Goal: Task Accomplishment & Management: Manage account settings

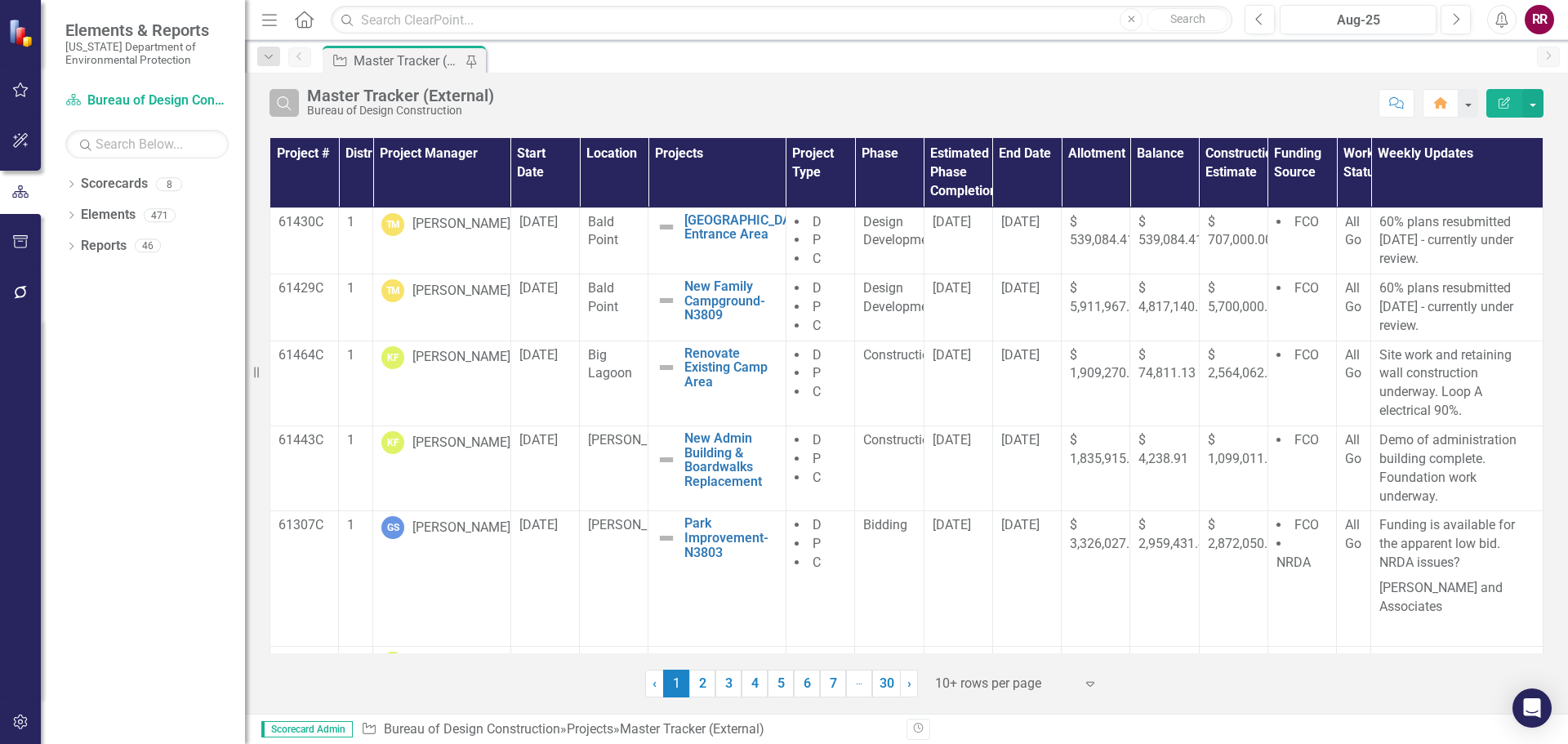
click at [287, 109] on icon "Search" at bounding box center [284, 103] width 18 height 15
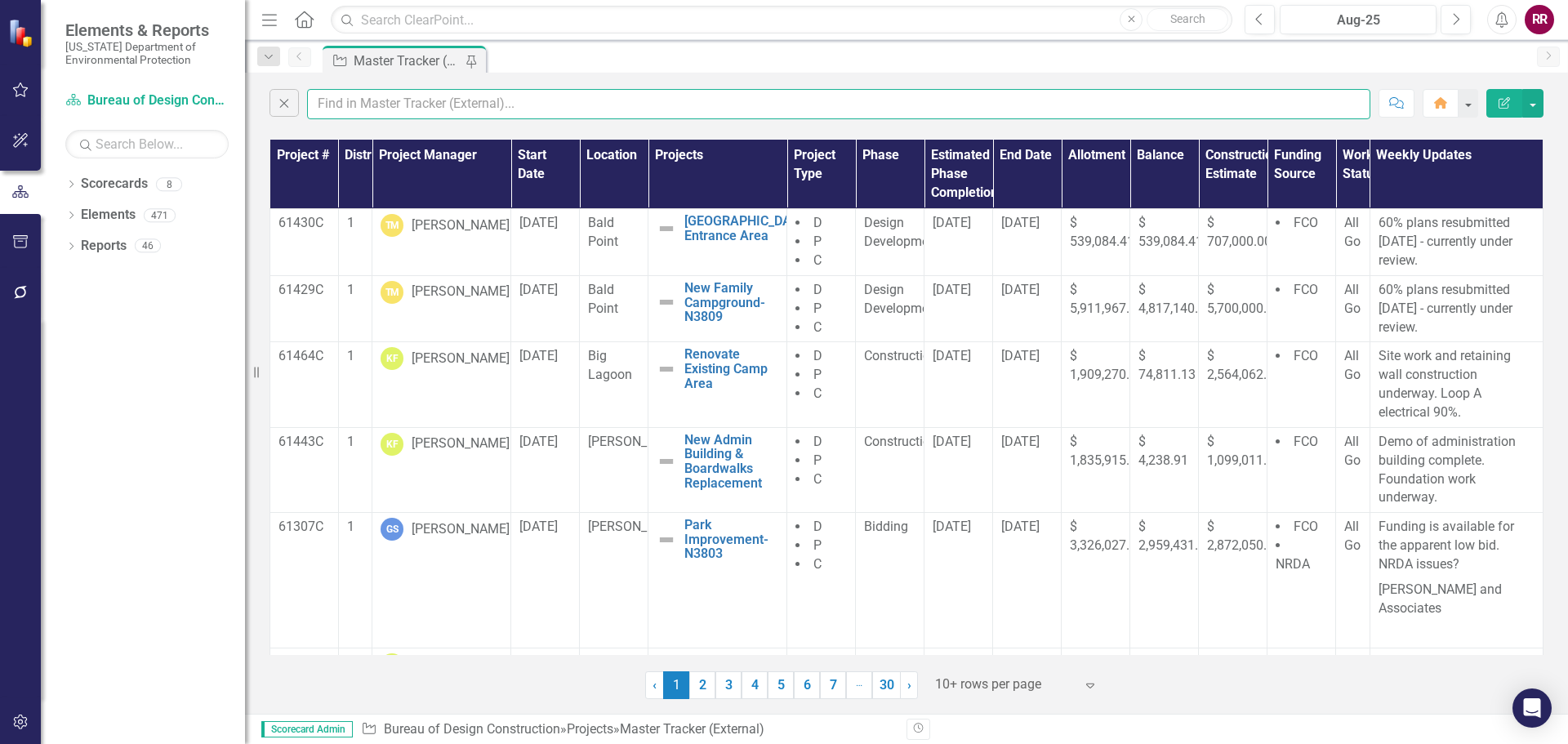
click at [355, 104] on input "text" at bounding box center [838, 104] width 1064 height 30
click at [375, 101] on input "text" at bounding box center [838, 104] width 1064 height 30
type input "[PERSON_NAME]"
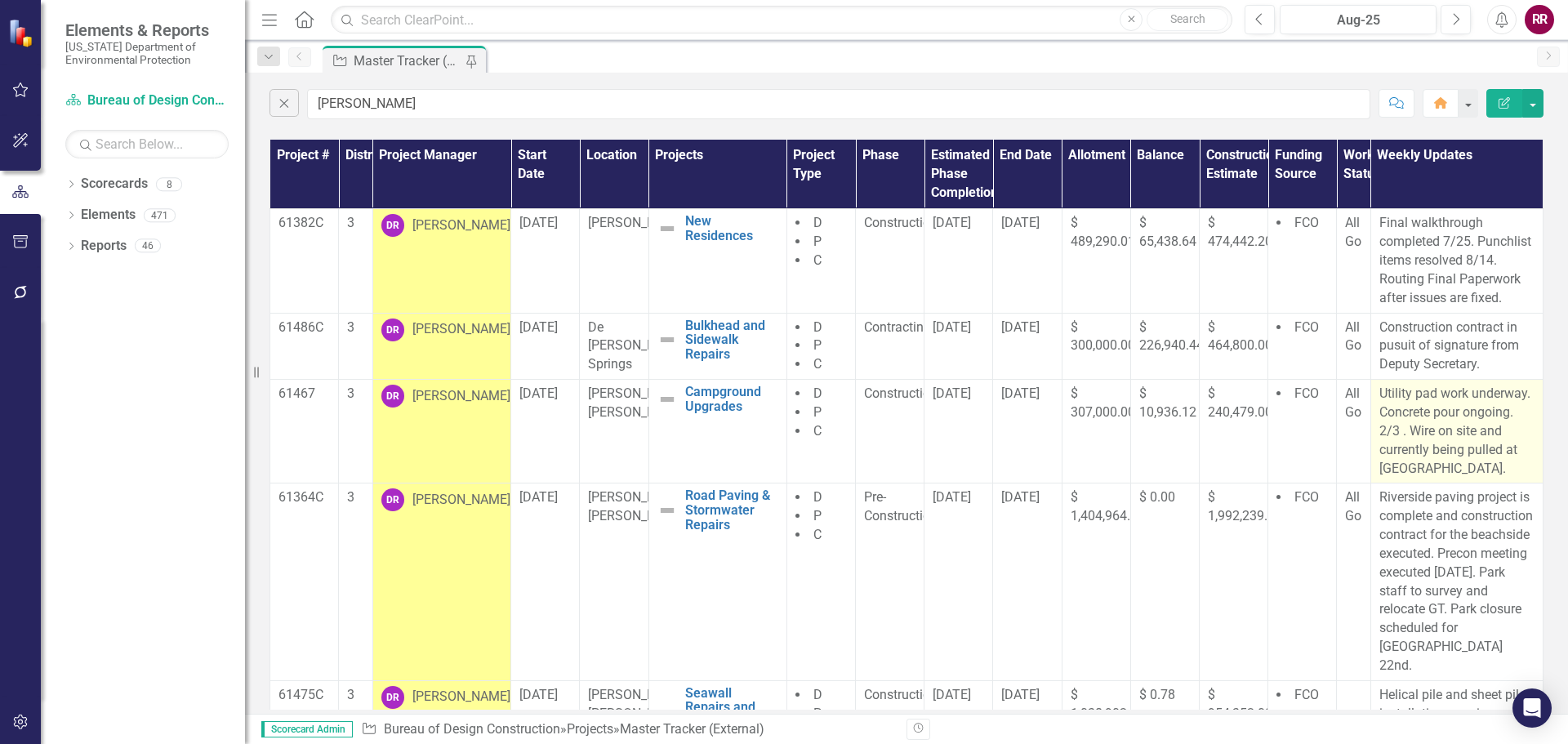
click at [1433, 424] on p "Utility pad work underway. Concrete pour ongoing. 2/3 . Wire on site and curren…" at bounding box center [1457, 431] width 156 height 93
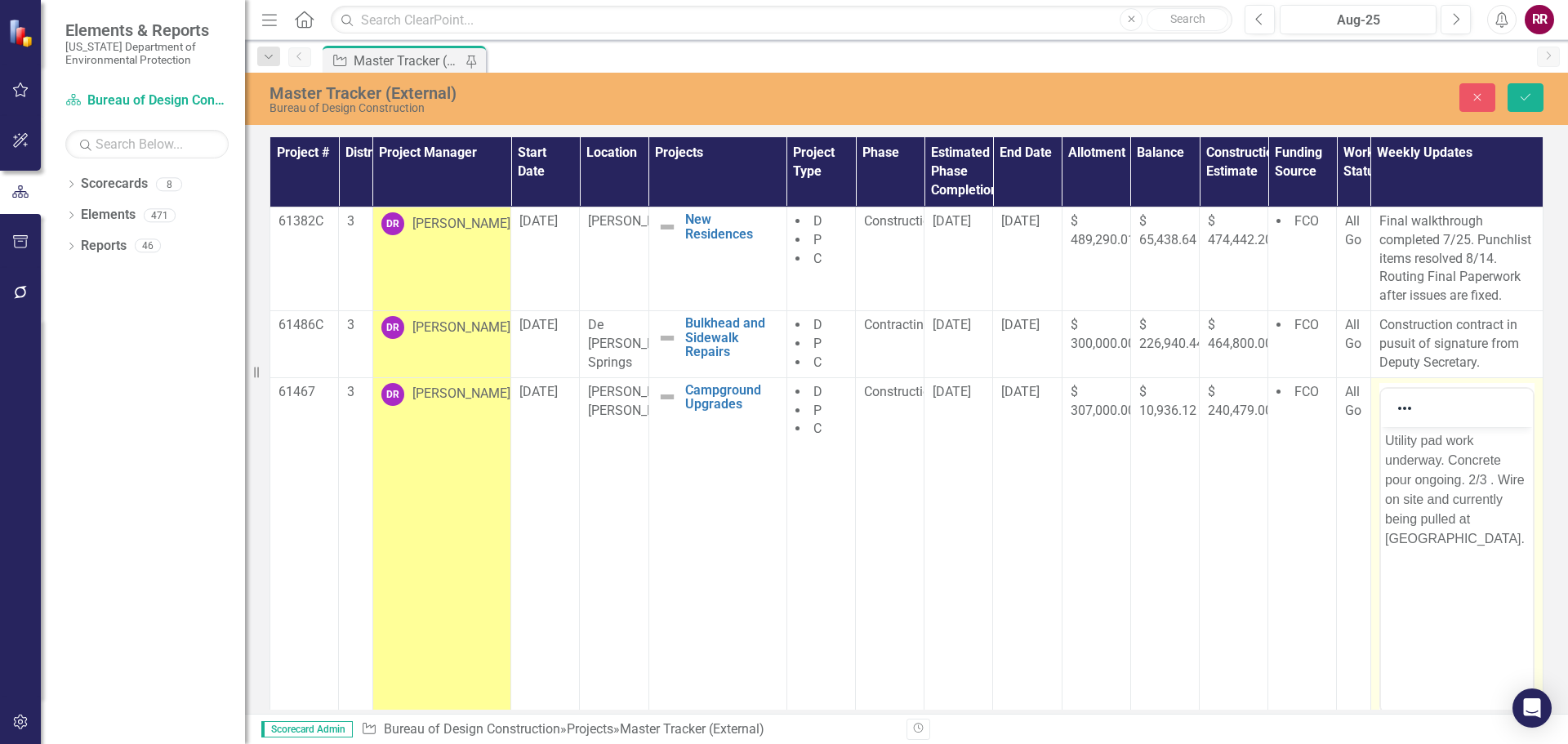
click at [1469, 557] on body "Utility pad work underway. Concrete pour ongoing. 2/3 . Wire on site and curren…" at bounding box center [1455, 550] width 152 height 245
drag, startPoint x: 1495, startPoint y: 480, endPoint x: 1465, endPoint y: 479, distance: 30.0
click at [1465, 479] on p "Utility pad work underway. Concrete pour ongoing. 2/3 . Wire on site and curren…" at bounding box center [1455, 490] width 144 height 118
click at [1472, 560] on body "Utility pad work underway. Concrete pour ongoing. 2/3 . Wire on site and curren…" at bounding box center [1455, 550] width 152 height 245
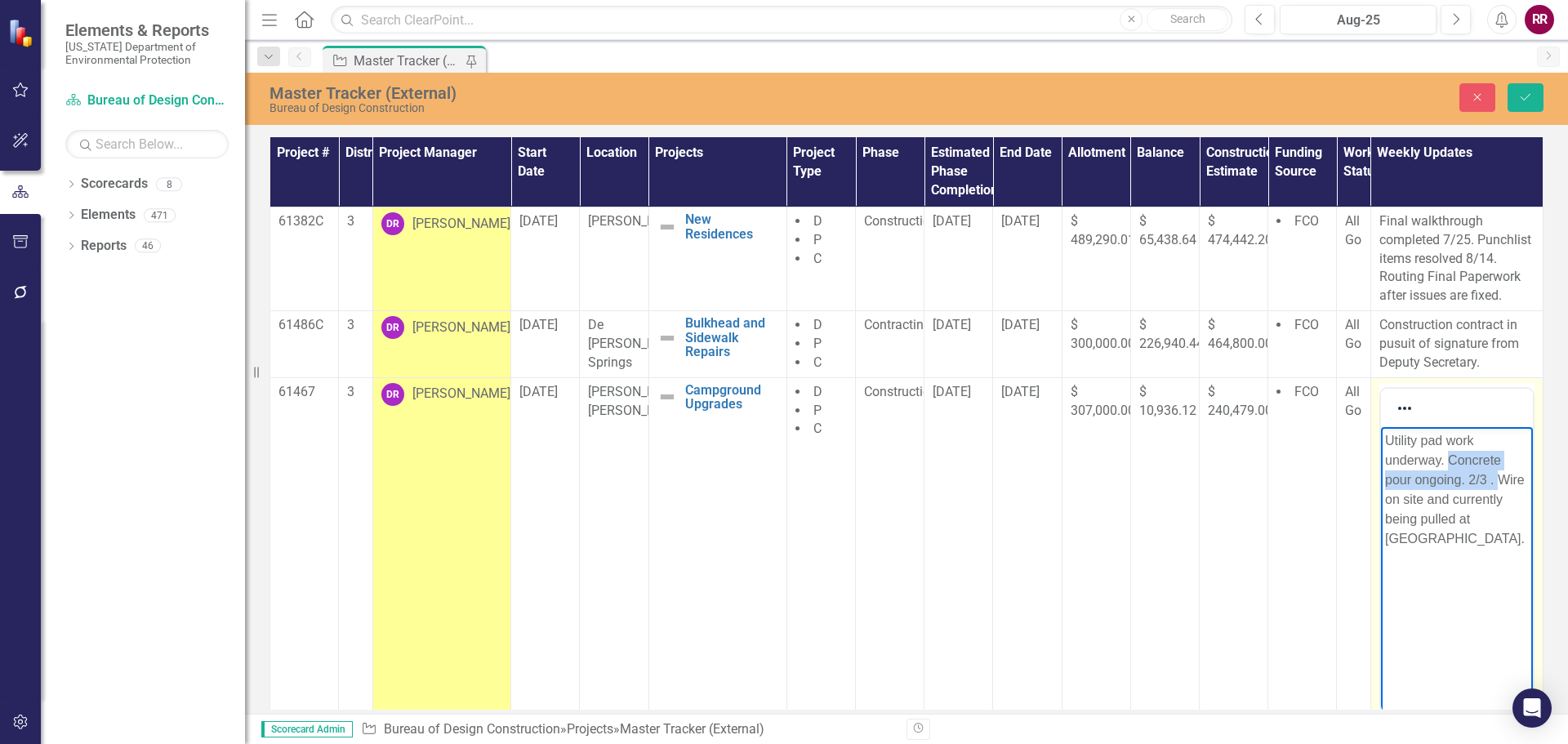
drag, startPoint x: 1495, startPoint y: 476, endPoint x: 1446, endPoint y: 455, distance: 53.3
click at [1446, 455] on p "Utility pad work underway. Concrete pour ongoing. 2/3 . Wire on site and curren…" at bounding box center [1455, 490] width 144 height 118
click at [1503, 460] on p "Utility pad work underway. Concrete fopr utiltity Wire on site and currently be…" at bounding box center [1455, 480] width 144 height 98
click at [1423, 479] on p "Utility pad work underway. Concrete pads fopr utiltity Wire on site and current…" at bounding box center [1455, 480] width 144 height 98
click at [1453, 479] on p "Utility pad work underway. Concrete pads for utiltity Wire on site and currentl…" at bounding box center [1455, 480] width 144 height 98
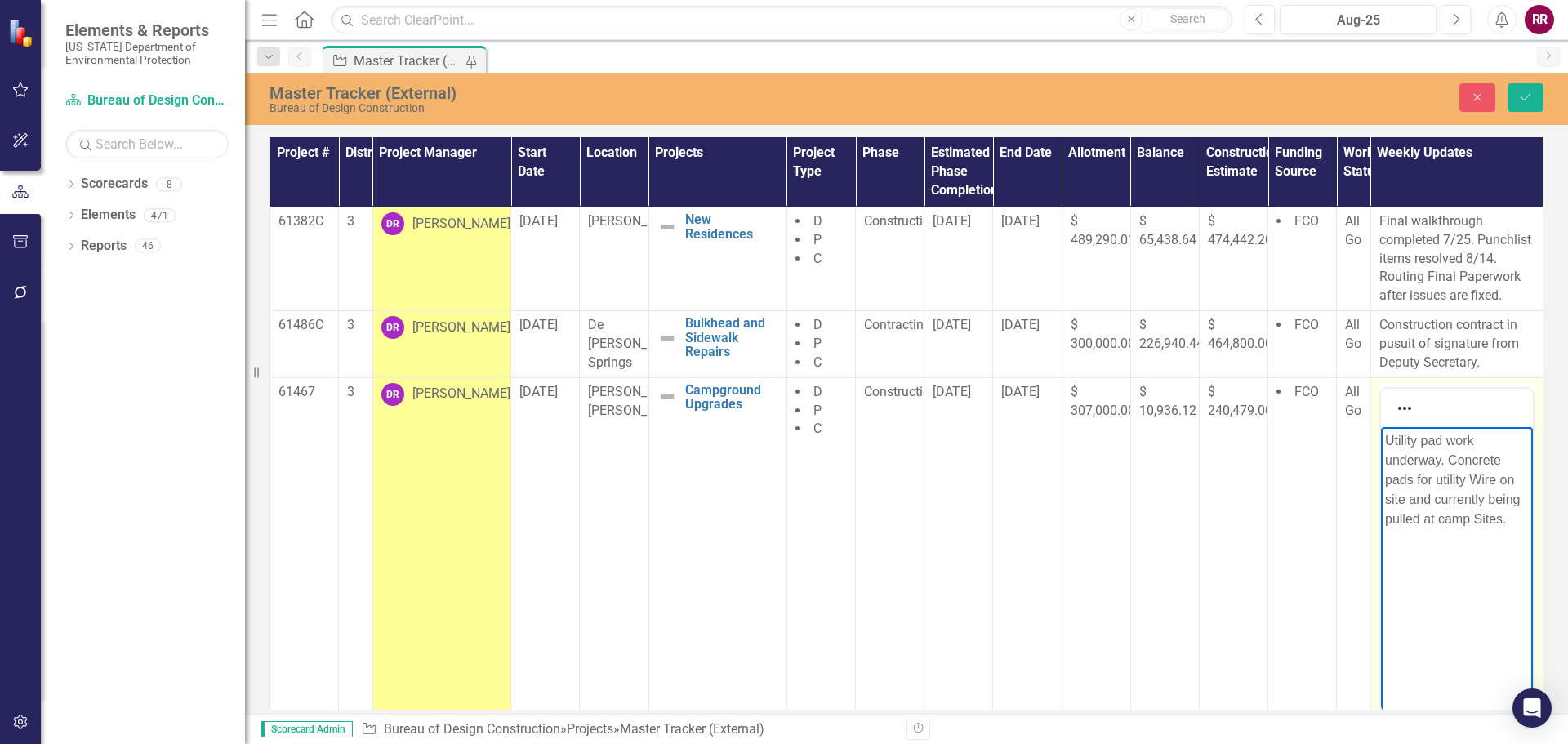
click at [1469, 481] on p "Utility pad work underway. Concrete pads for utility Wire on site and currently…" at bounding box center [1455, 480] width 144 height 98
drag, startPoint x: 1468, startPoint y: 479, endPoint x: 1450, endPoint y: 459, distance: 26.9
click at [1450, 459] on p "Utility pad work underway. Concrete pads for utility Wire on site and currently…" at bounding box center [1455, 480] width 144 height 98
click at [1446, 476] on p "Utility pad work underway. Concrete pads for utility Wire on site and currently…" at bounding box center [1455, 480] width 144 height 98
drag, startPoint x: 1470, startPoint y: 479, endPoint x: 1442, endPoint y: 461, distance: 33.3
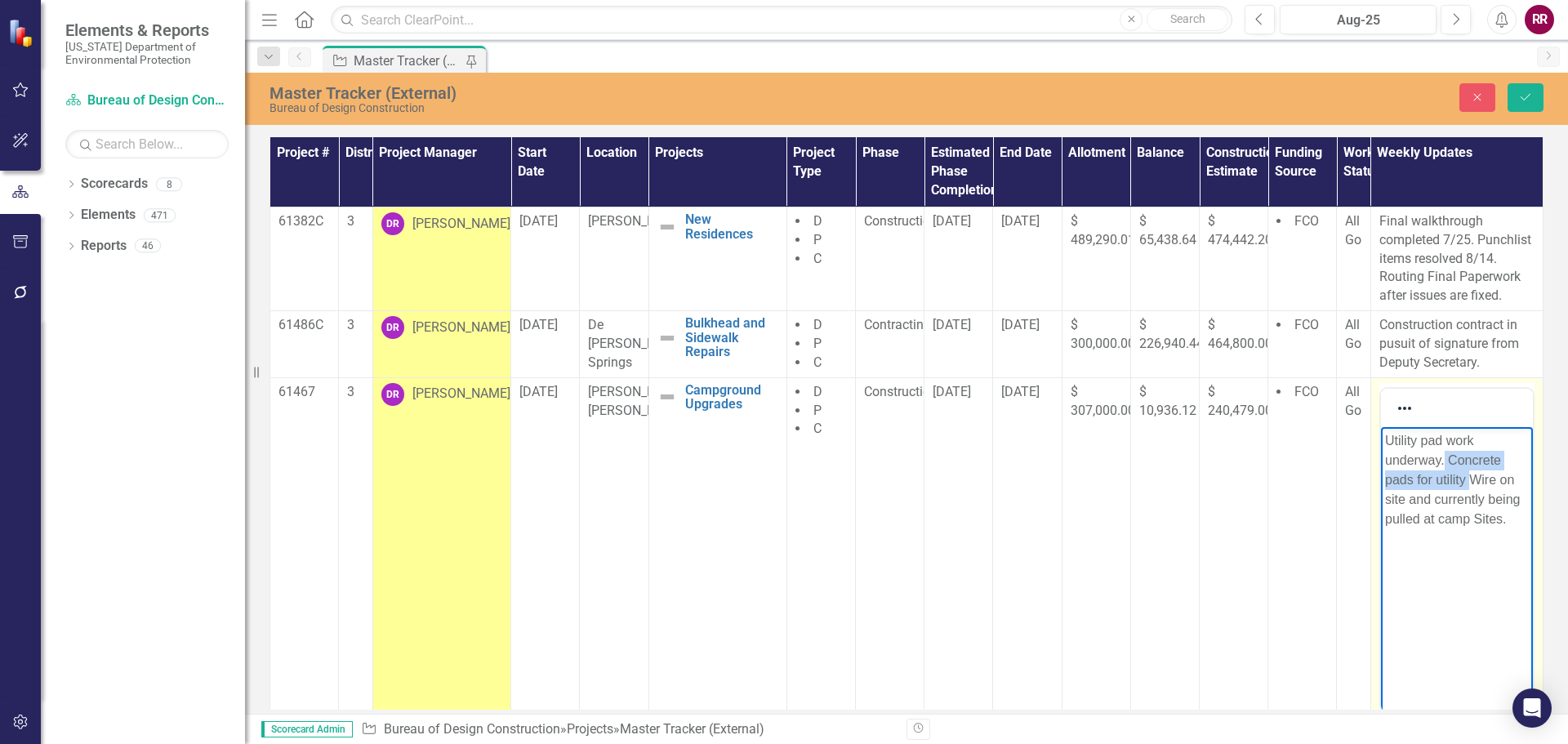
click at [1442, 461] on p "Utility pad work underway. Concrete pads for utility Wire on site and currently…" at bounding box center [1455, 480] width 144 height 98
drag, startPoint x: 1461, startPoint y: 480, endPoint x: 1446, endPoint y: 458, distance: 26.6
click at [1446, 458] on p "Utility pad work is complete. Wire on site and currently being pulled at [GEOGR…" at bounding box center [1455, 480] width 144 height 98
drag, startPoint x: 1389, startPoint y: 522, endPoint x: 1409, endPoint y: 630, distance: 109.8
click at [1389, 521] on p "Utility pad work is complete. Electric conductors currently being pulled at [GE…" at bounding box center [1455, 480] width 144 height 98
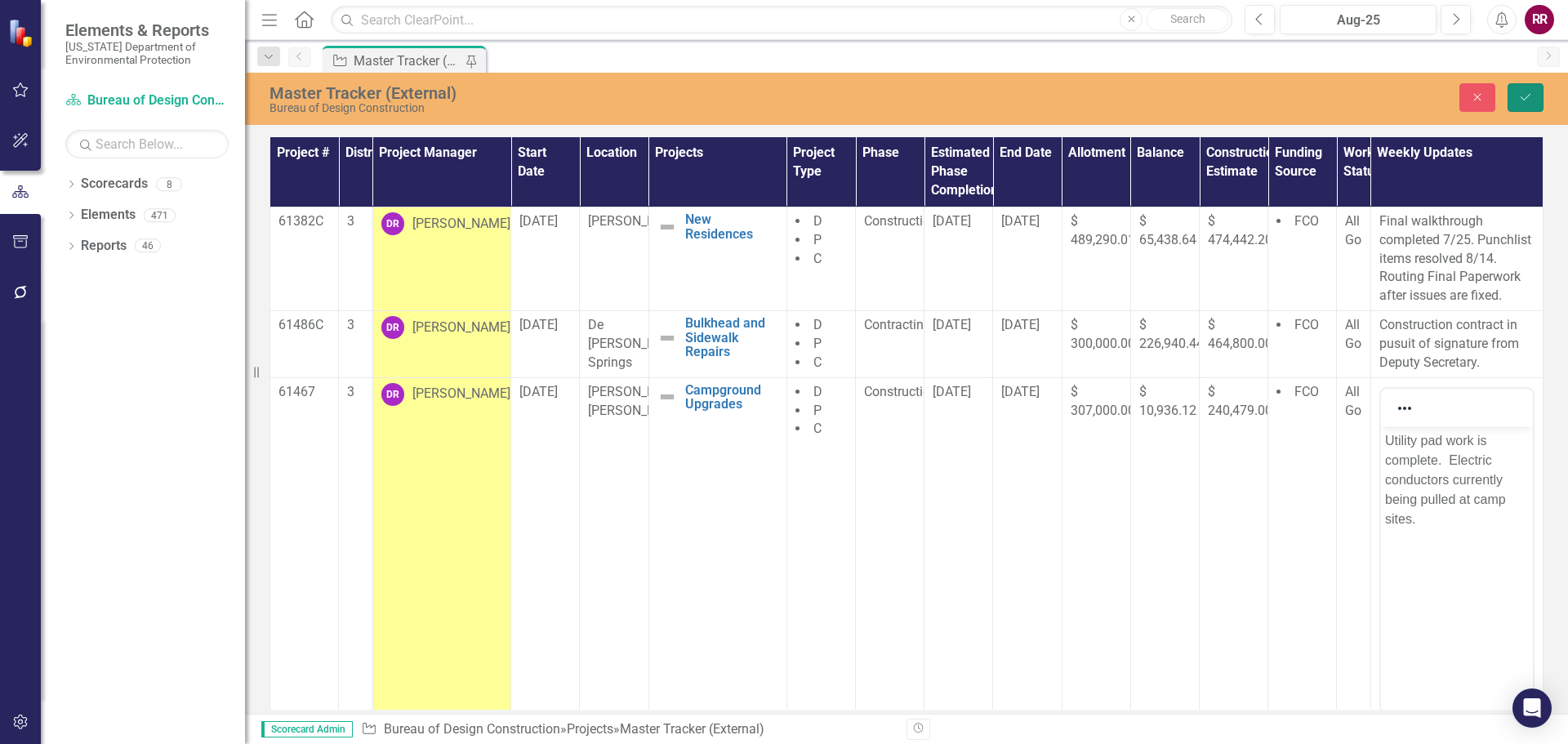
click at [1533, 101] on button "Save" at bounding box center [1525, 98] width 36 height 29
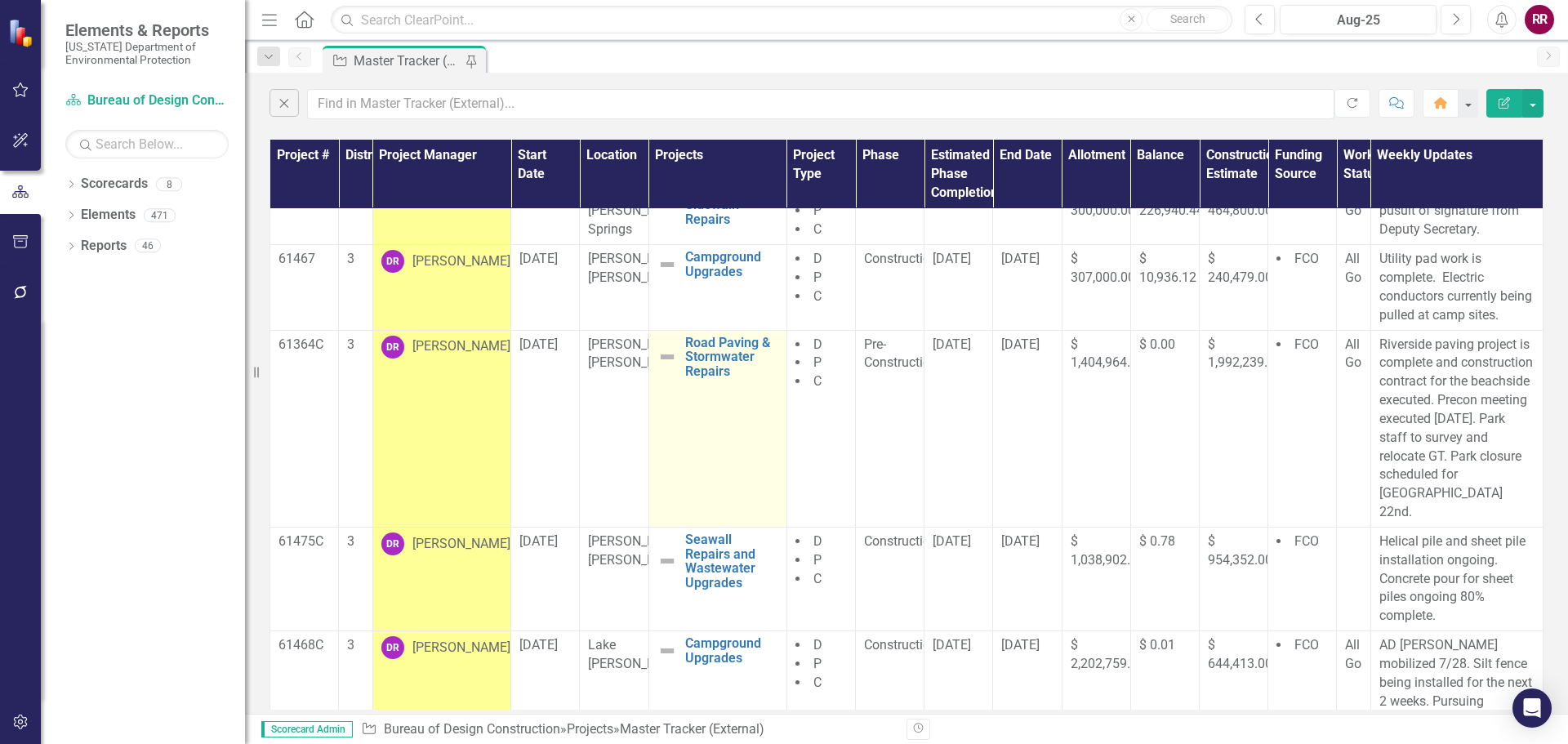
scroll to position [164, 0]
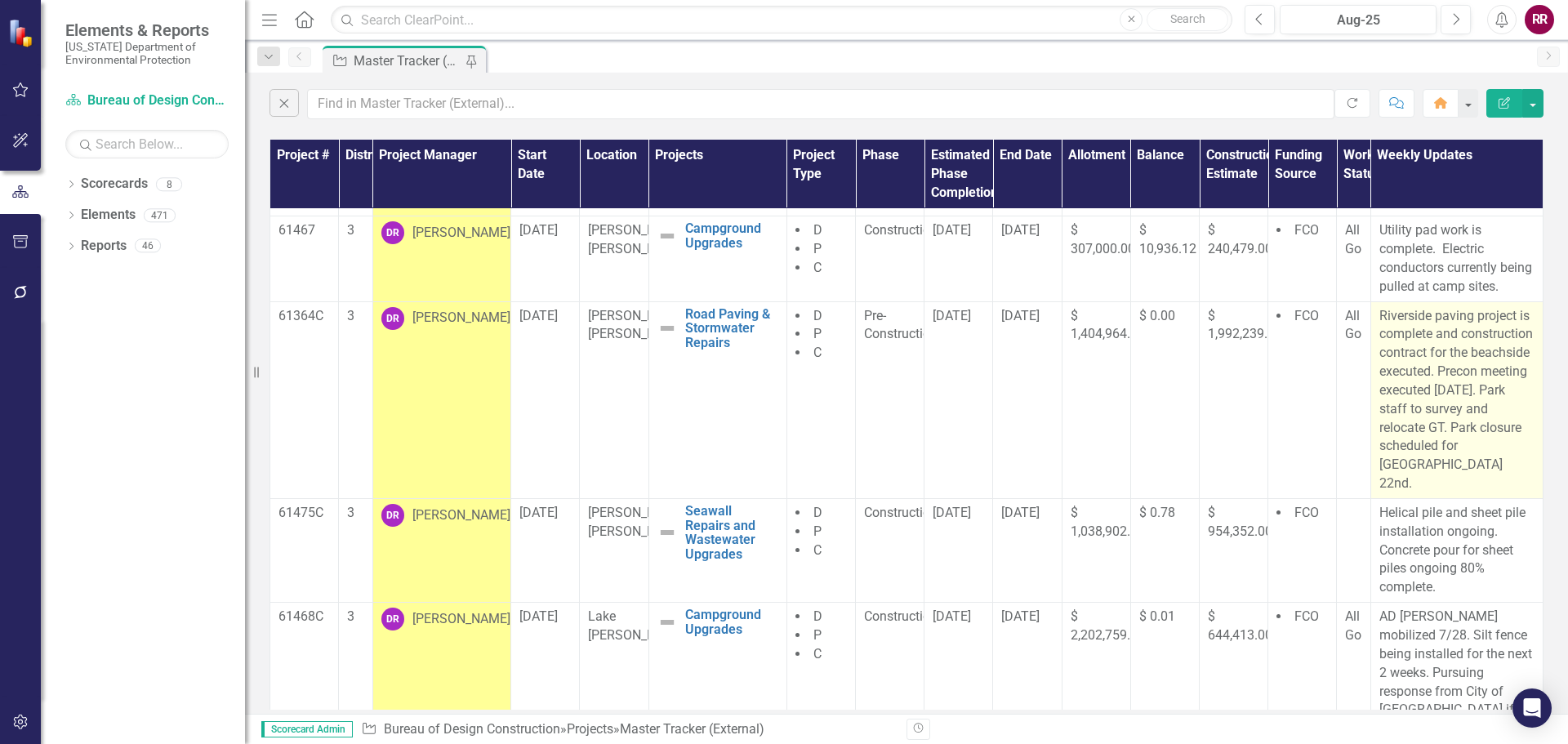
click at [1444, 446] on p "Riverside paving project is complete and construction contract for the beachsid…" at bounding box center [1457, 400] width 156 height 186
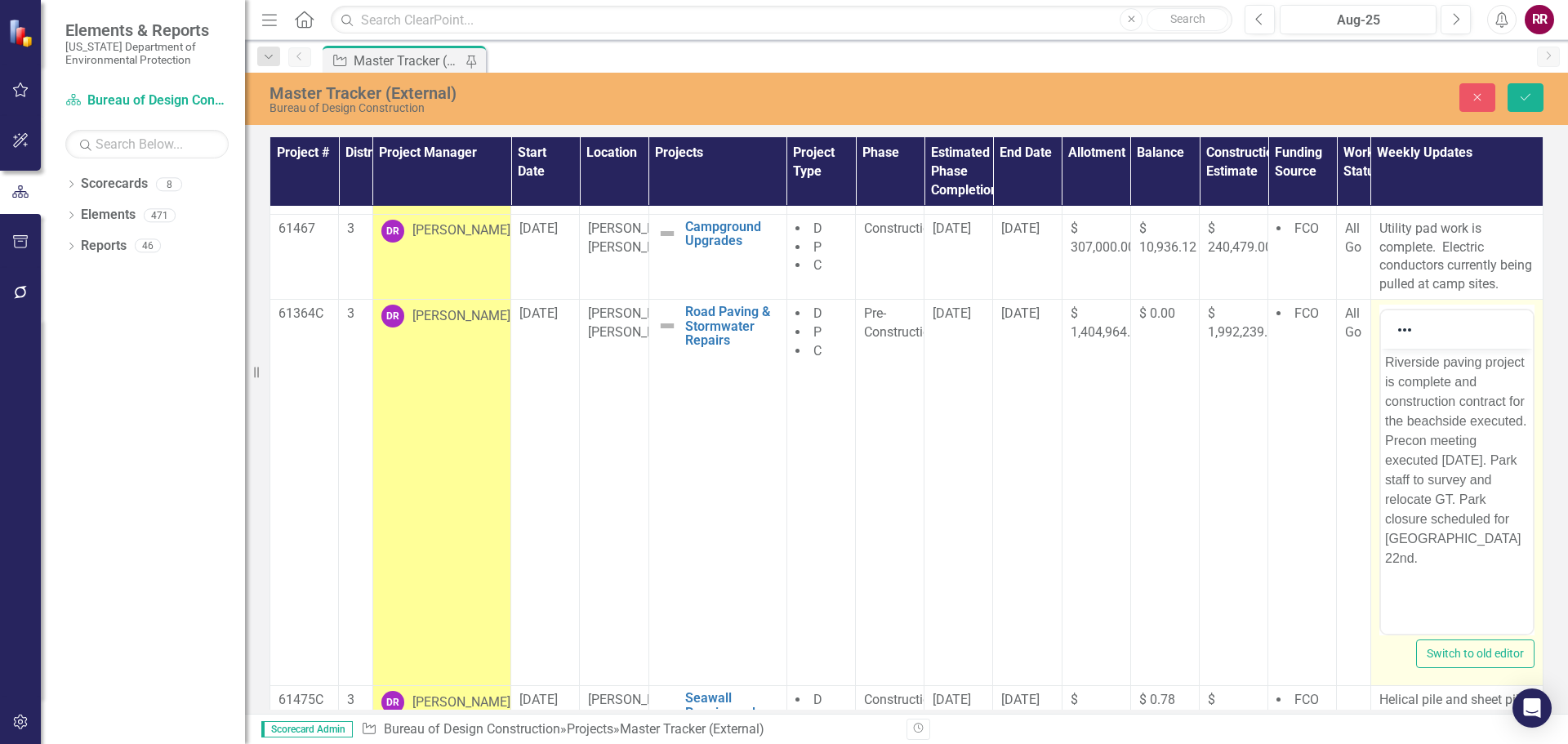
scroll to position [0, 0]
drag, startPoint x: 1468, startPoint y: 428, endPoint x: 1405, endPoint y: 428, distance: 63.0
click at [1405, 428] on p "Riverside paving project is complete and construction contract for the beachsid…" at bounding box center [1455, 461] width 144 height 215
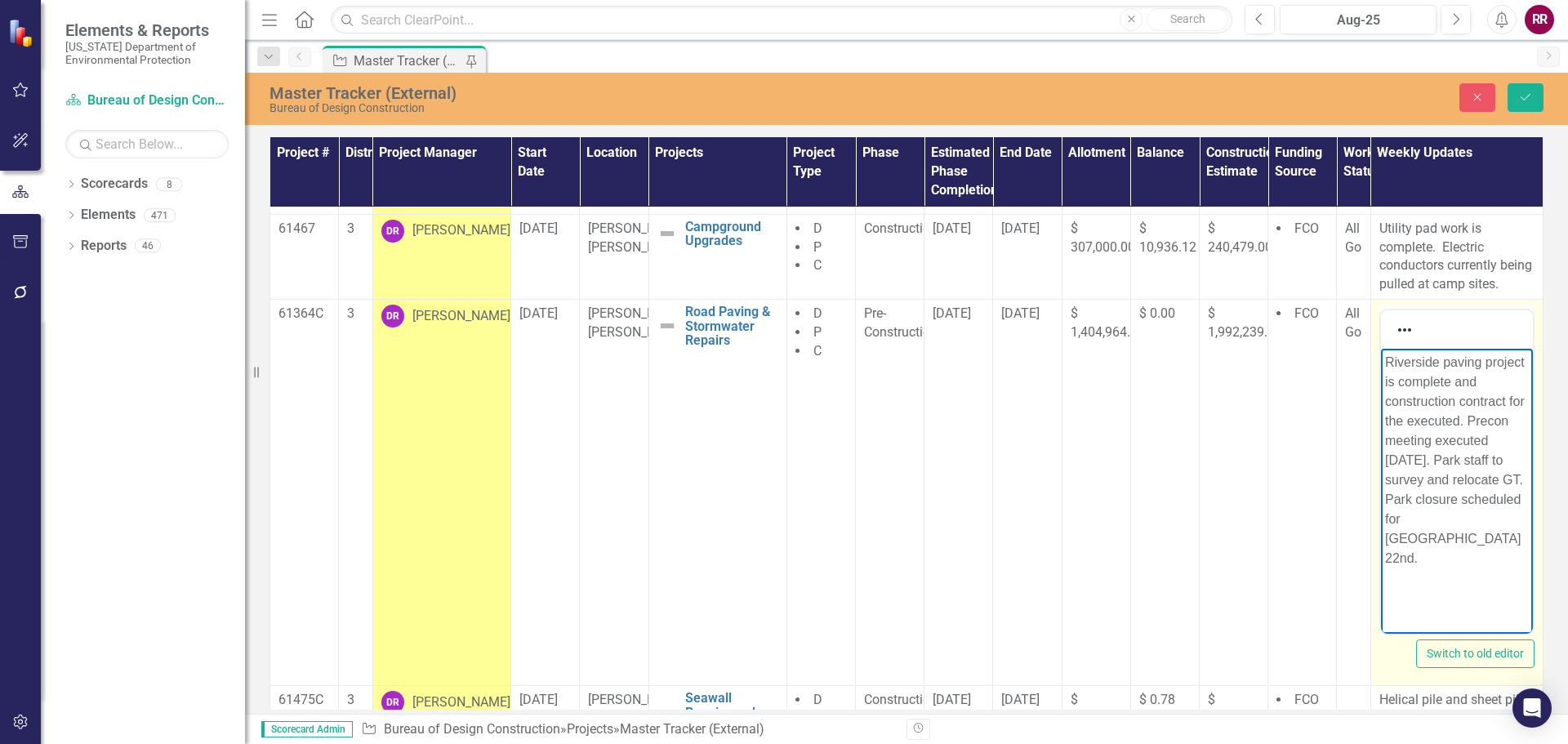
click at [1434, 441] on p "Riverside paving project is complete and construction contract for the executed…" at bounding box center [1455, 461] width 144 height 215
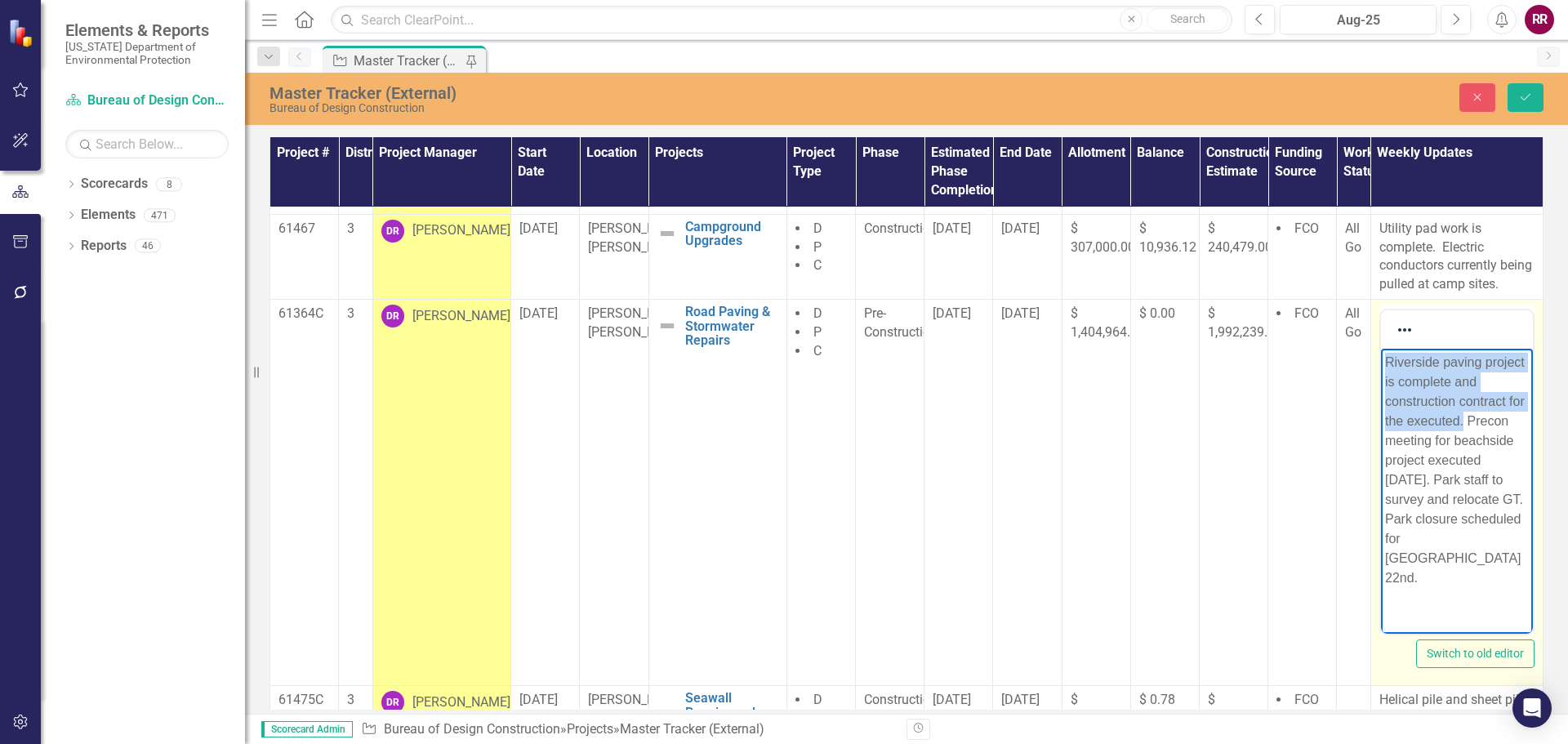
drag, startPoint x: 1464, startPoint y: 424, endPoint x: 1369, endPoint y: 358, distance: 115.7
click at [1380, 358] on html "Riverside paving project is complete and construction contract for the executed…" at bounding box center [1455, 477] width 152 height 256
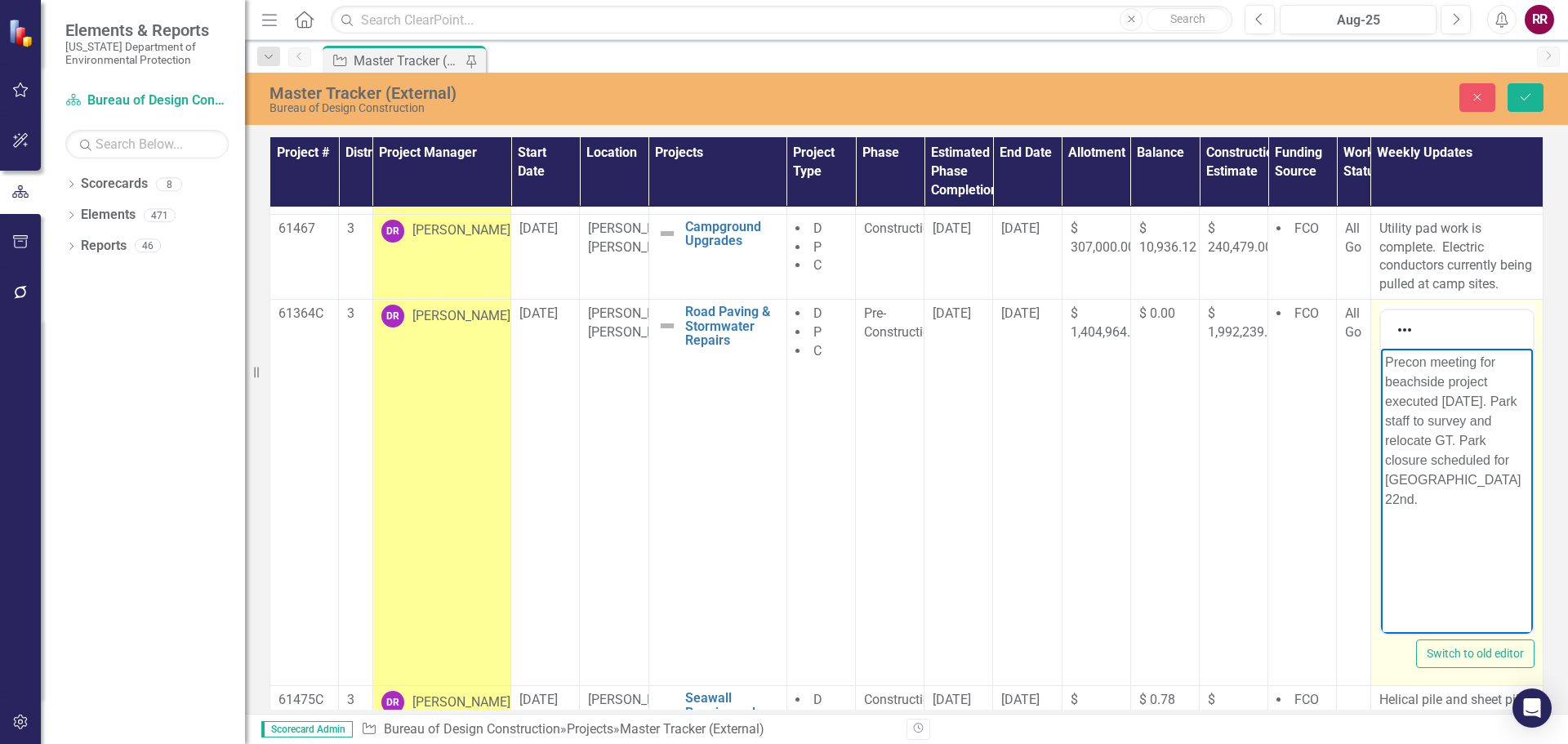
click at [1389, 366] on p "Precon meeting for beachside project executed [DATE]. Park staff to survey and …" at bounding box center [1455, 431] width 144 height 157
drag, startPoint x: 1433, startPoint y: 404, endPoint x: 1422, endPoint y: 401, distance: 11.4
click at [1422, 401] on p "Precon meeting for beachside project executed [DATE]. Park staff to survey and …" at bounding box center [1455, 431] width 144 height 157
click at [1419, 404] on p "Precon meeting for beachside project executed [DATE]. Park staff to survey and …" at bounding box center [1455, 431] width 144 height 157
drag, startPoint x: 1437, startPoint y: 404, endPoint x: 1353, endPoint y: 397, distance: 84.3
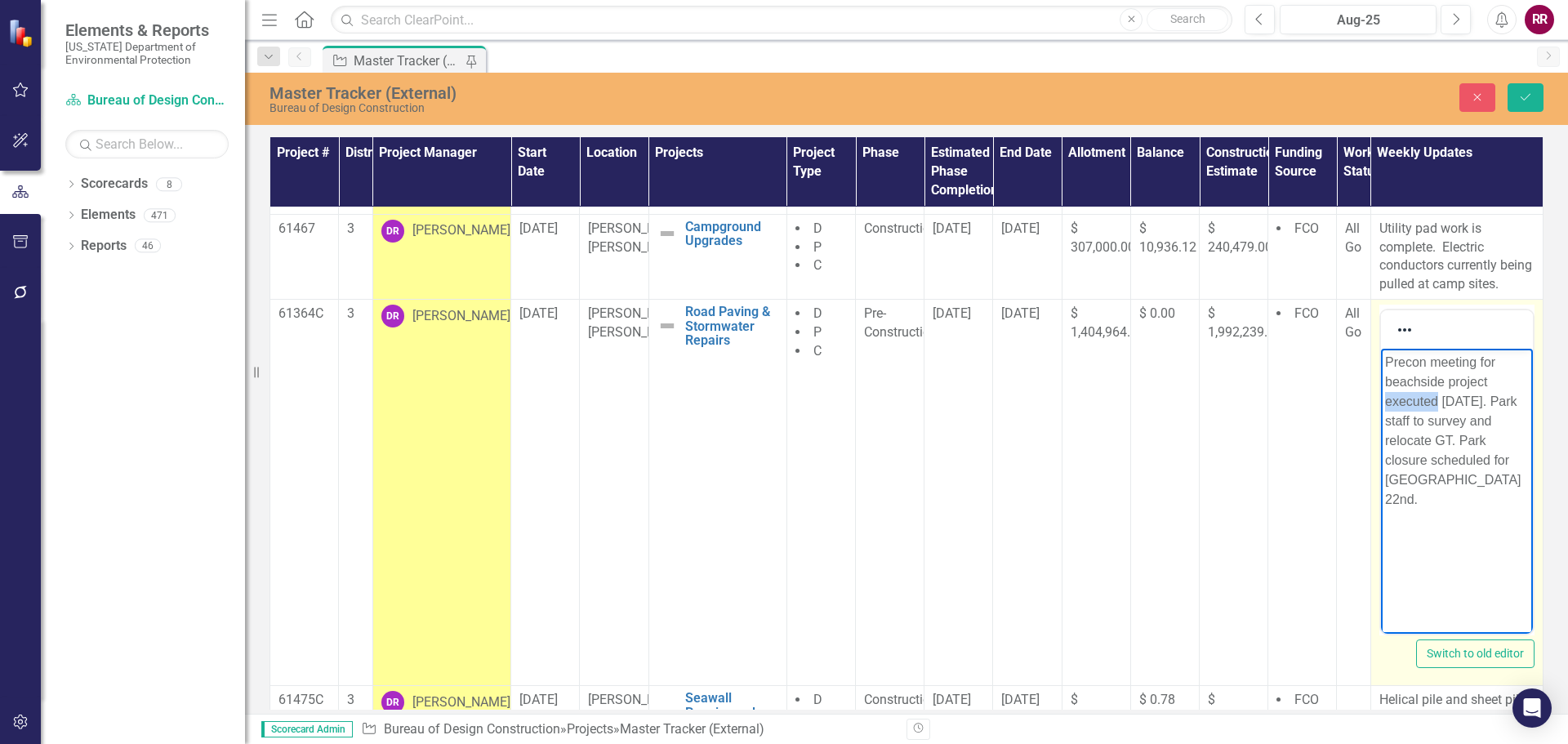
click at [1380, 397] on html "Precon meeting for beachside project executed [DATE]. Park staff to survey and …" at bounding box center [1455, 472] width 152 height 245
click at [1431, 462] on p "Precon meeting for beachside project held [DATE]. Park staff to survey and relo…" at bounding box center [1455, 431] width 144 height 157
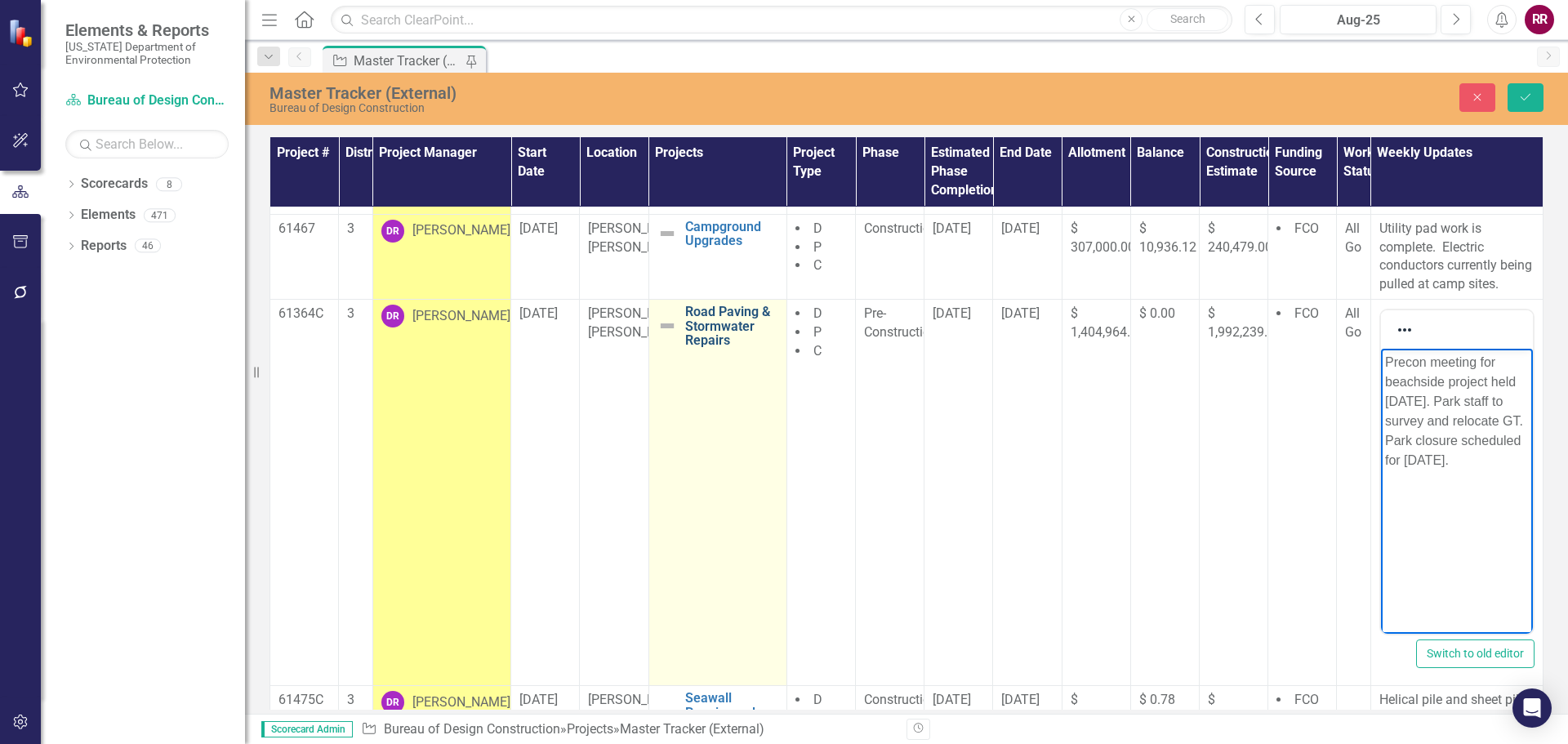
click at [707, 348] on link "Road Paving & Stormwater Repairs" at bounding box center [731, 326] width 93 height 43
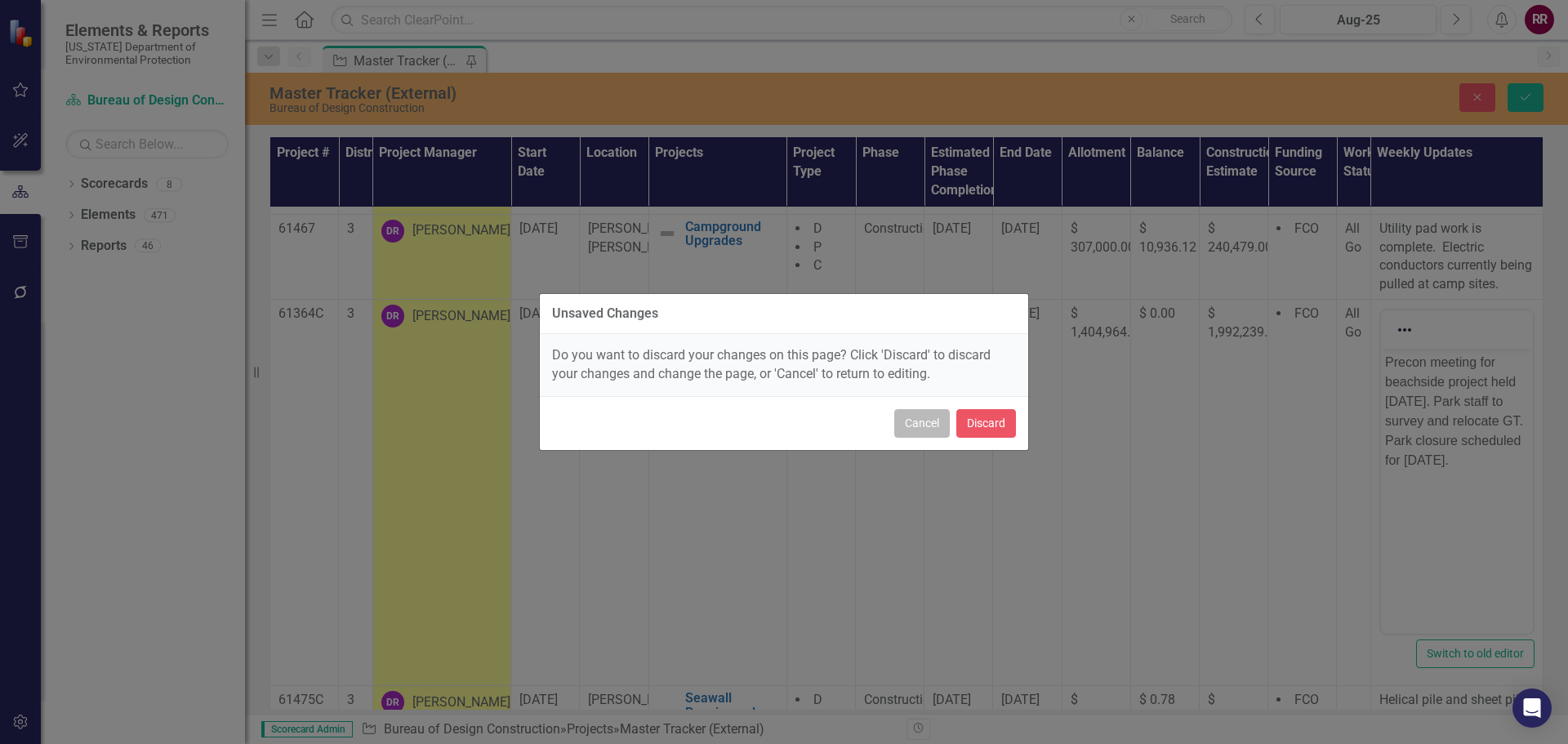
click at [937, 419] on button "Cancel" at bounding box center [922, 423] width 56 height 29
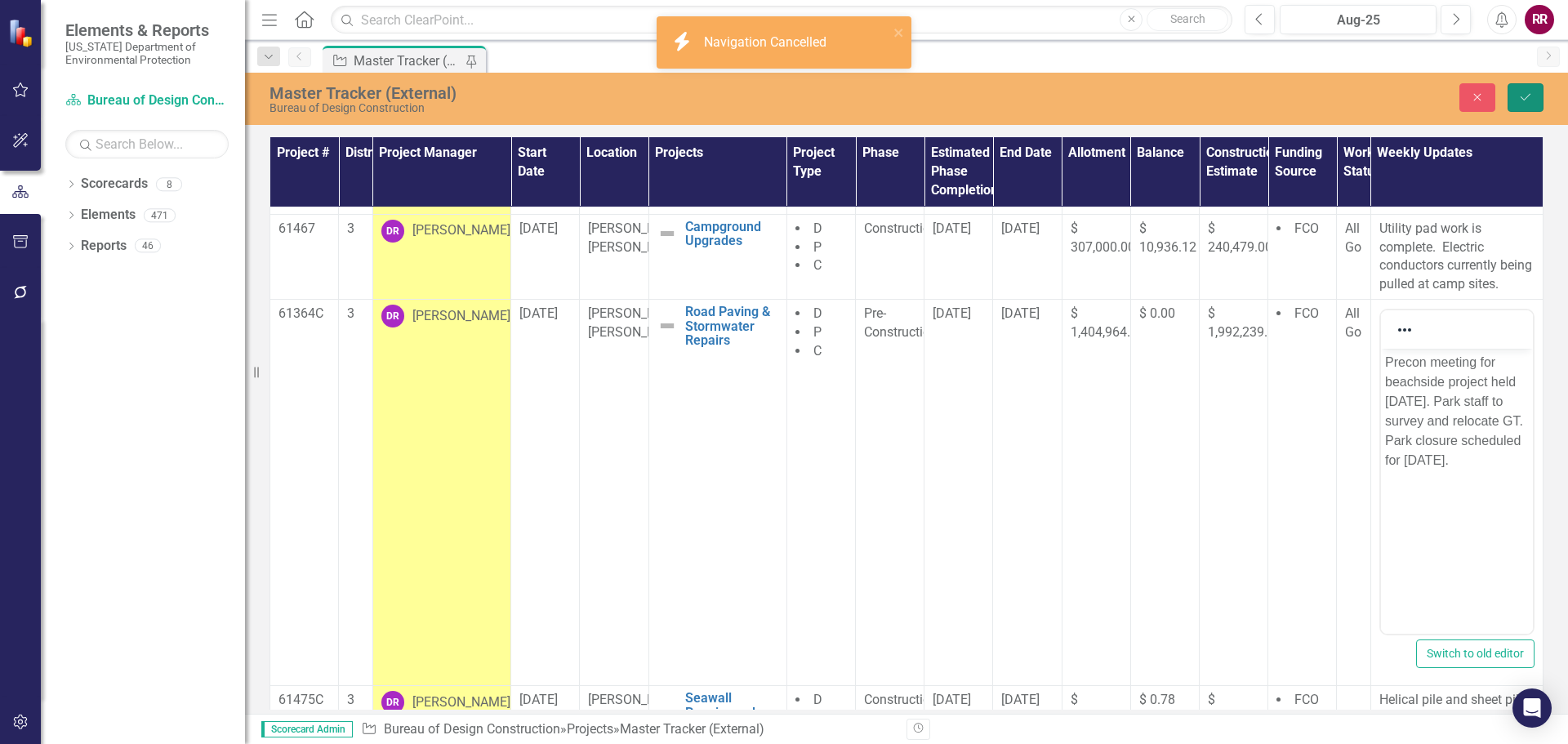
click at [1523, 88] on button "Save" at bounding box center [1525, 98] width 36 height 29
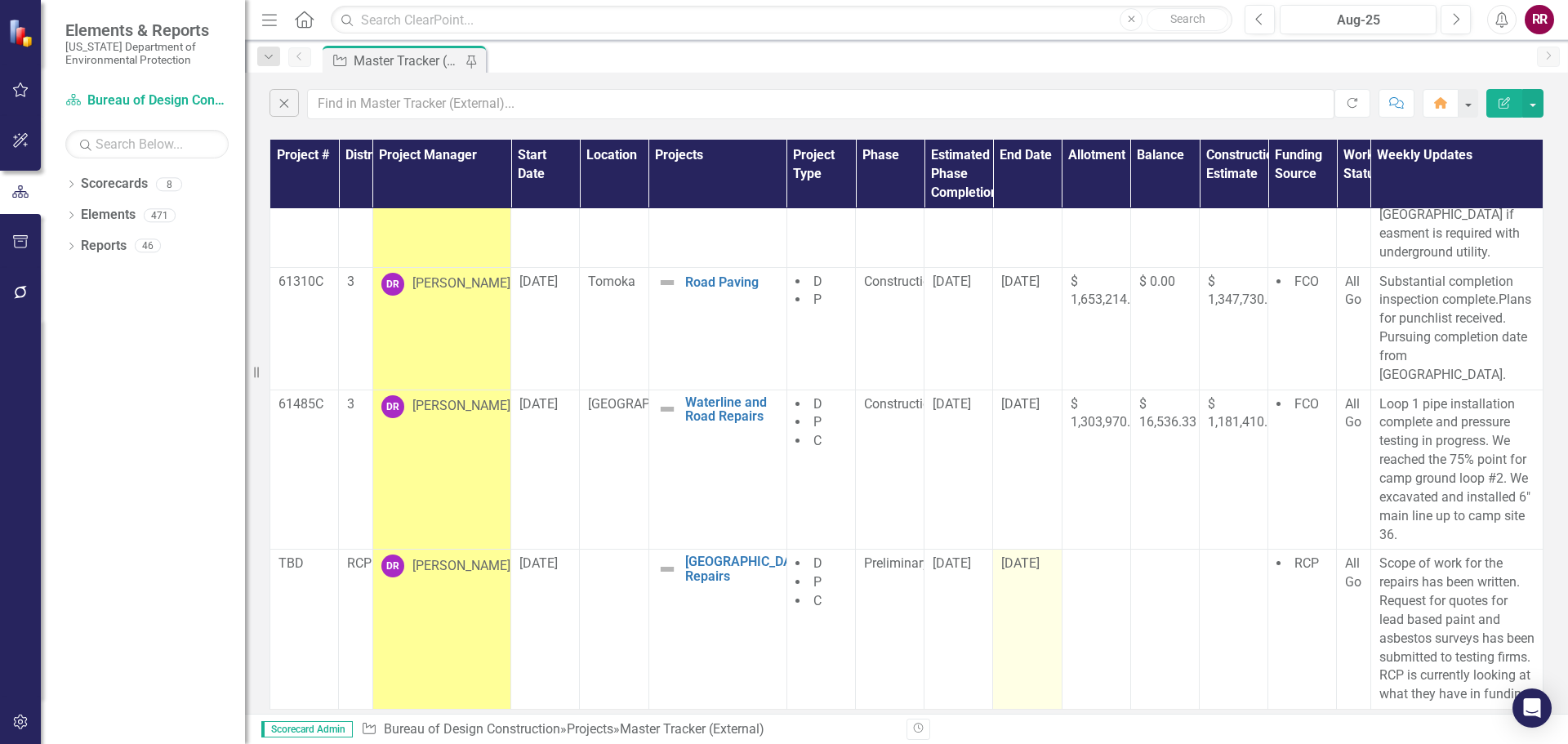
scroll to position [603, 0]
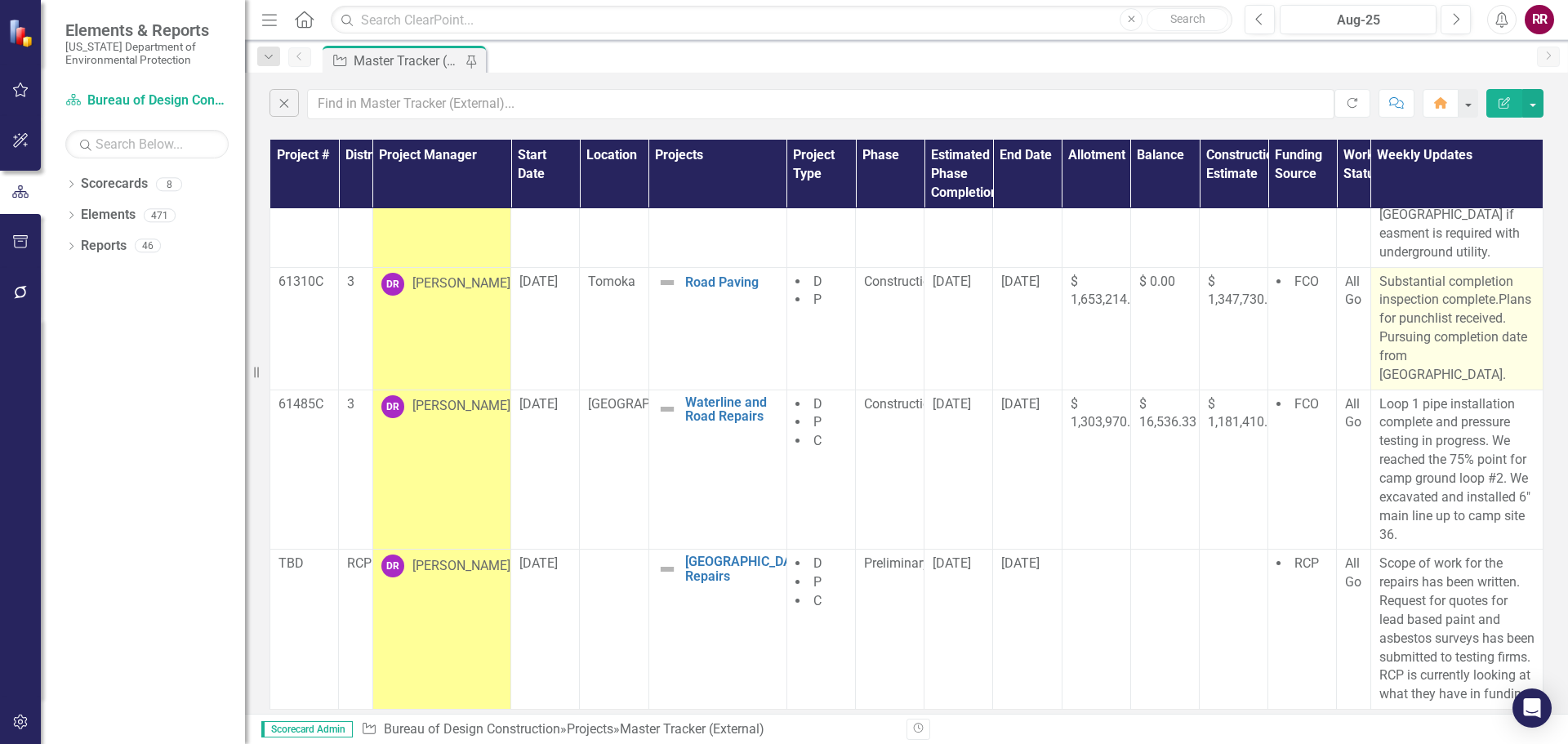
click at [1436, 336] on p "Substantial completion inspection complete.Plans for punchlist received. Pursui…" at bounding box center [1457, 329] width 156 height 112
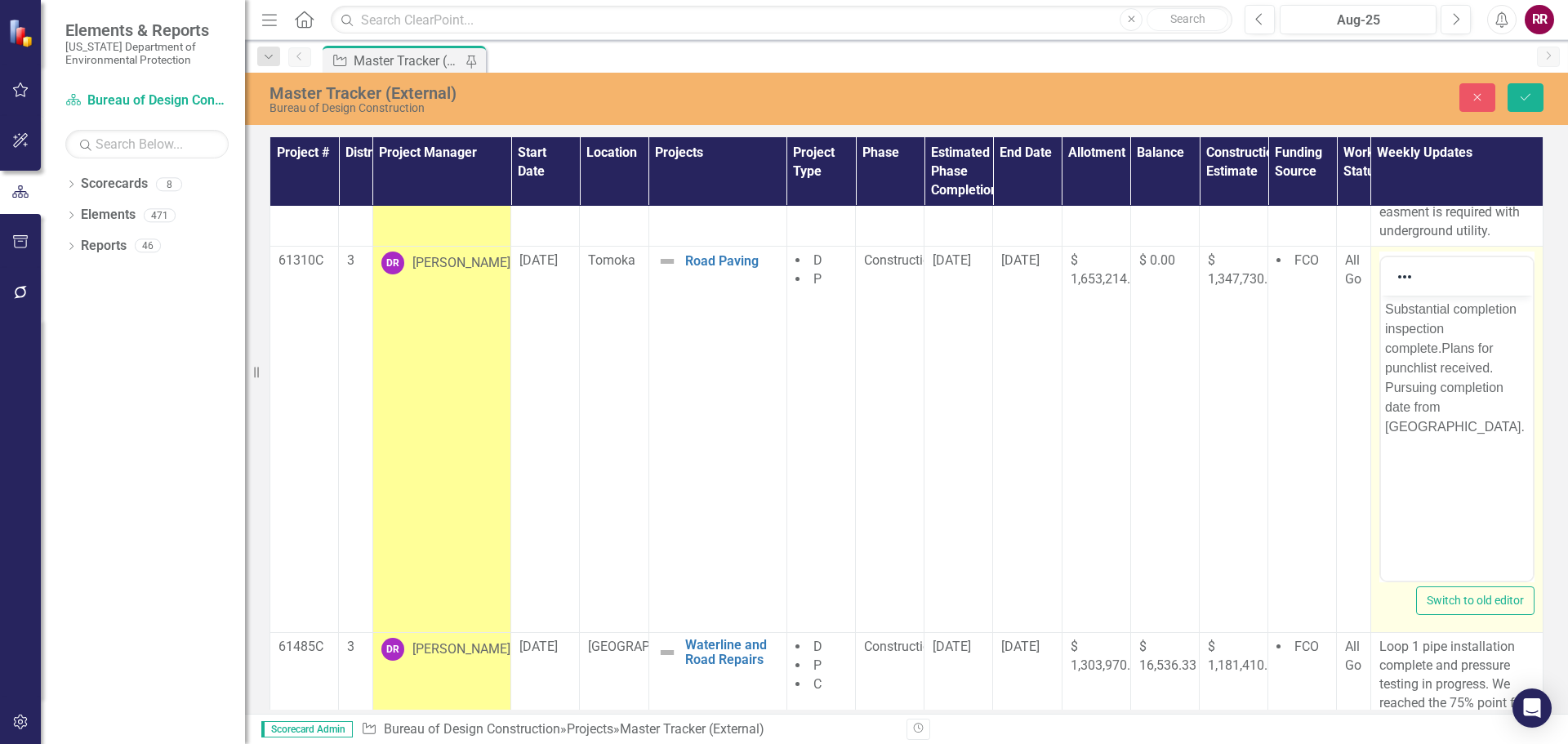
scroll to position [0, 0]
click at [1442, 348] on p "Substantial completion inspection complete.Plans for punchlist received. Pursui…" at bounding box center [1455, 369] width 144 height 138
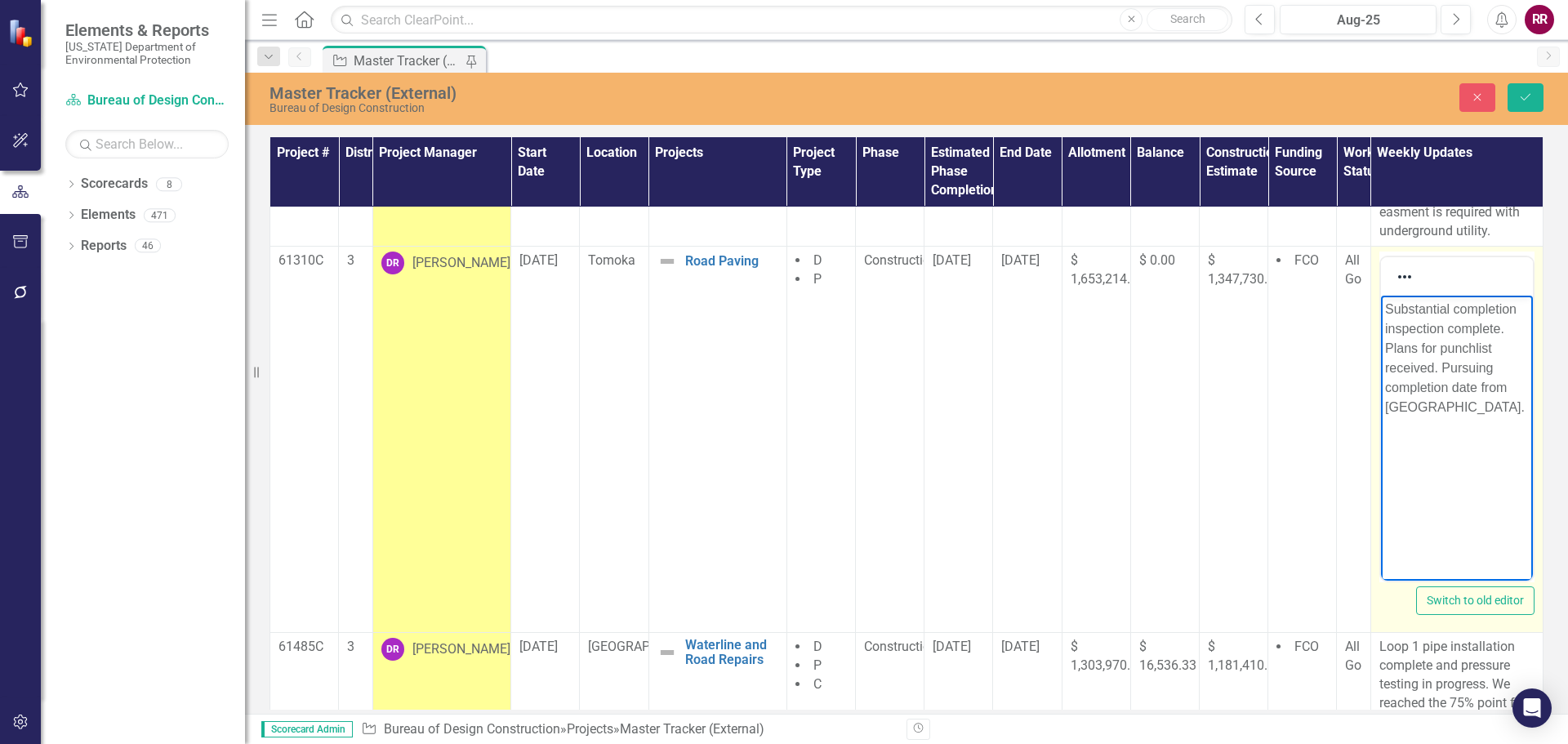
click at [1443, 352] on p "Substantial completion inspection complete. Plans for punchlist received. Pursu…" at bounding box center [1455, 359] width 144 height 118
click at [1420, 349] on p "Substantial completion inspection complete. Punchlist received. Pursuing comple…" at bounding box center [1455, 359] width 144 height 118
click at [1492, 349] on p "Substantial completion inspection complete. Punch list received. Pursuing compl…" at bounding box center [1455, 359] width 144 height 118
click at [1420, 364] on p "Substantial completion inspection complete. Punch list has been disctributed to…" at bounding box center [1455, 369] width 144 height 138
drag, startPoint x: 1487, startPoint y: 407, endPoint x: 1377, endPoint y: 394, distance: 110.8
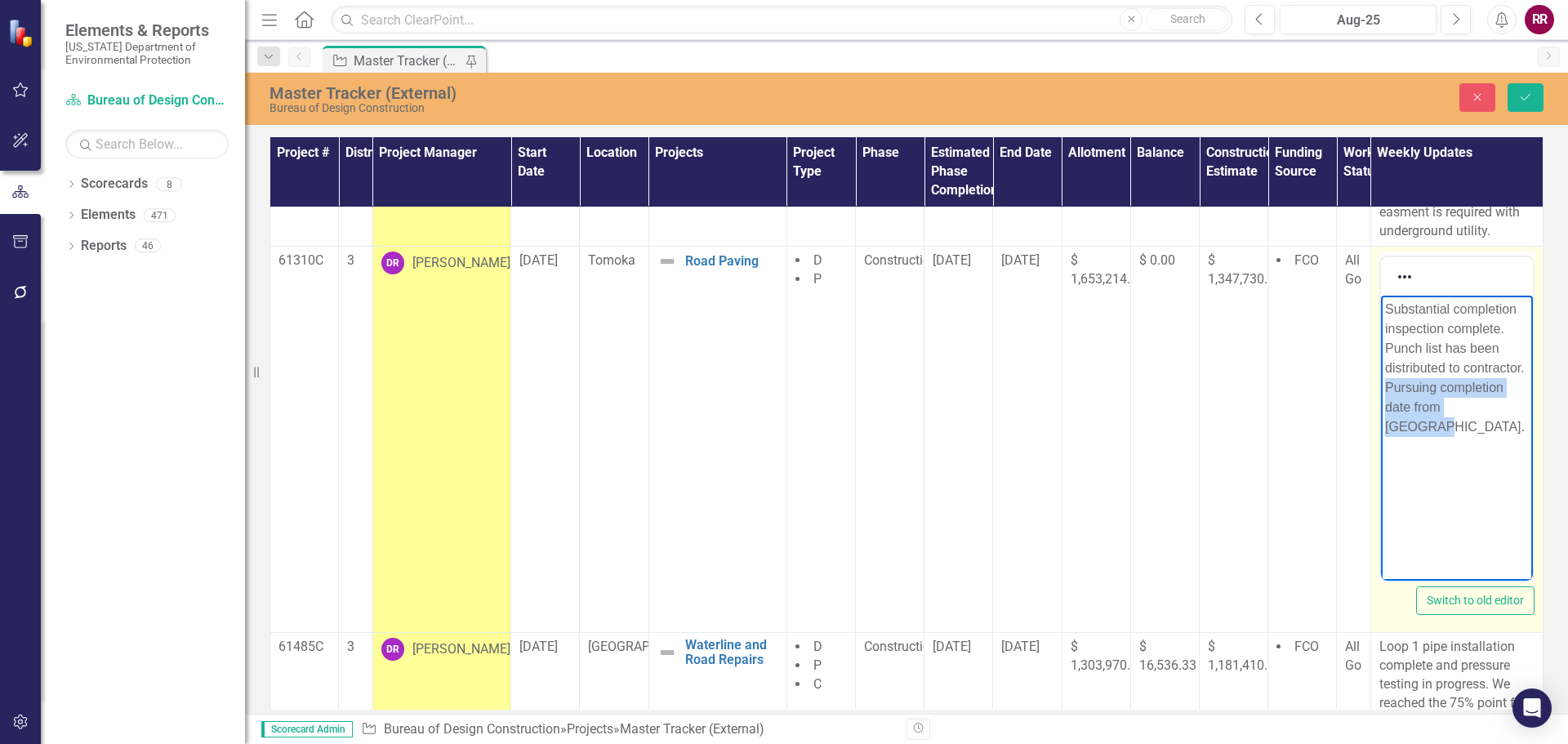
click at [1380, 394] on html "Substantial completion inspection complete. Punch list has been distributed to …" at bounding box center [1455, 419] width 152 height 245
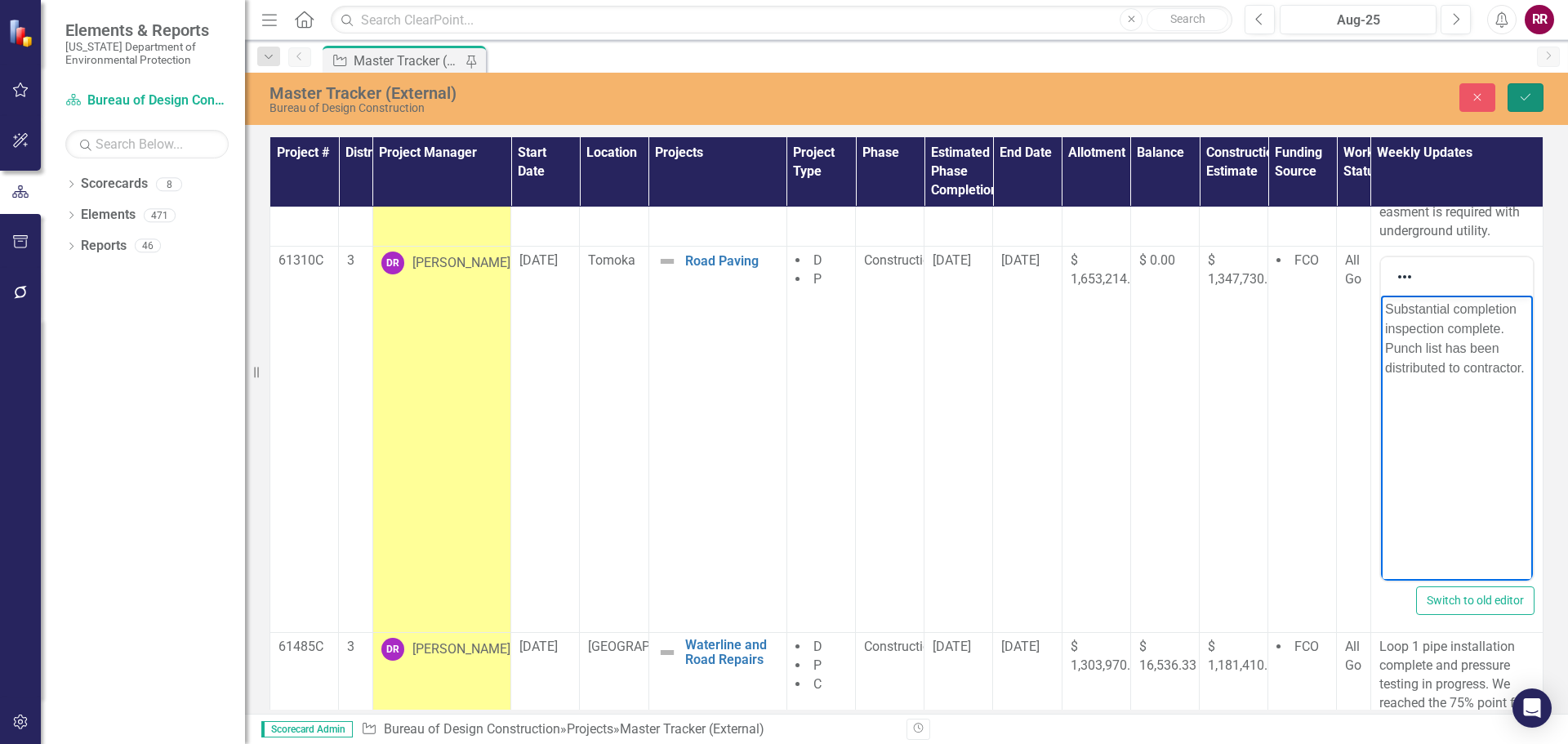
click at [1526, 102] on icon "Save" at bounding box center [1525, 97] width 15 height 11
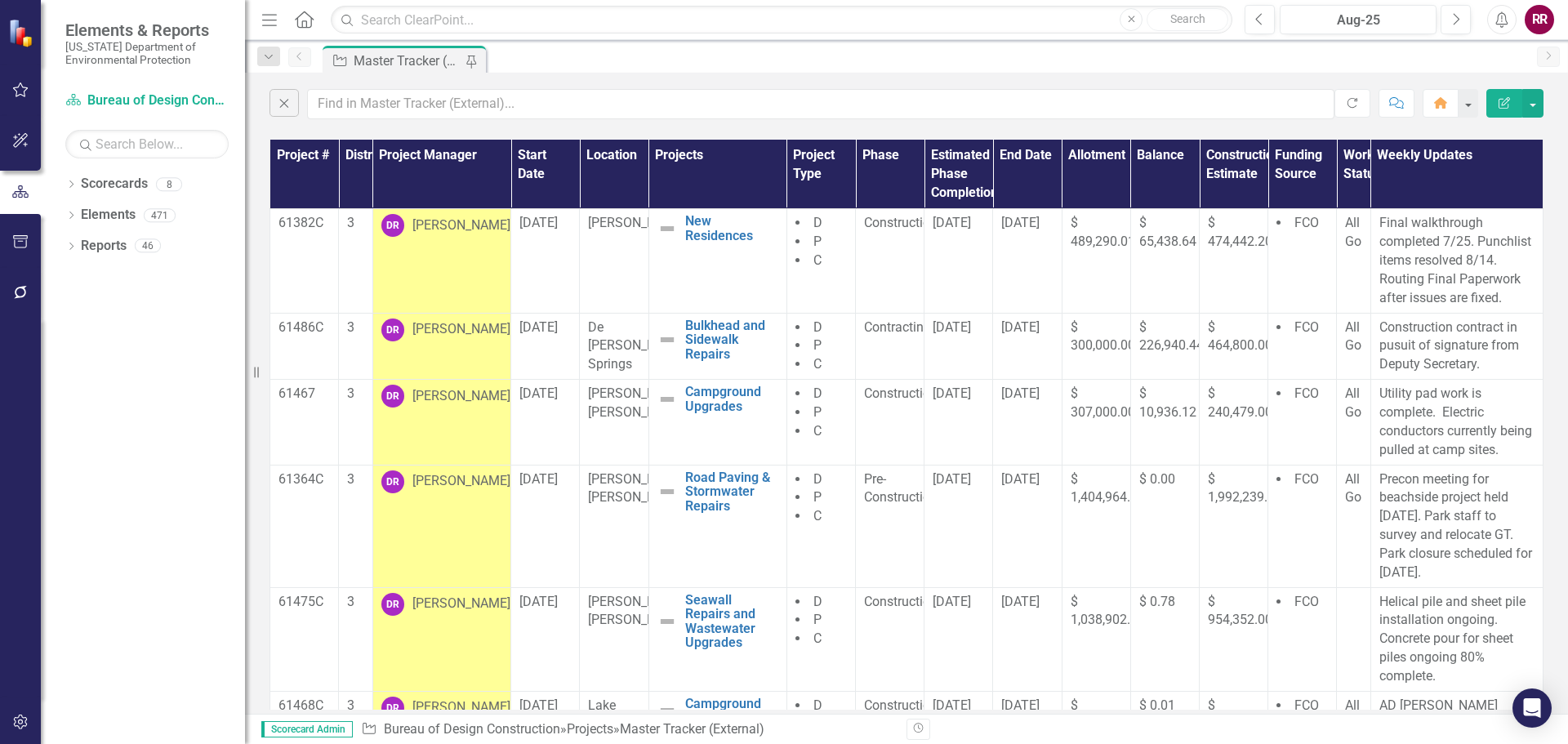
scroll to position [565, 0]
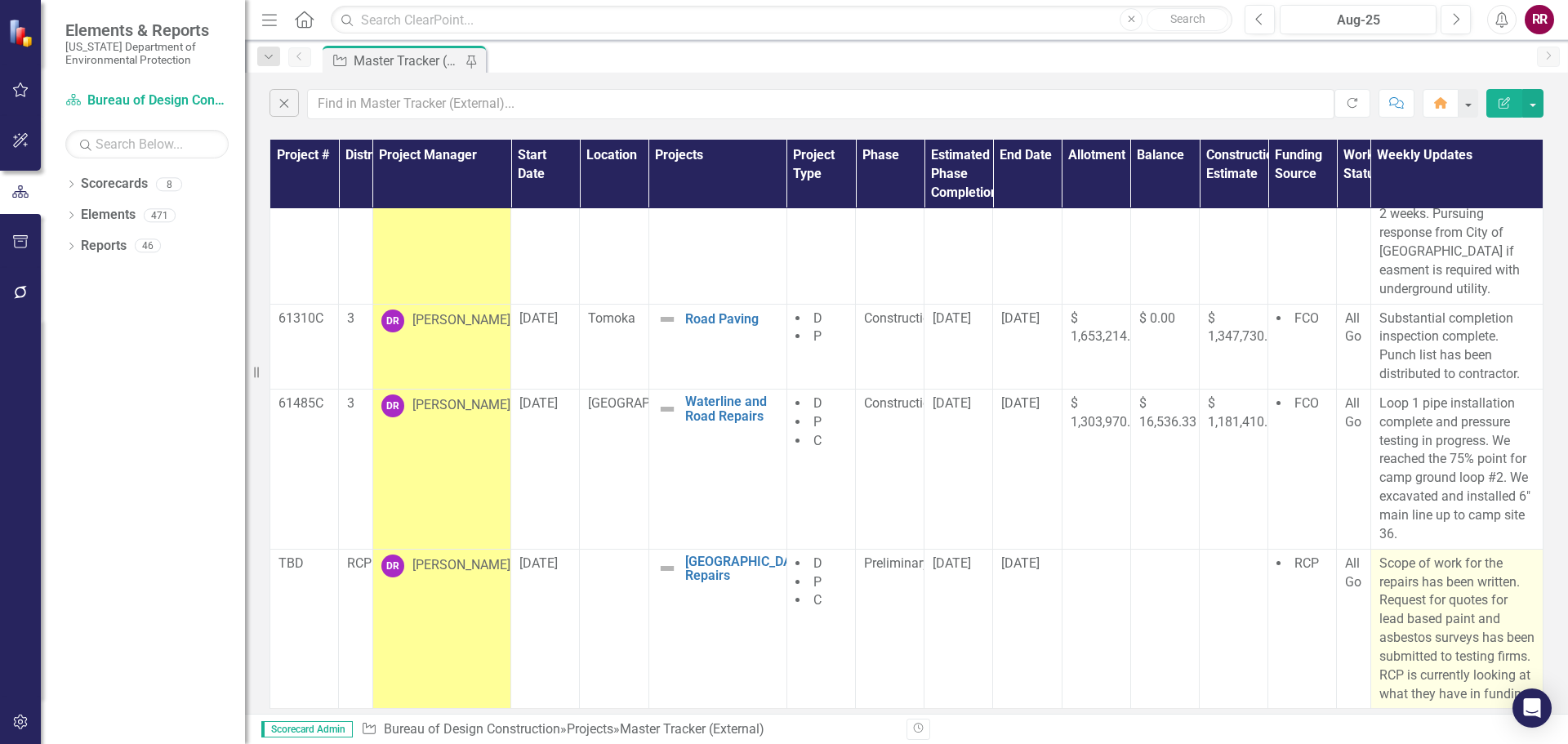
click at [1391, 659] on p "Scope of work for the repairs has been written. Request for quotes for lead bas…" at bounding box center [1457, 629] width 156 height 150
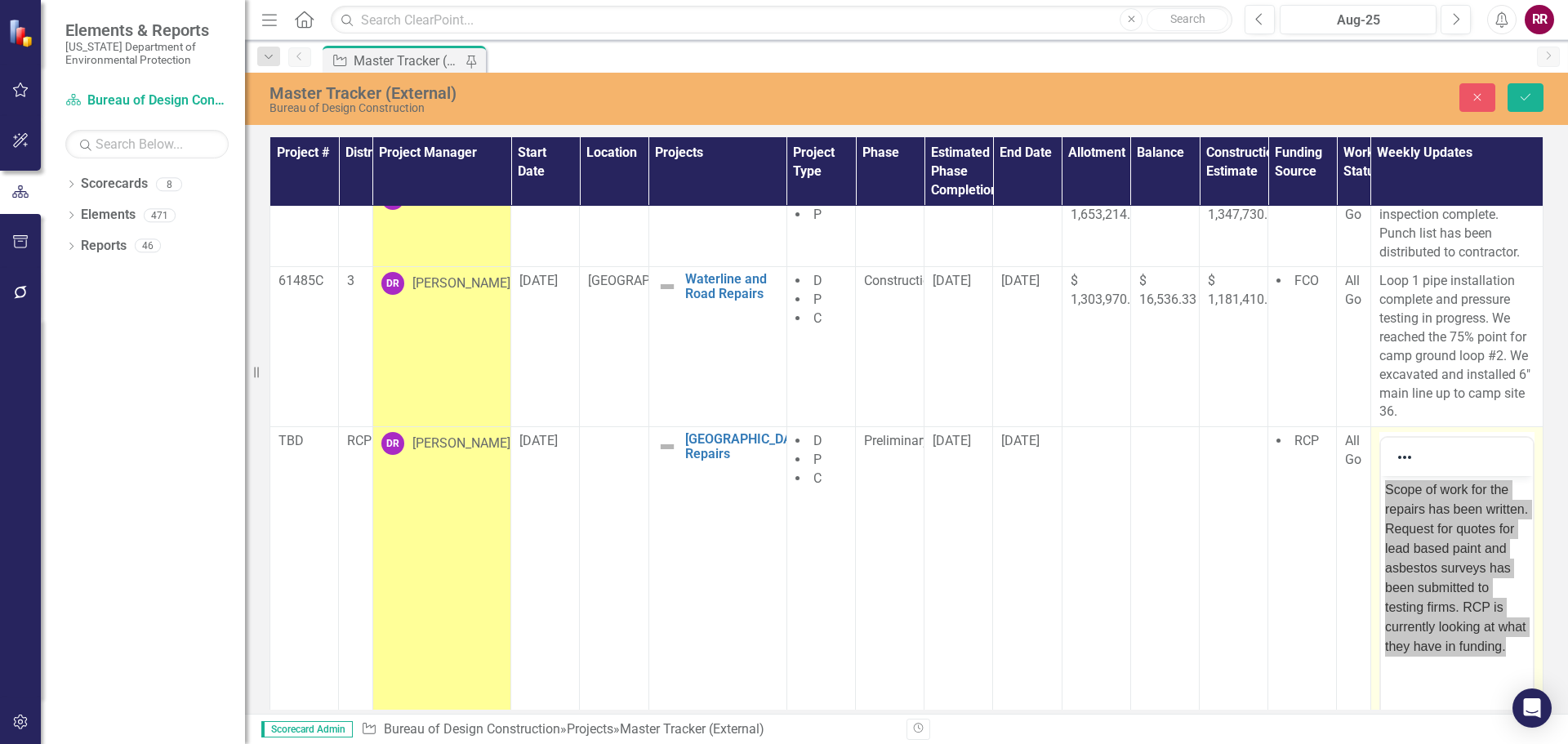
scroll to position [729, 0]
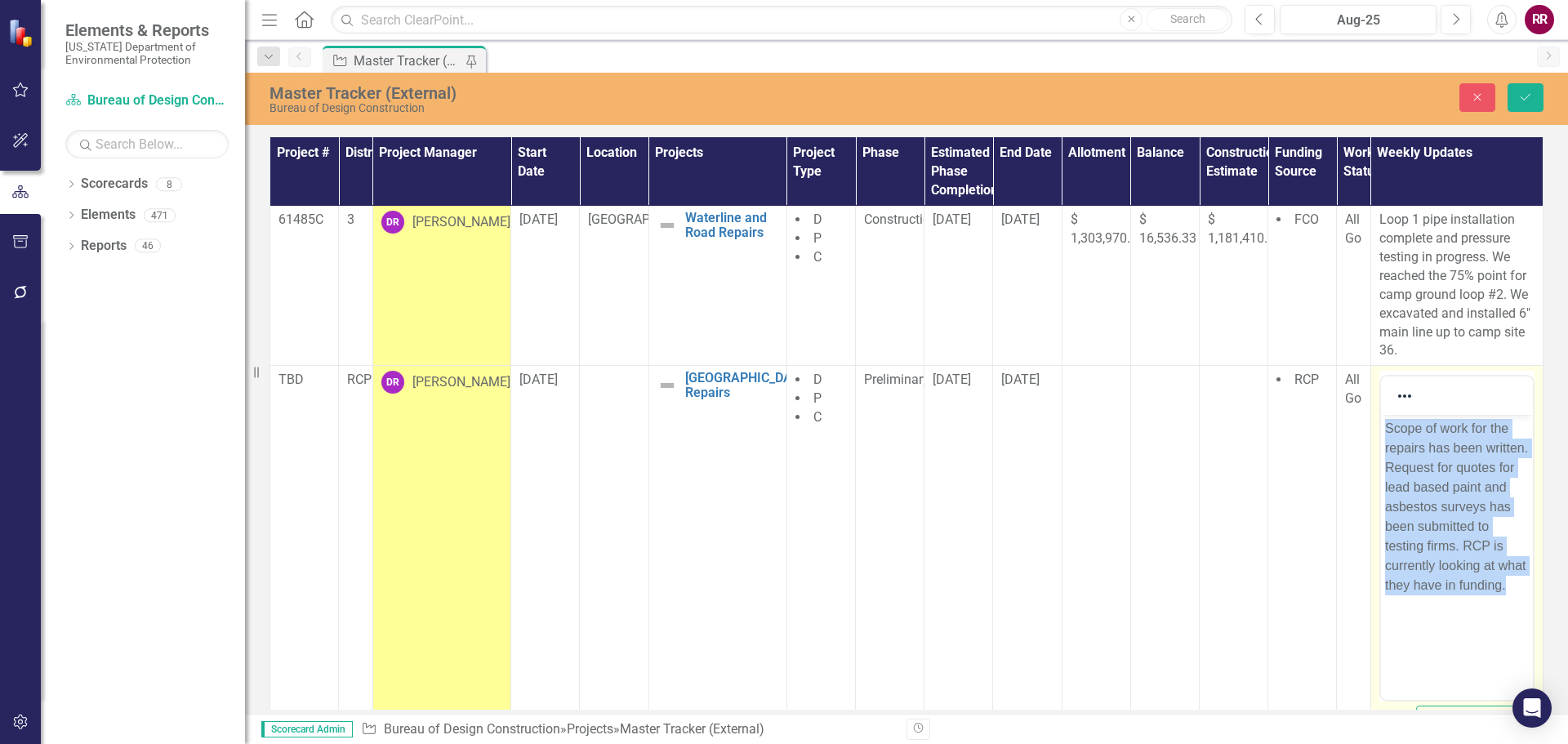
click at [1420, 595] on p "Scope of work for the repairs has been written. Request for quotes for lead bas…" at bounding box center [1455, 507] width 144 height 177
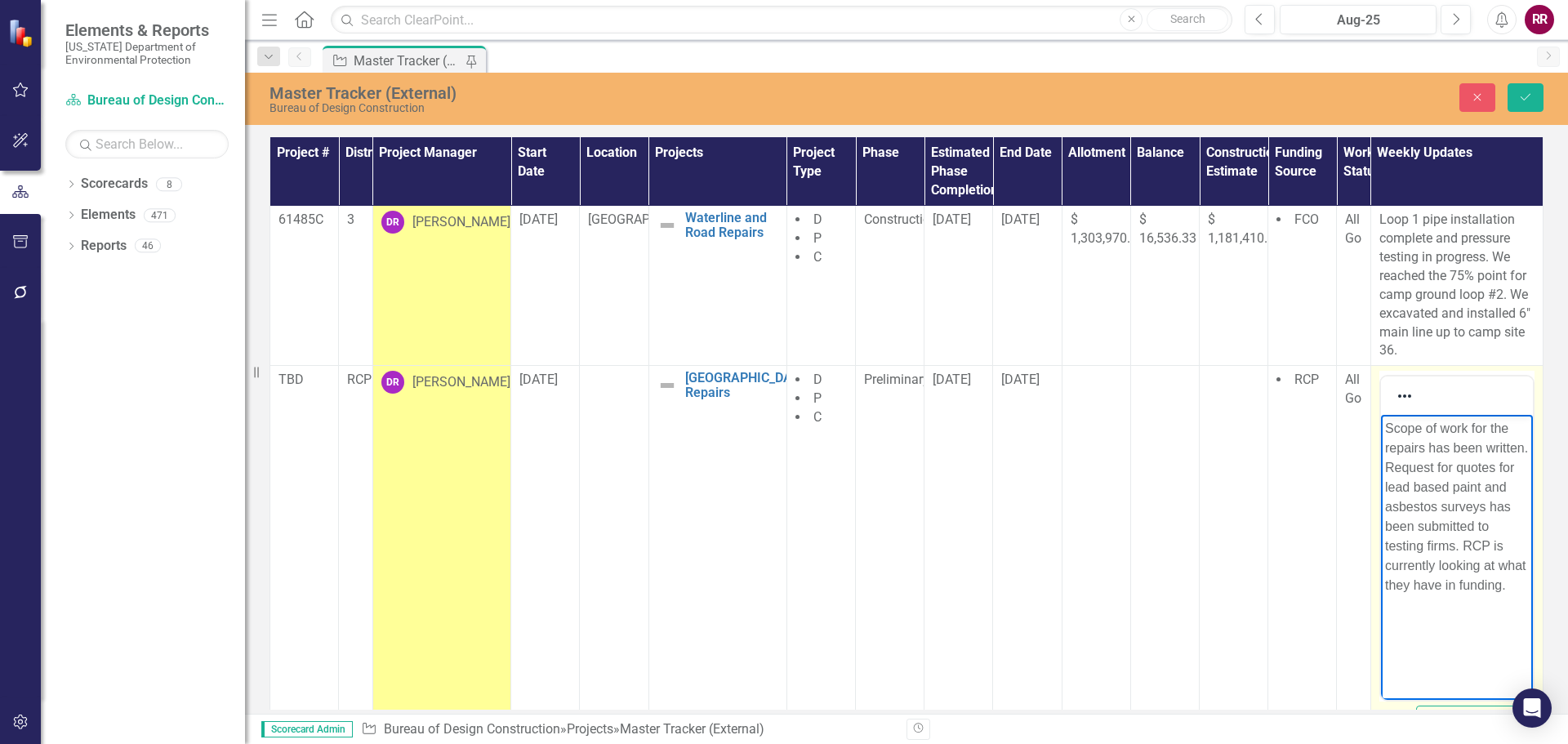
click at [1411, 565] on p "Scope of work for the repairs has been written. Request for quotes for lead bas…" at bounding box center [1455, 507] width 144 height 177
click at [1420, 517] on p "Scope of work for the repairs has been written. Request for quotes for lead bas…" at bounding box center [1455, 517] width 144 height 196
click at [1405, 585] on p "Scope of work for the repairs has been written. Request for quotes for lead bas…" at bounding box center [1455, 517] width 144 height 196
click at [1521, 100] on icon "Save" at bounding box center [1525, 97] width 15 height 11
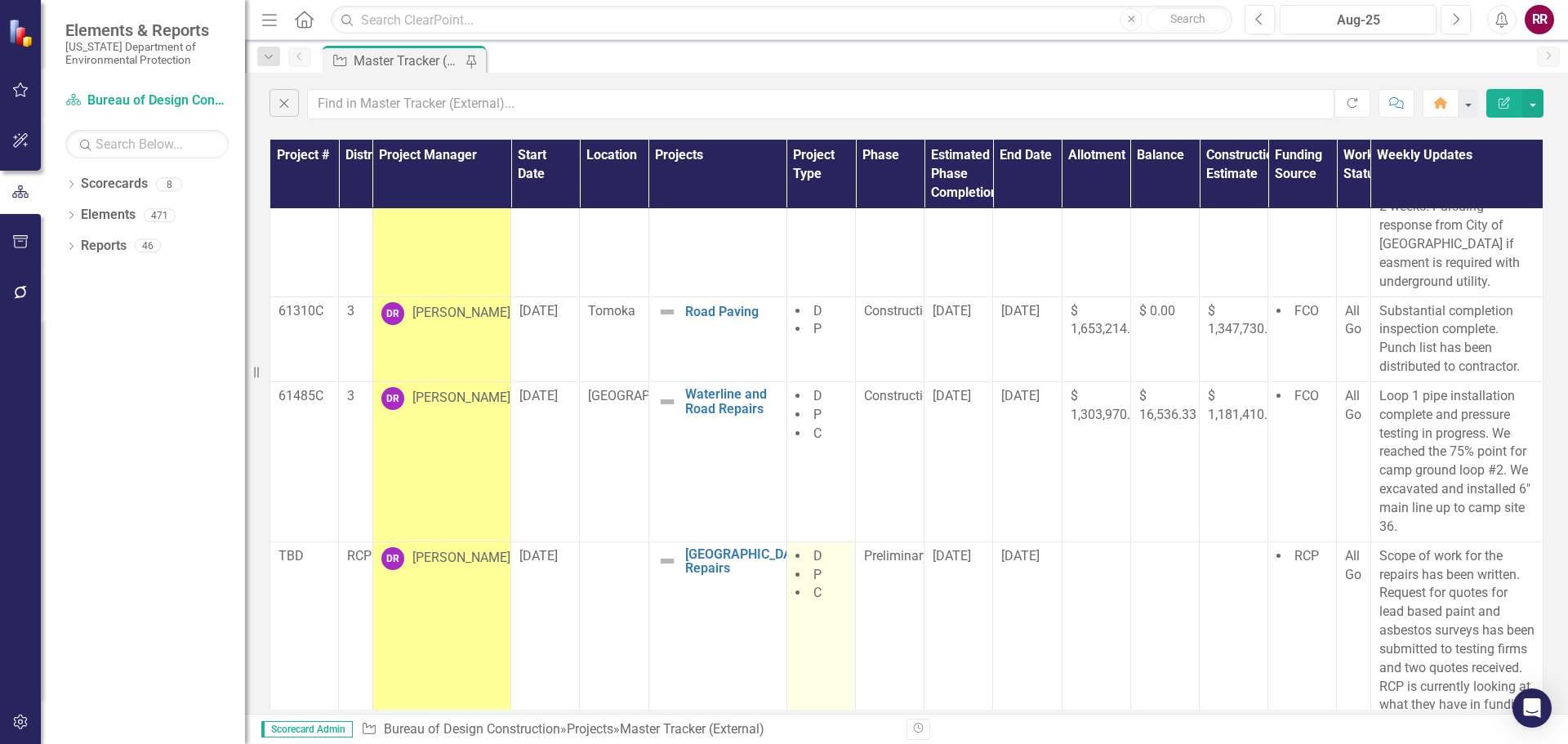
scroll to position [584, 0]
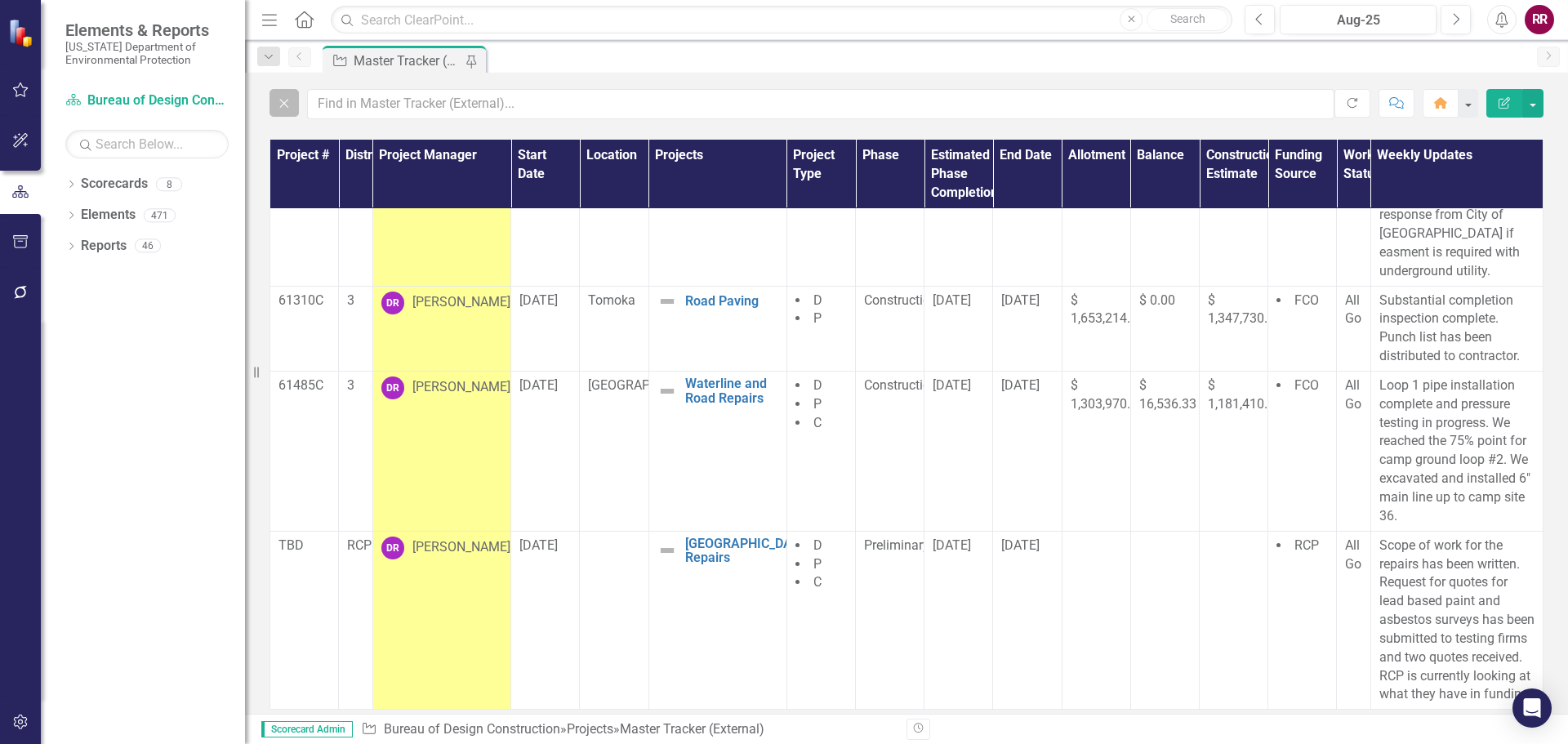
click at [284, 102] on icon "Close" at bounding box center [284, 103] width 18 height 15
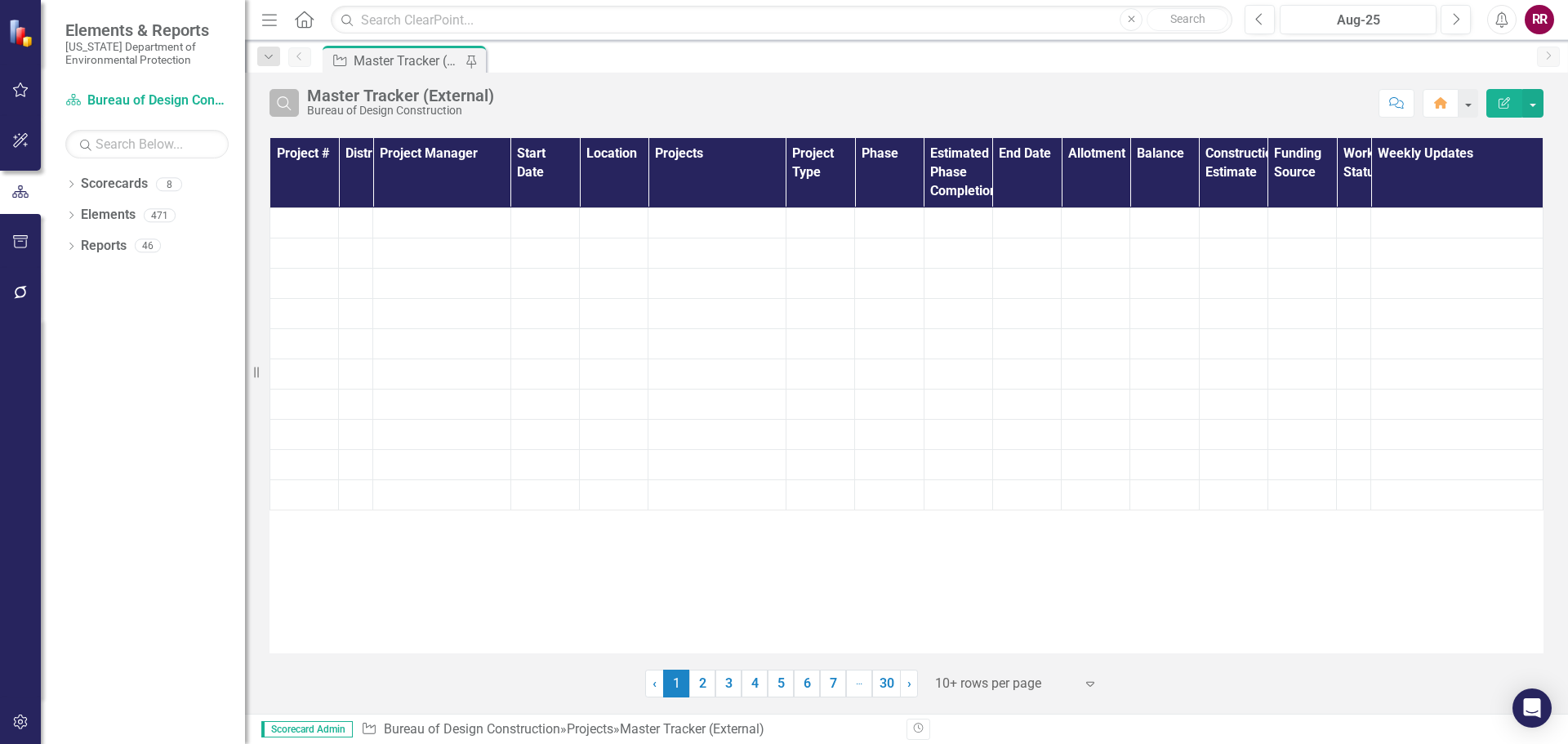
scroll to position [0, 0]
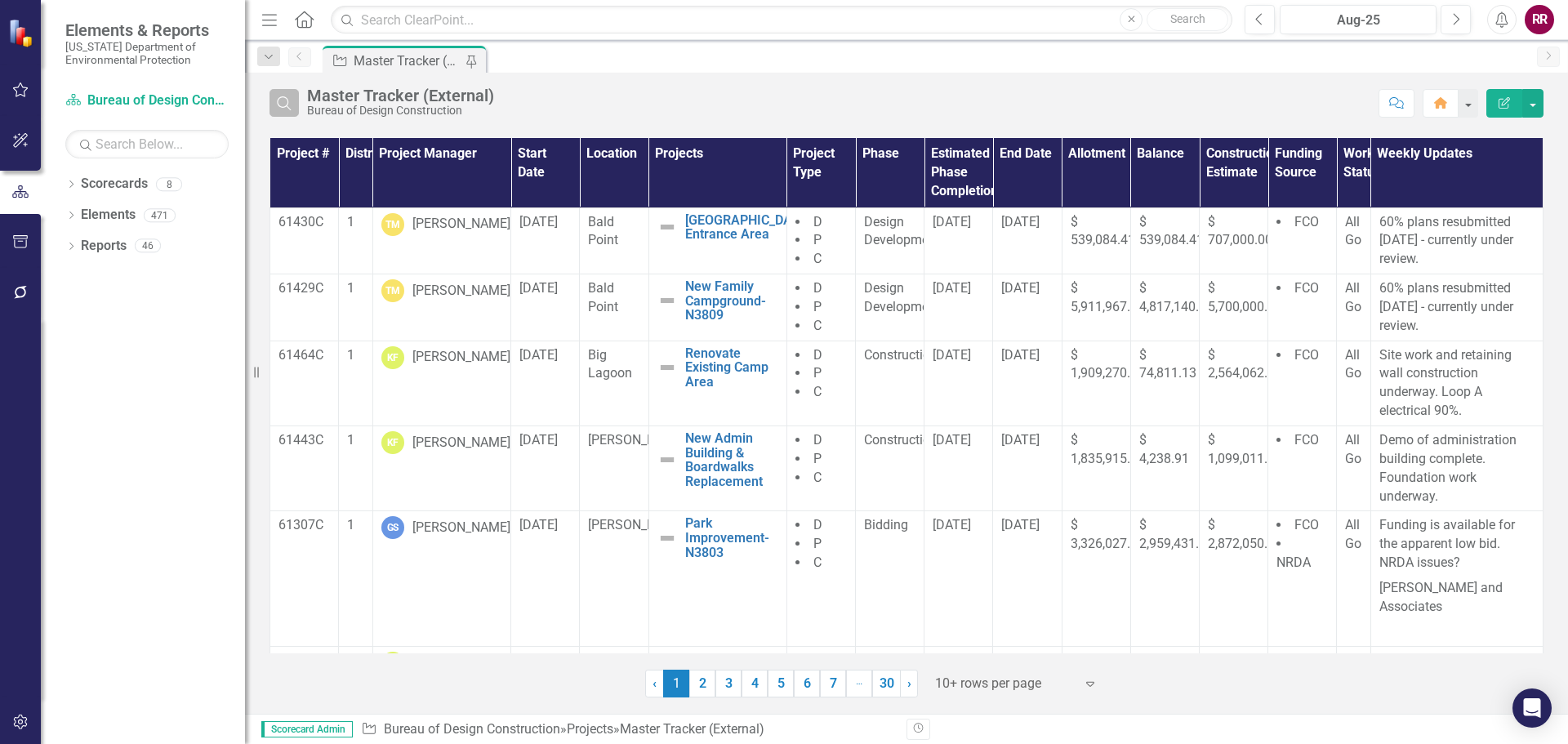
click at [294, 102] on button "Search" at bounding box center [283, 103] width 29 height 28
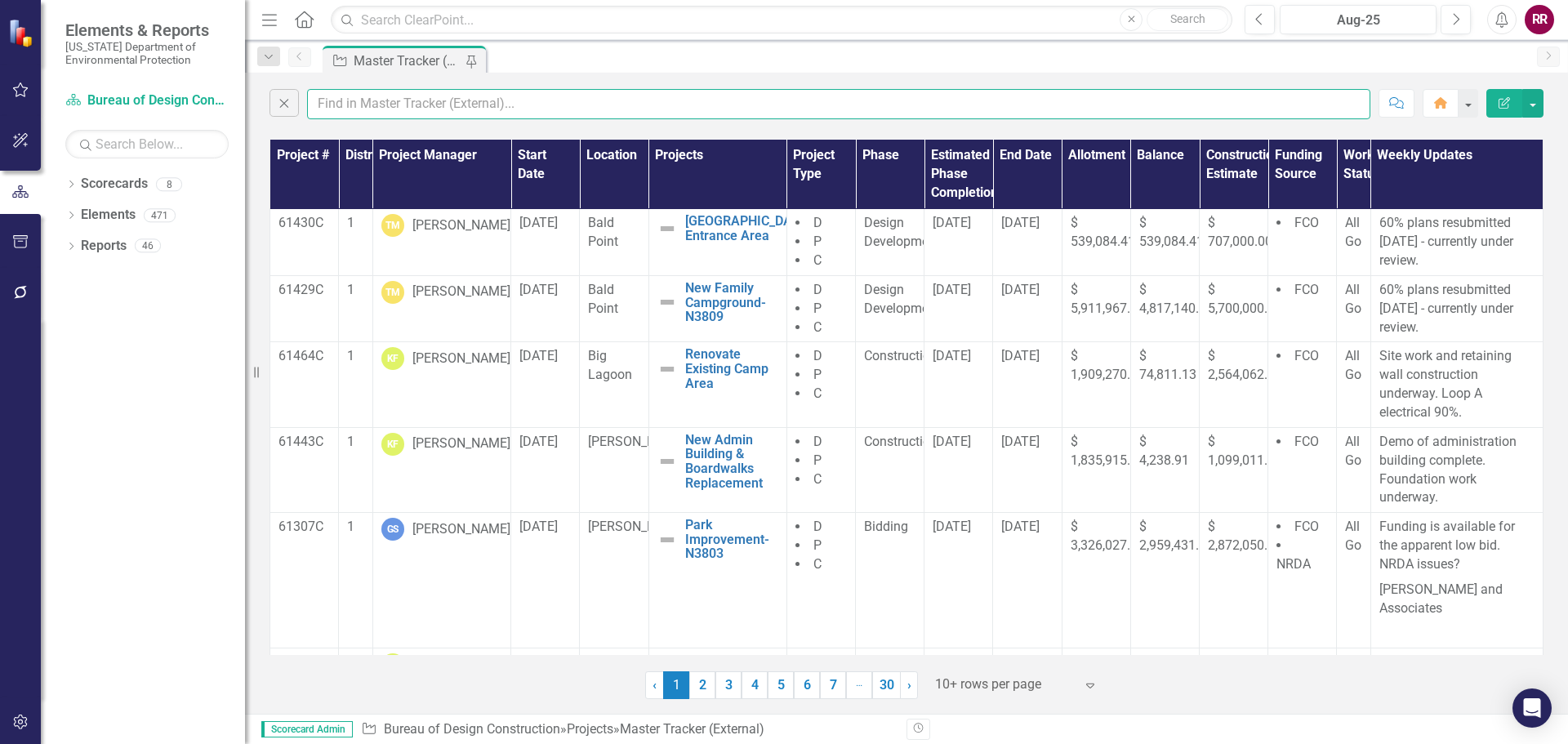
drag, startPoint x: 295, startPoint y: 102, endPoint x: 329, endPoint y: 106, distance: 34.2
click at [329, 106] on input "text" at bounding box center [838, 104] width 1064 height 30
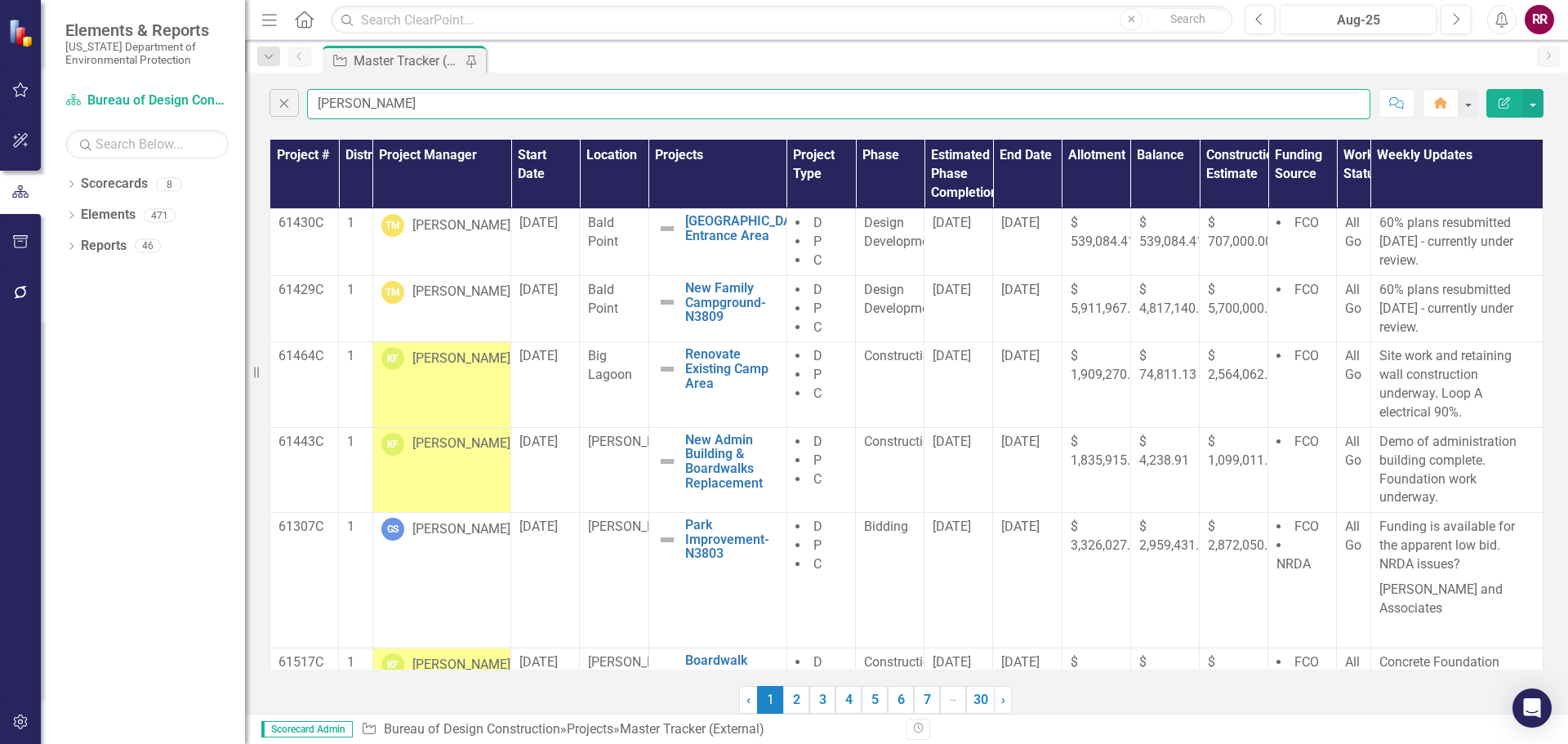
type input "[PERSON_NAME]"
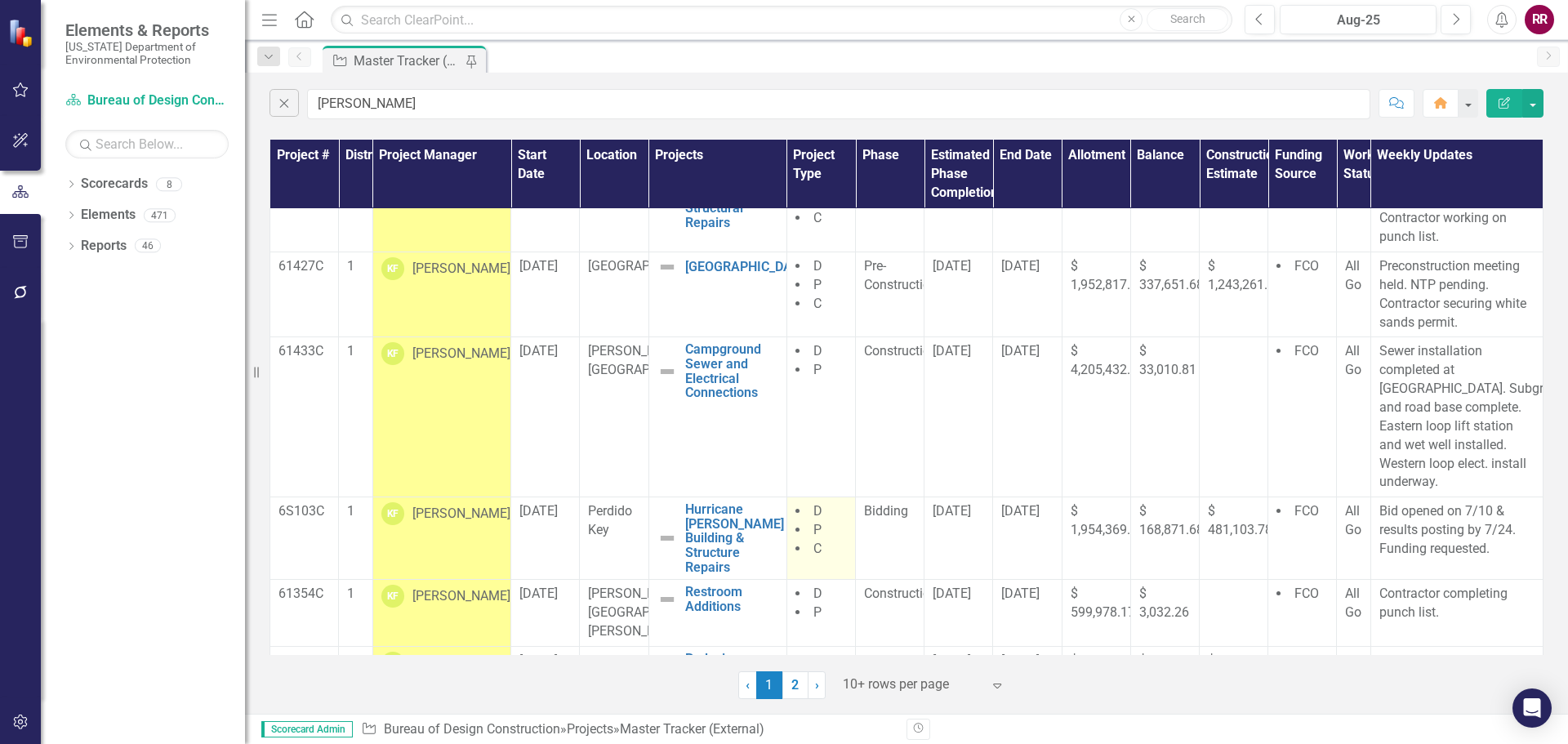
scroll to position [490, 0]
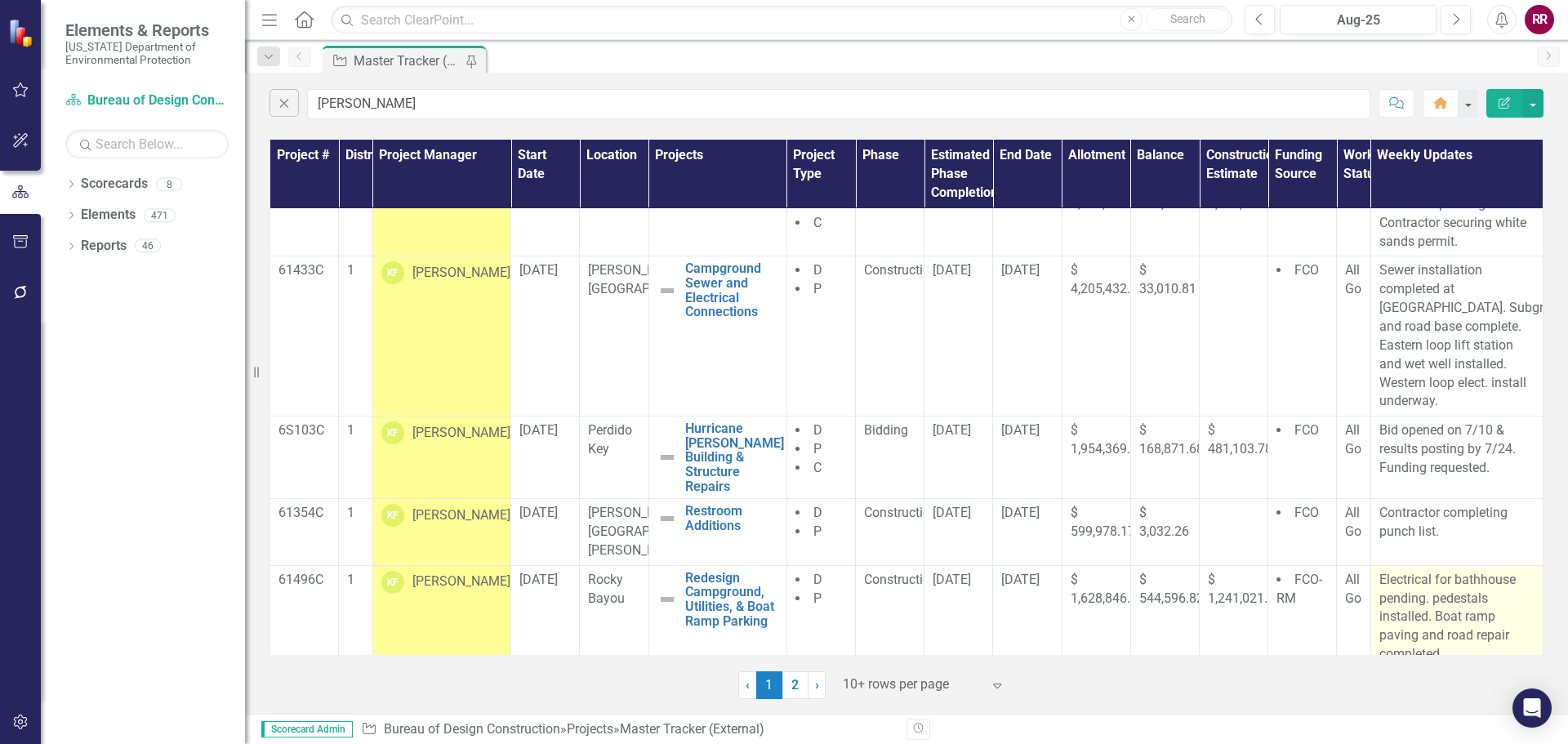
click at [1474, 594] on p "Electrical for bathhouse pending. pedestals installed. Boat ramp paving and roa…" at bounding box center [1457, 617] width 156 height 93
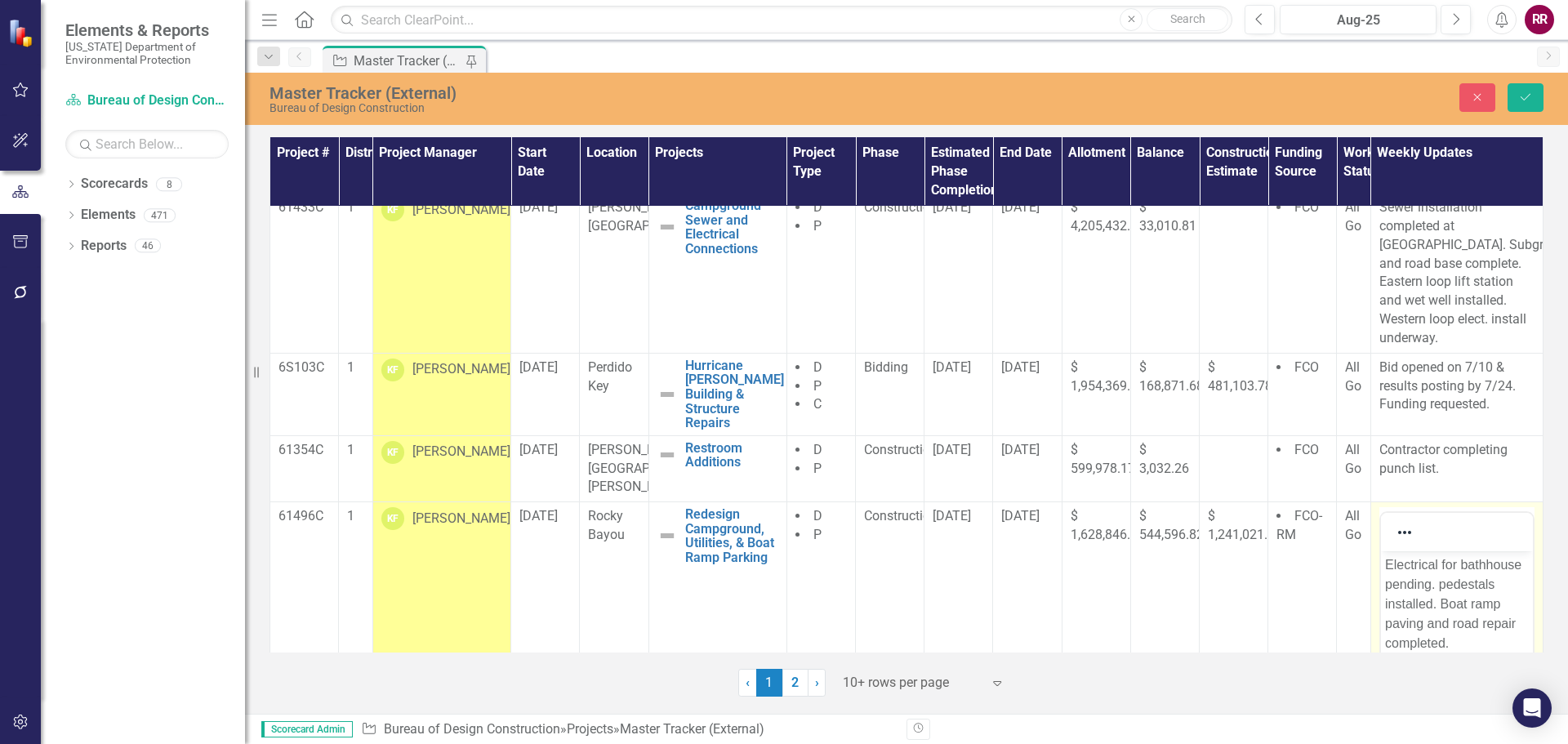
scroll to position [652, 0]
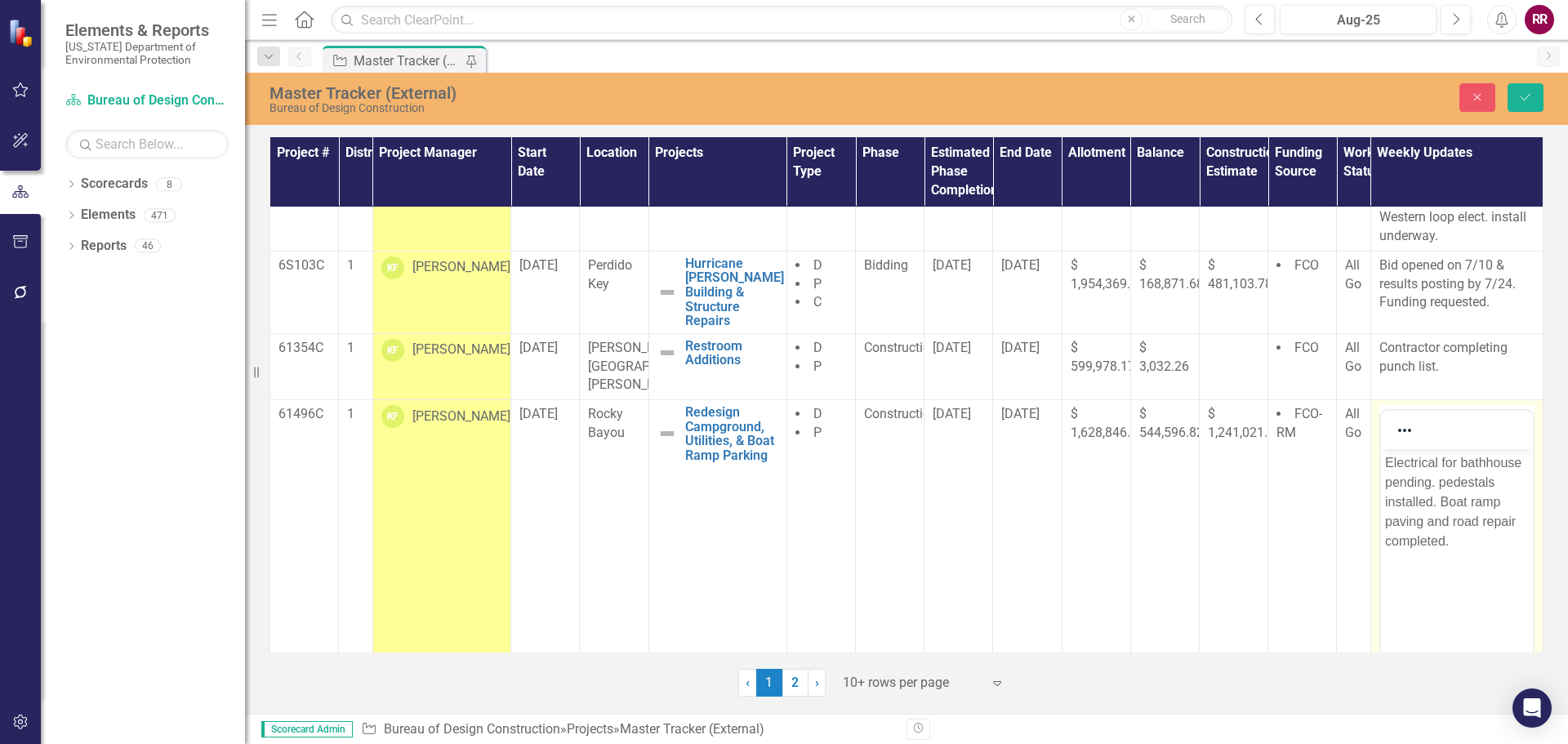
click at [1442, 483] on p "Electrical for bathhouse pending. pedestals installed. Boat ramp paving and roa…" at bounding box center [1455, 503] width 144 height 98
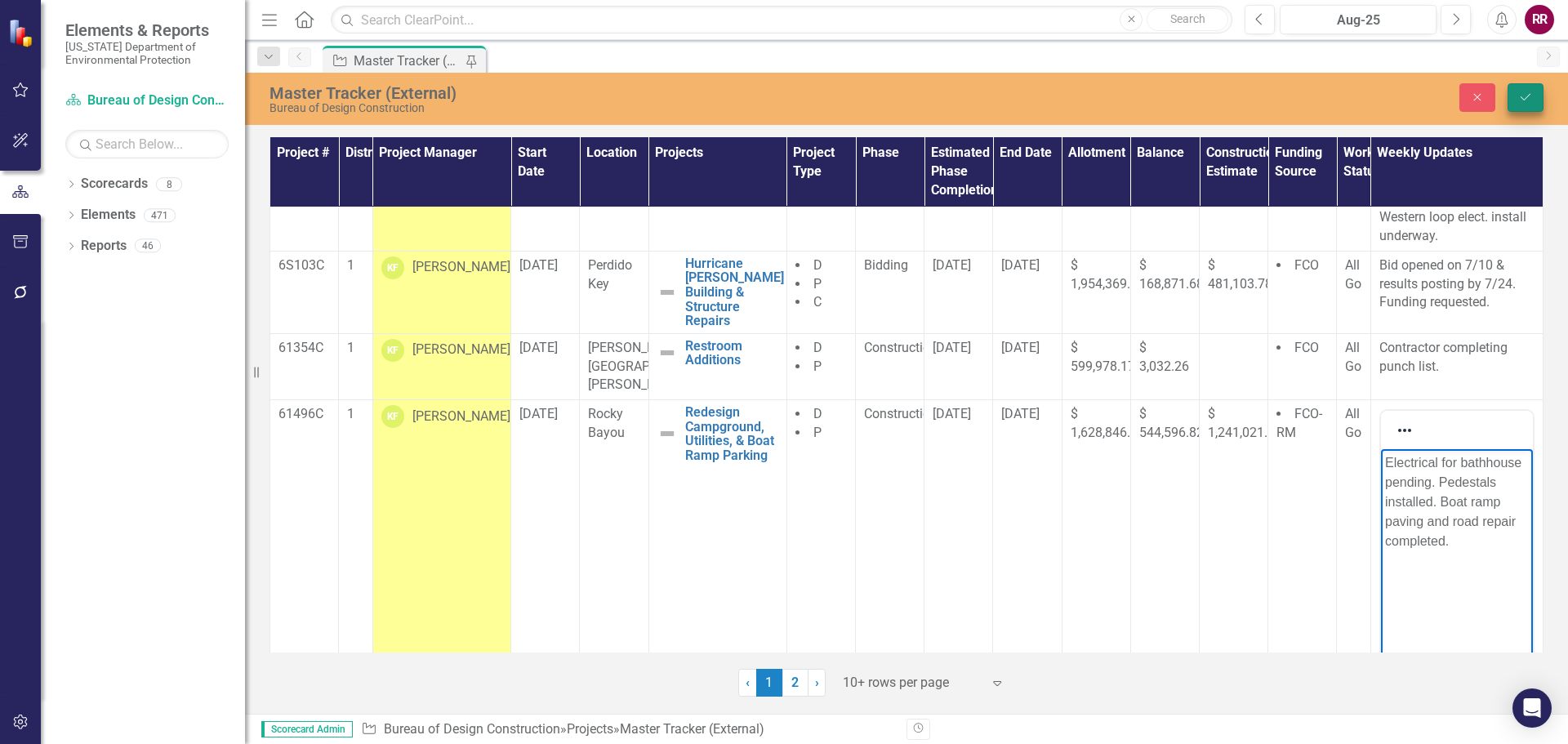
click at [1532, 102] on icon "Save" at bounding box center [1525, 97] width 15 height 11
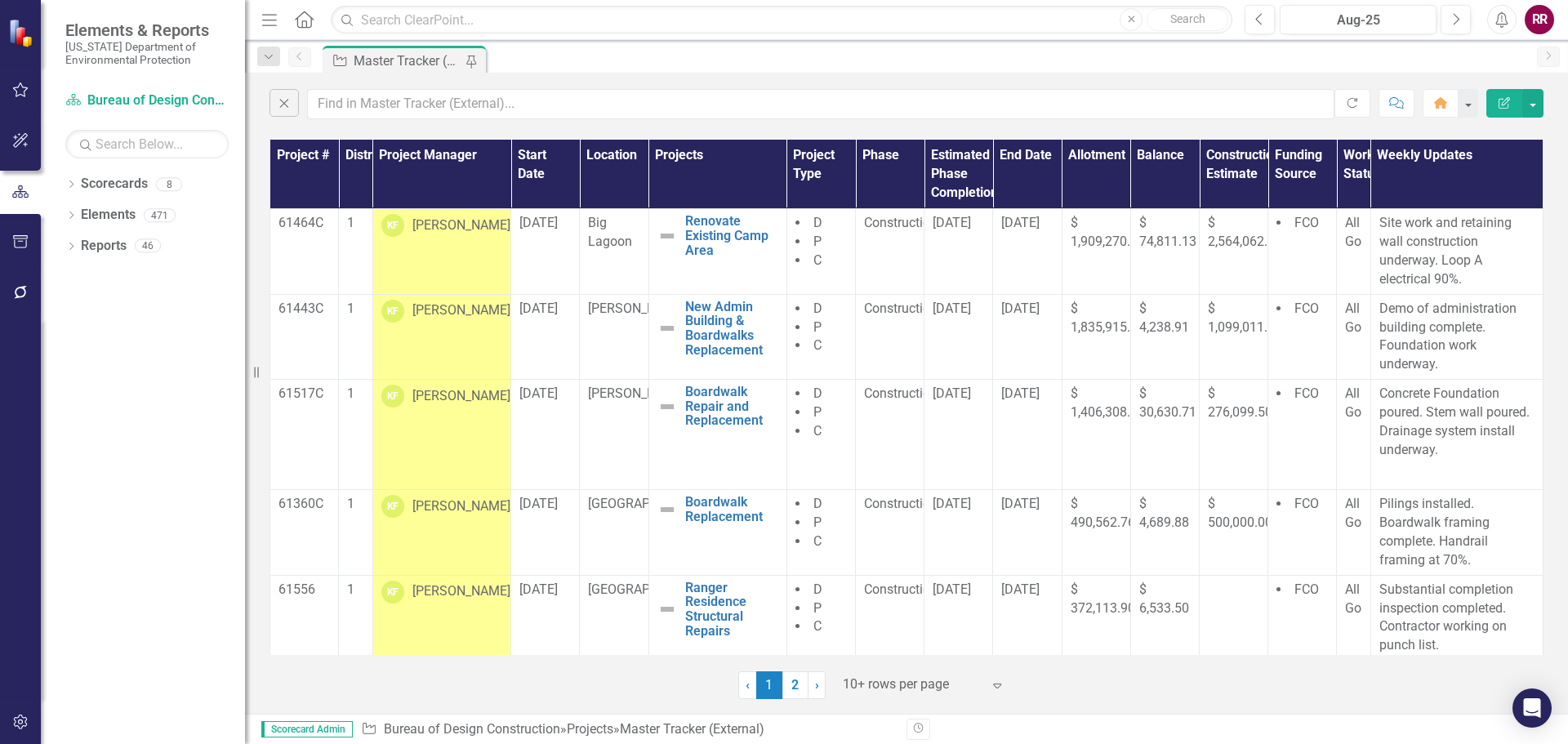
scroll to position [0, 0]
drag, startPoint x: 1078, startPoint y: 558, endPoint x: 911, endPoint y: 340, distance: 274.6
click at [912, 341] on td "Construction" at bounding box center [889, 336] width 69 height 85
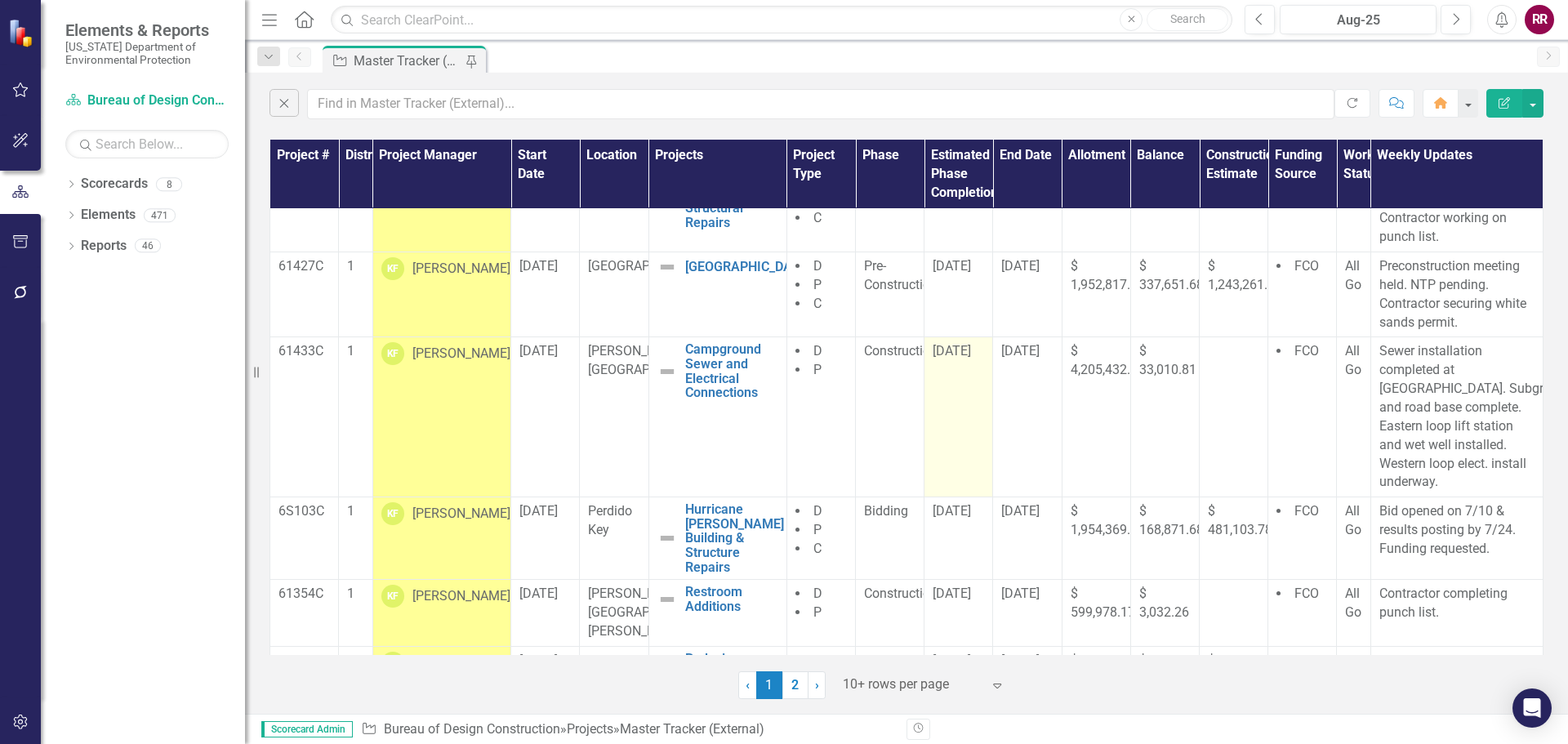
scroll to position [490, 0]
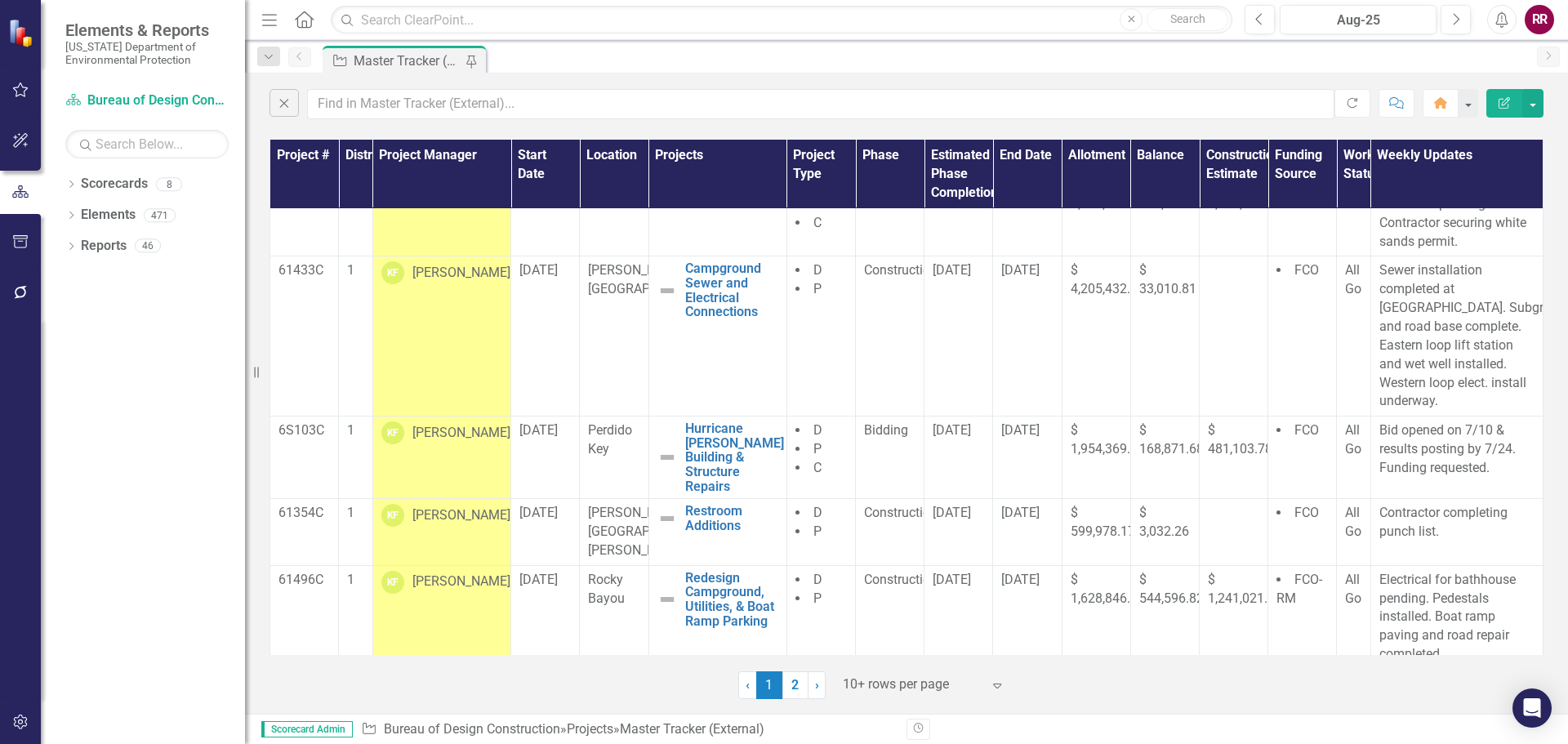
click at [494, 681] on div "‹ Previous 1 (current) 2 › Next 10+ rows per page Expand" at bounding box center [906, 679] width 1274 height 40
click at [791, 687] on link "2" at bounding box center [795, 685] width 26 height 28
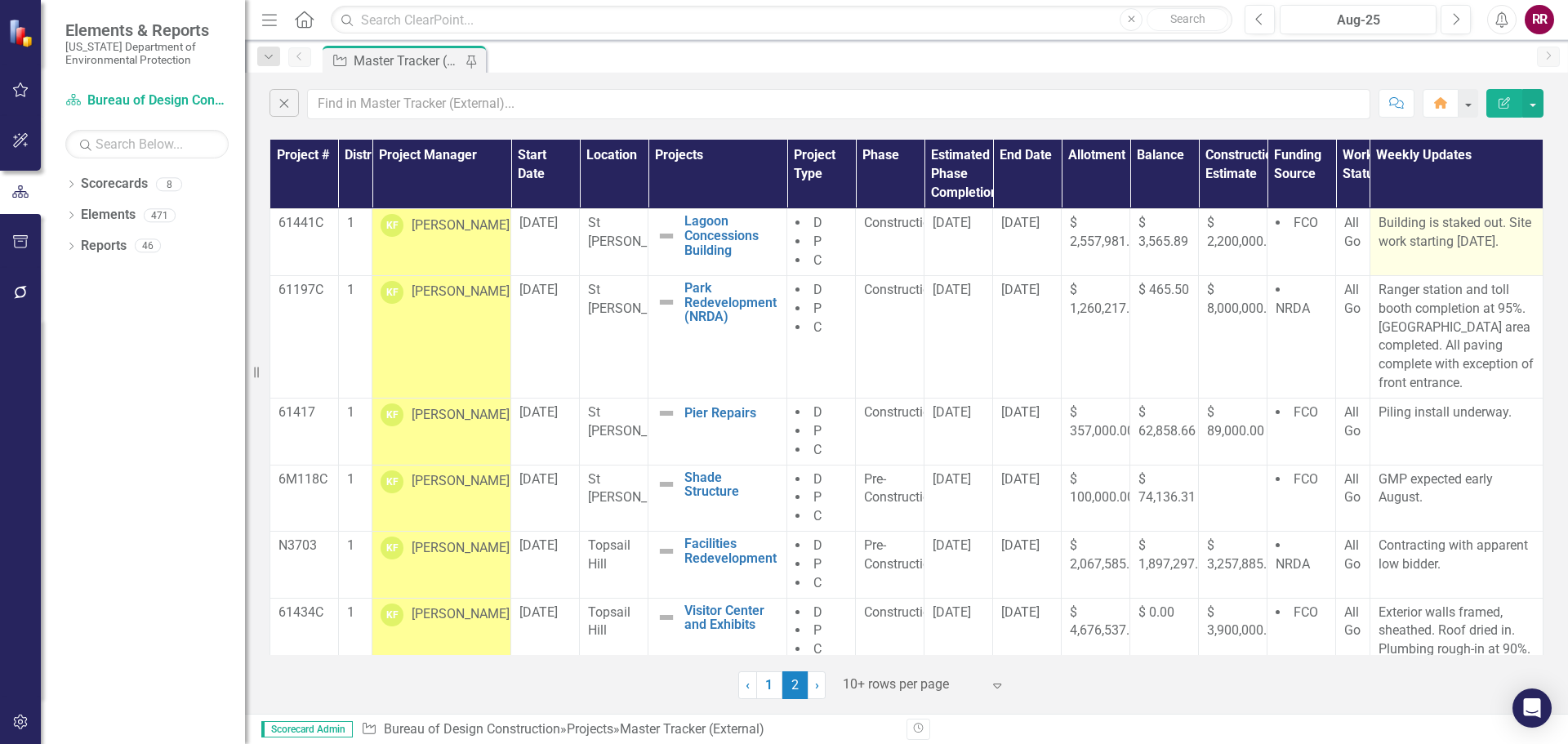
click at [1445, 238] on p "Building is staked out. Site work starting [DATE]." at bounding box center [1456, 233] width 157 height 38
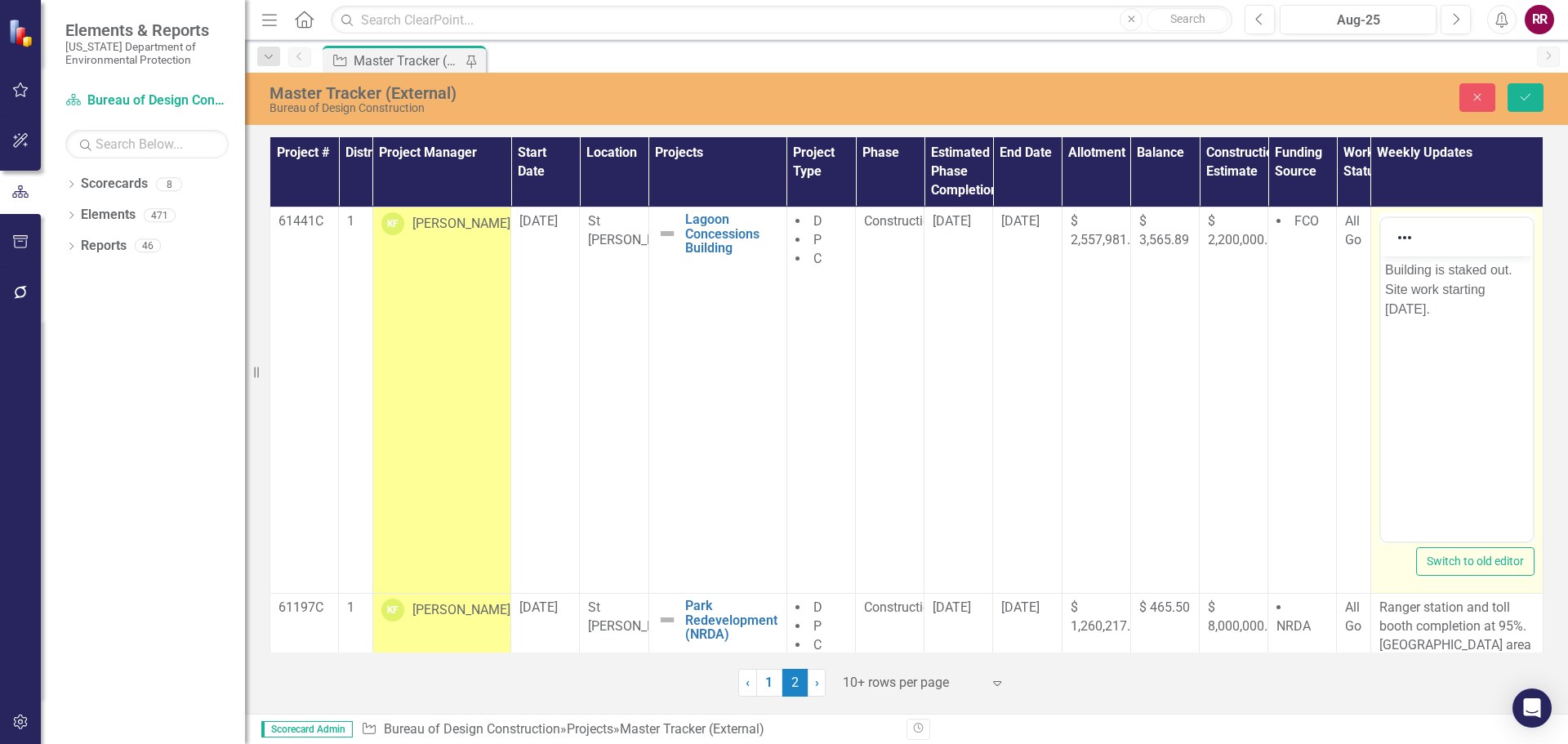
click at [1389, 272] on p "Building is staked out. Site work starting [DATE]." at bounding box center [1455, 288] width 144 height 59
click at [1484, 288] on p "Building is staked out. Site work starting [DATE]." at bounding box center [1455, 288] width 144 height 59
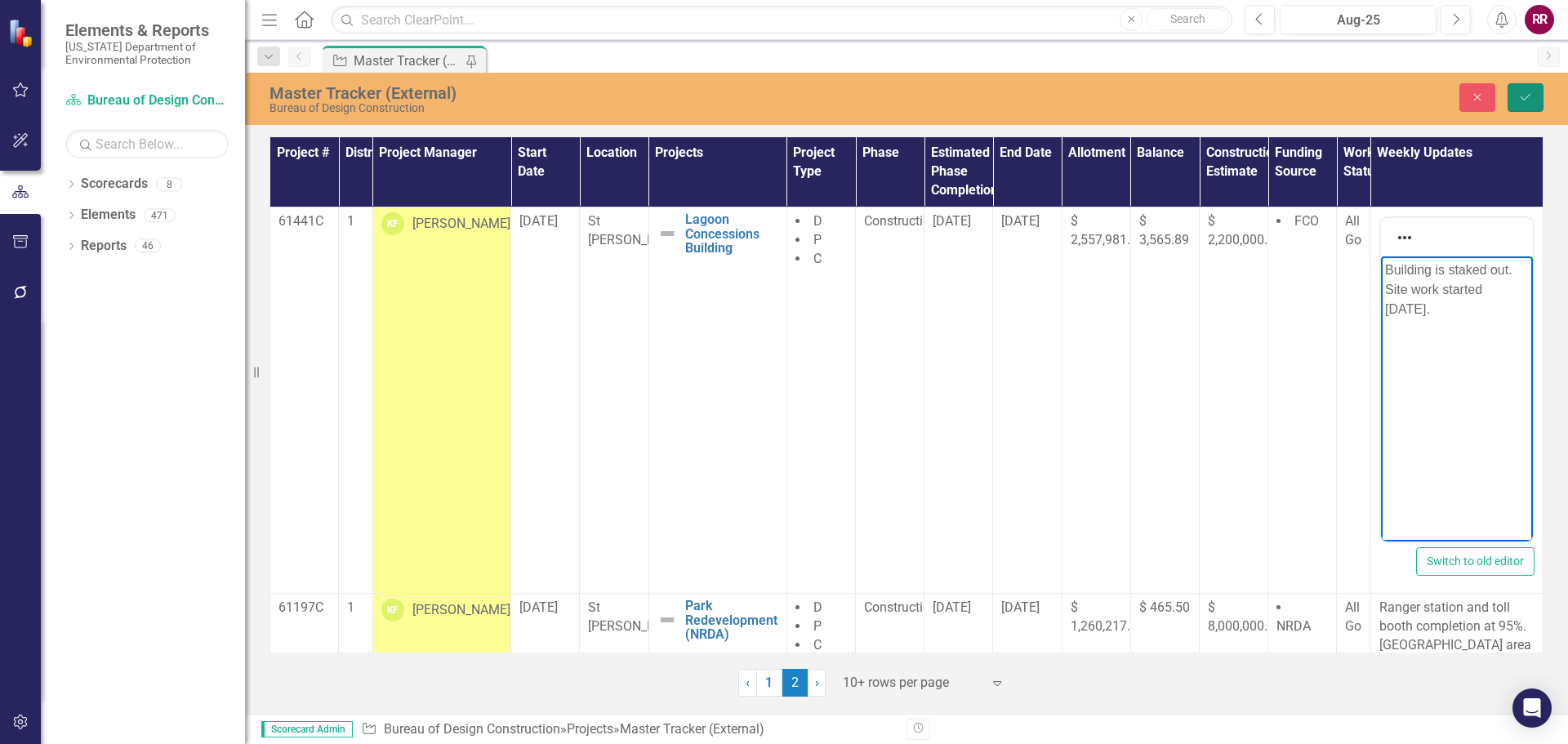
click at [1530, 92] on icon "Save" at bounding box center [1525, 97] width 15 height 11
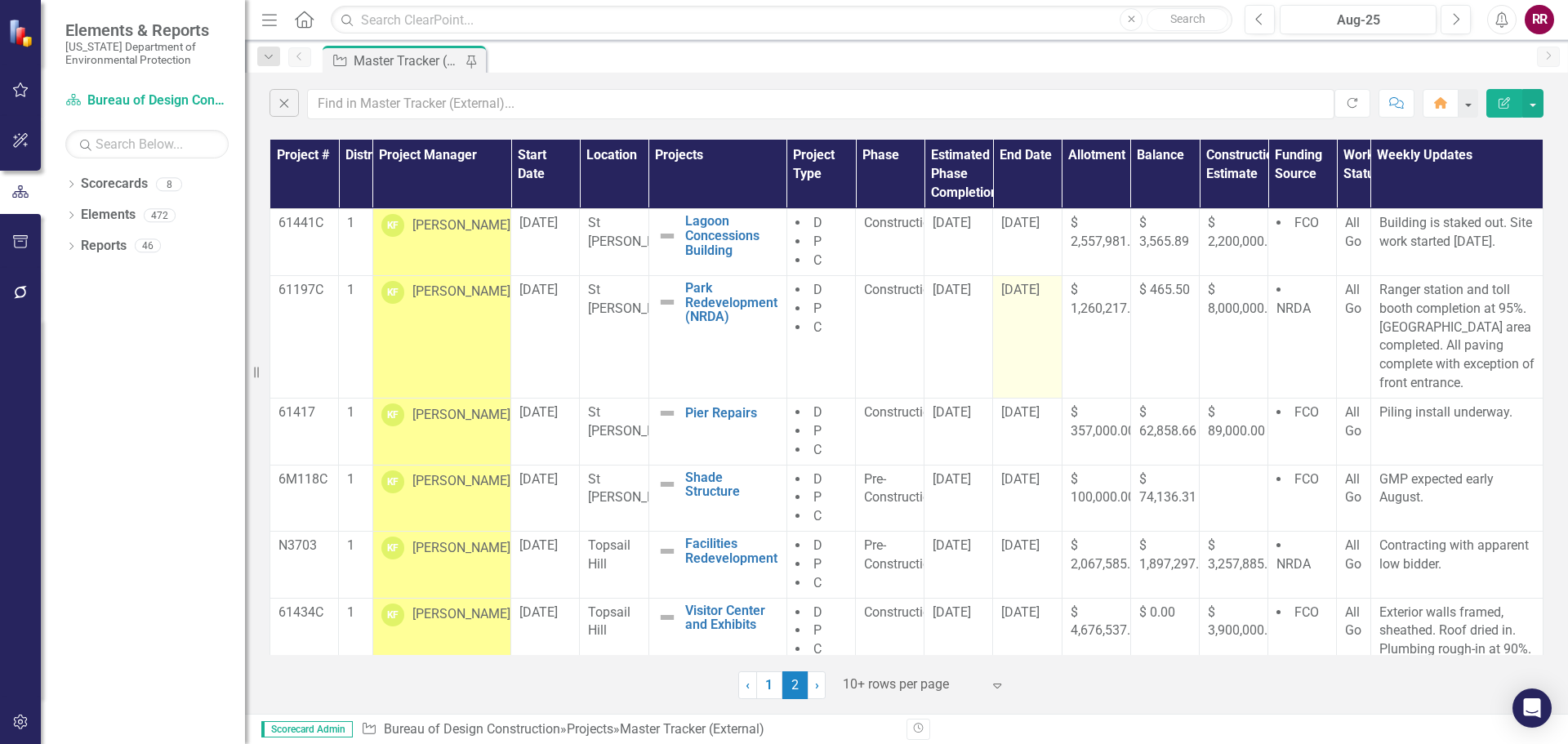
scroll to position [10, 0]
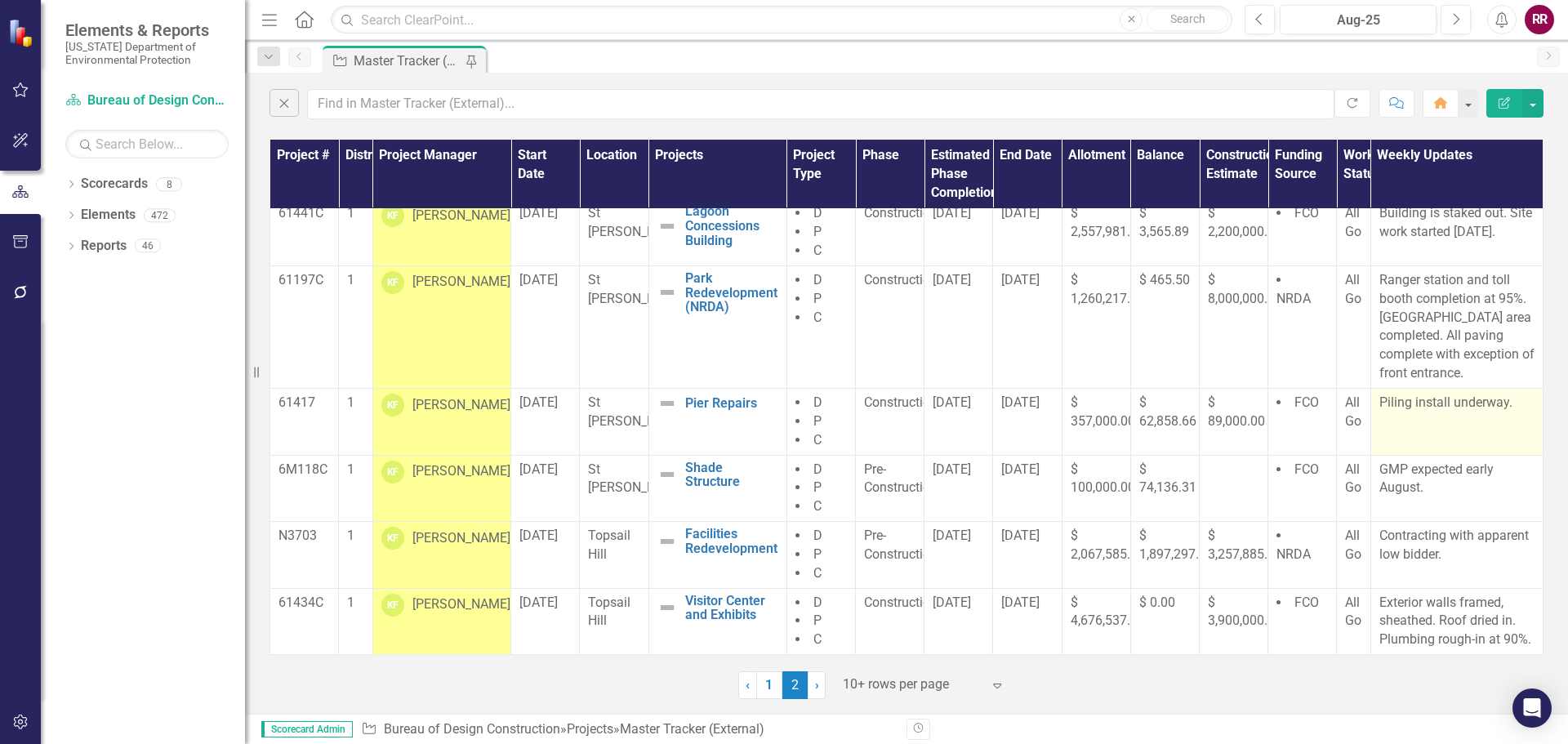
click at [1423, 402] on p "Piling install underway." at bounding box center [1457, 403] width 156 height 19
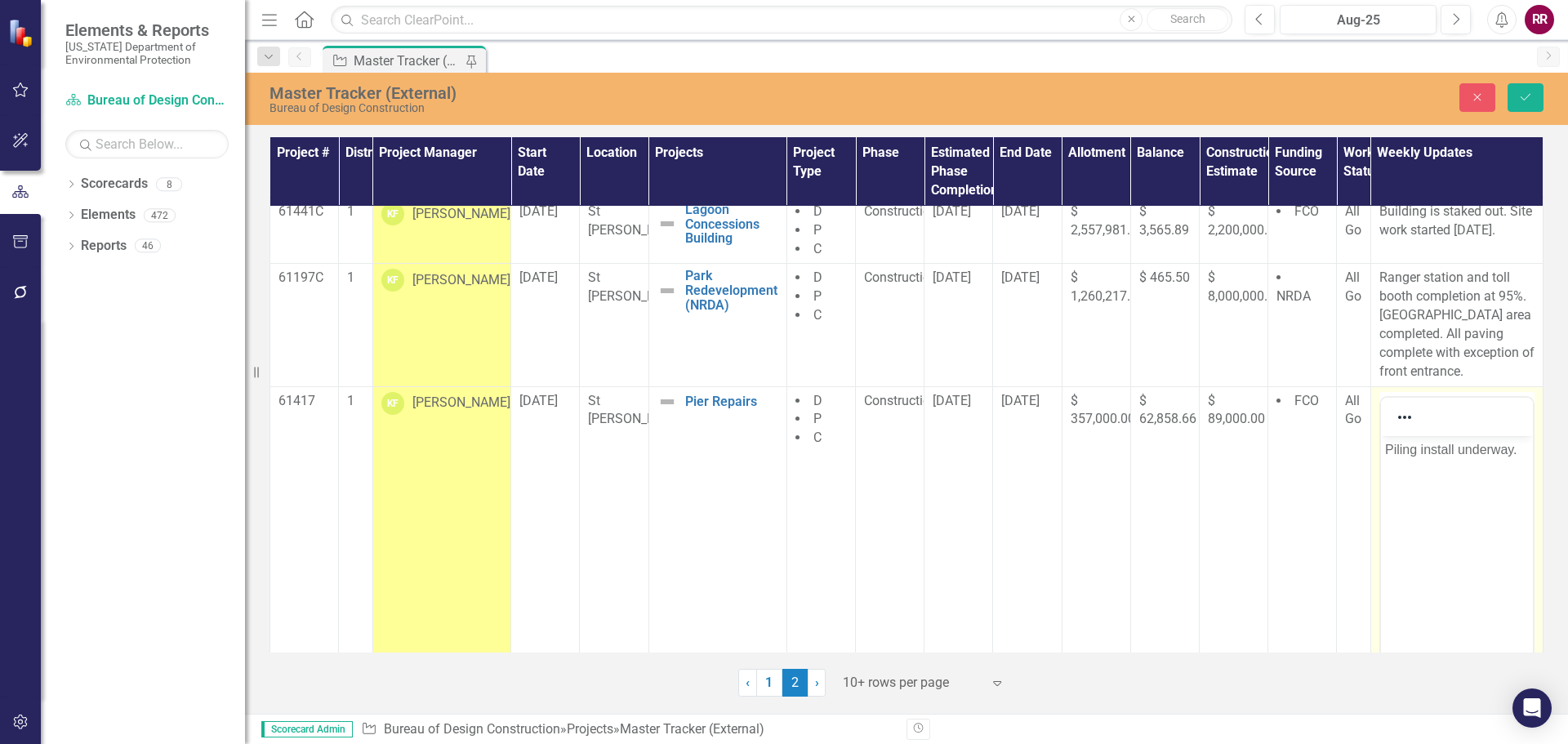
scroll to position [0, 0]
drag, startPoint x: 1511, startPoint y: 454, endPoint x: 1346, endPoint y: 452, distance: 165.0
click at [1380, 452] on html "Piling install underway." at bounding box center [1455, 558] width 152 height 245
click at [1495, 450] on p "Scheduling substasntial comkpletion inspection.." at bounding box center [1455, 459] width 144 height 39
click at [1414, 525] on body "Scheduling substantial completion inspection.." at bounding box center [1455, 558] width 152 height 245
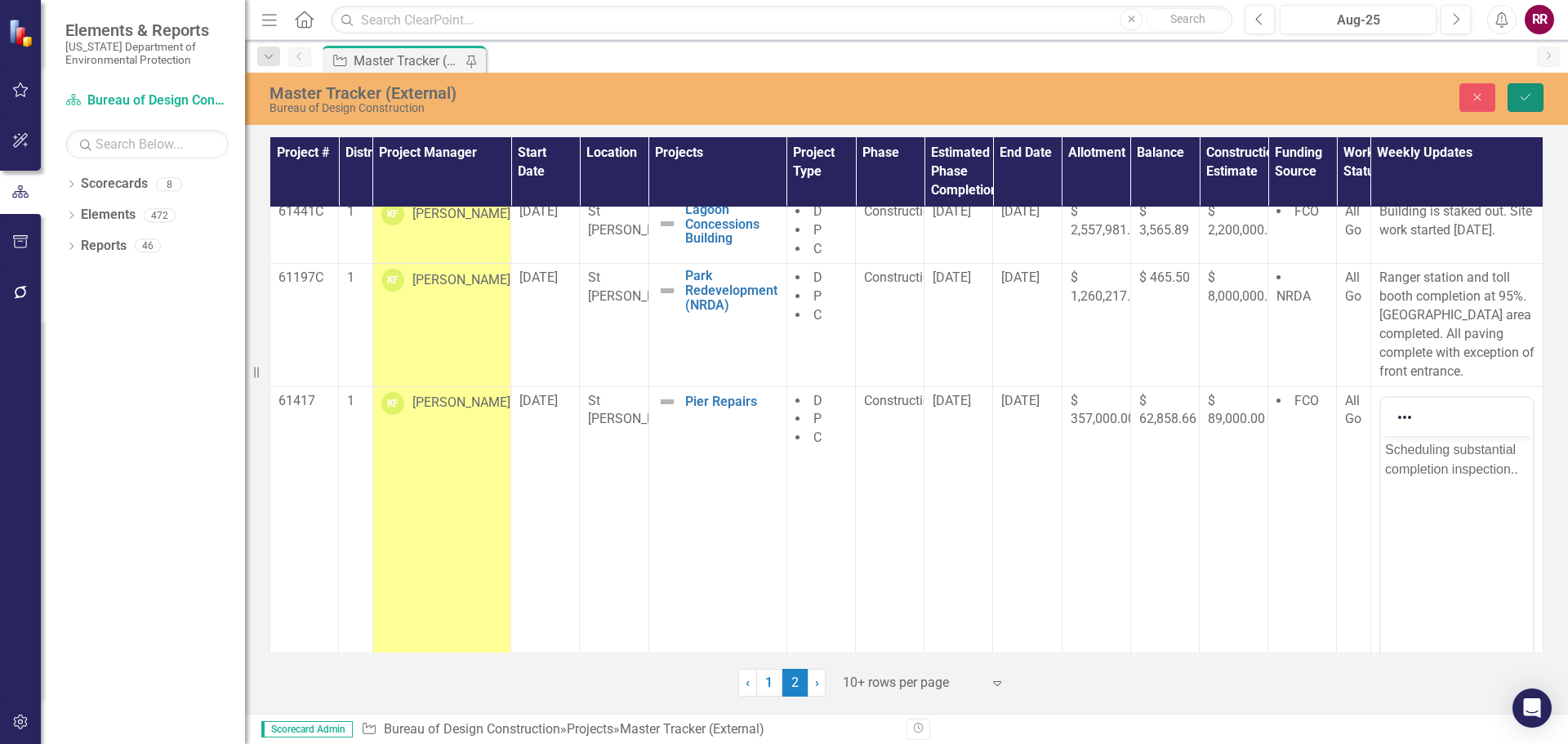
click at [1529, 95] on icon "submit" at bounding box center [1525, 97] width 10 height 7
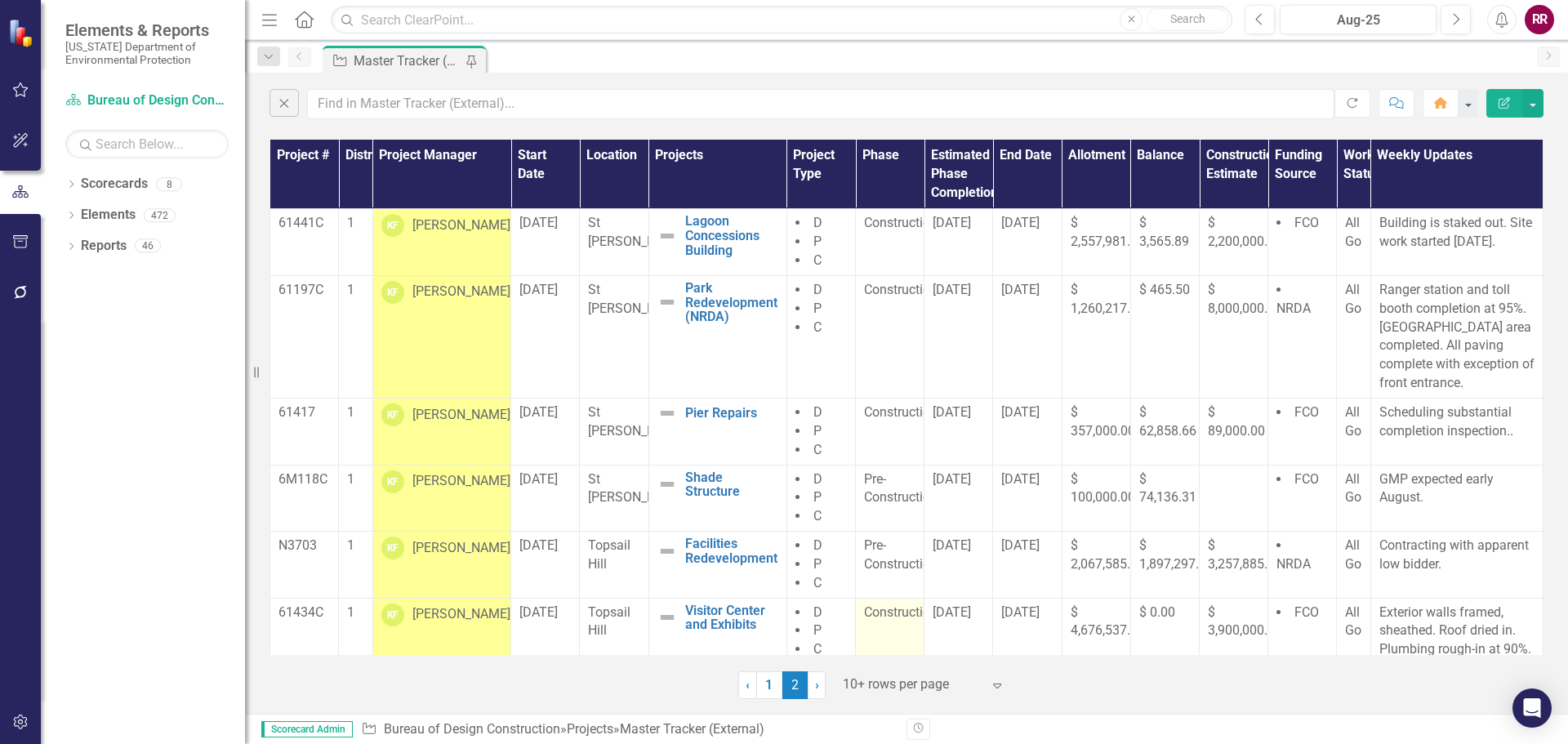
scroll to position [10, 0]
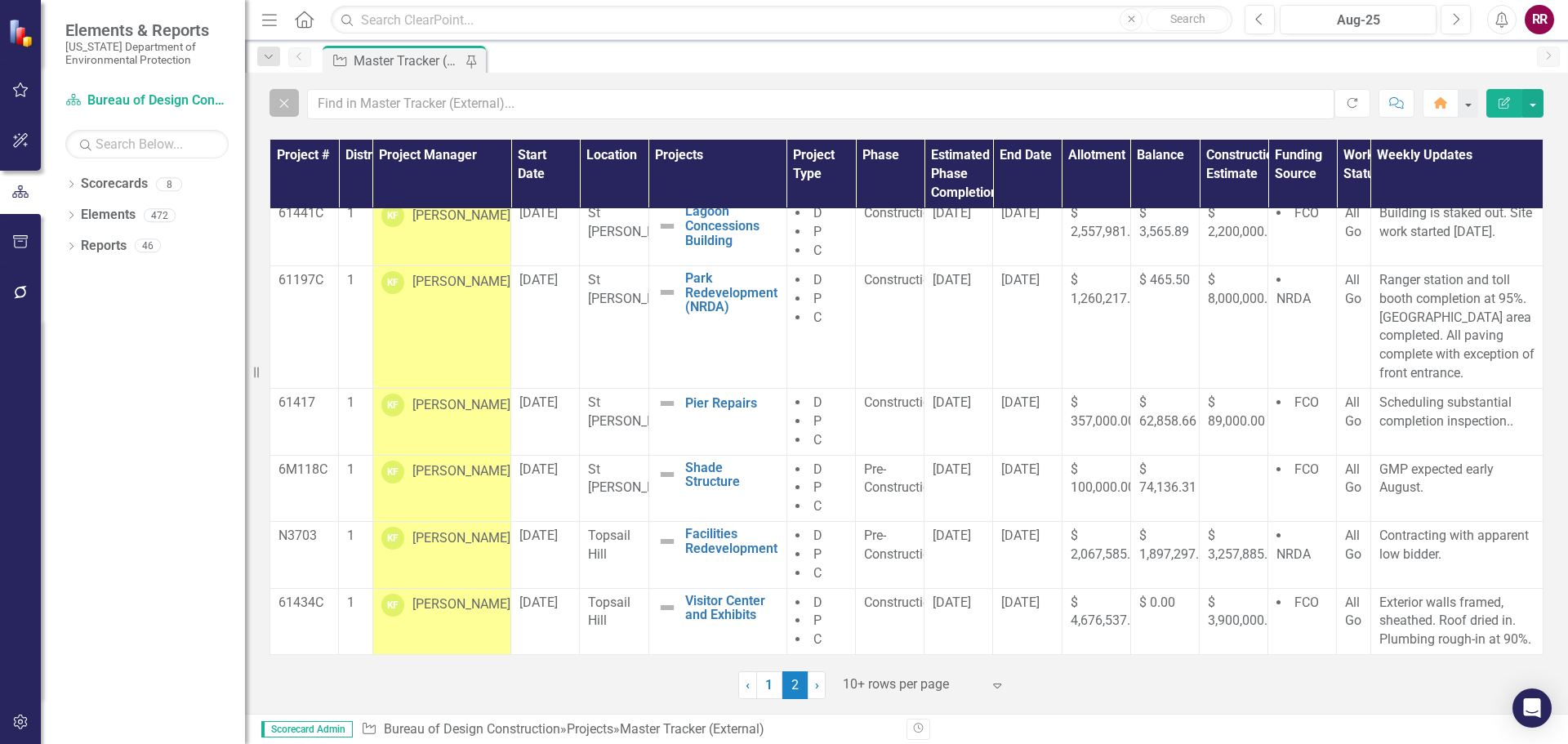
click at [293, 106] on icon "Close" at bounding box center [284, 103] width 18 height 15
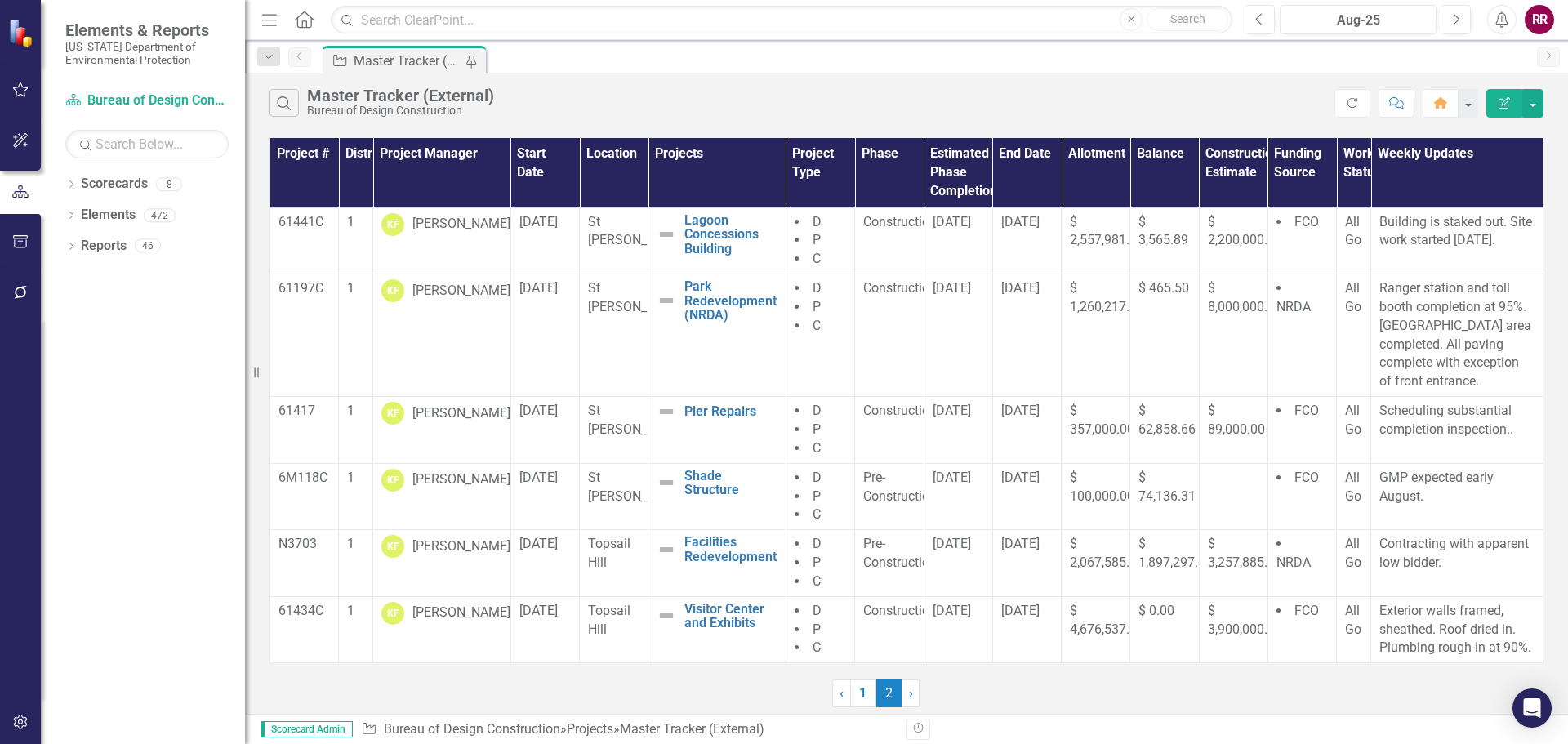
scroll to position [0, 0]
click at [334, 104] on div "Master Tracker (External)" at bounding box center [401, 96] width 187 height 18
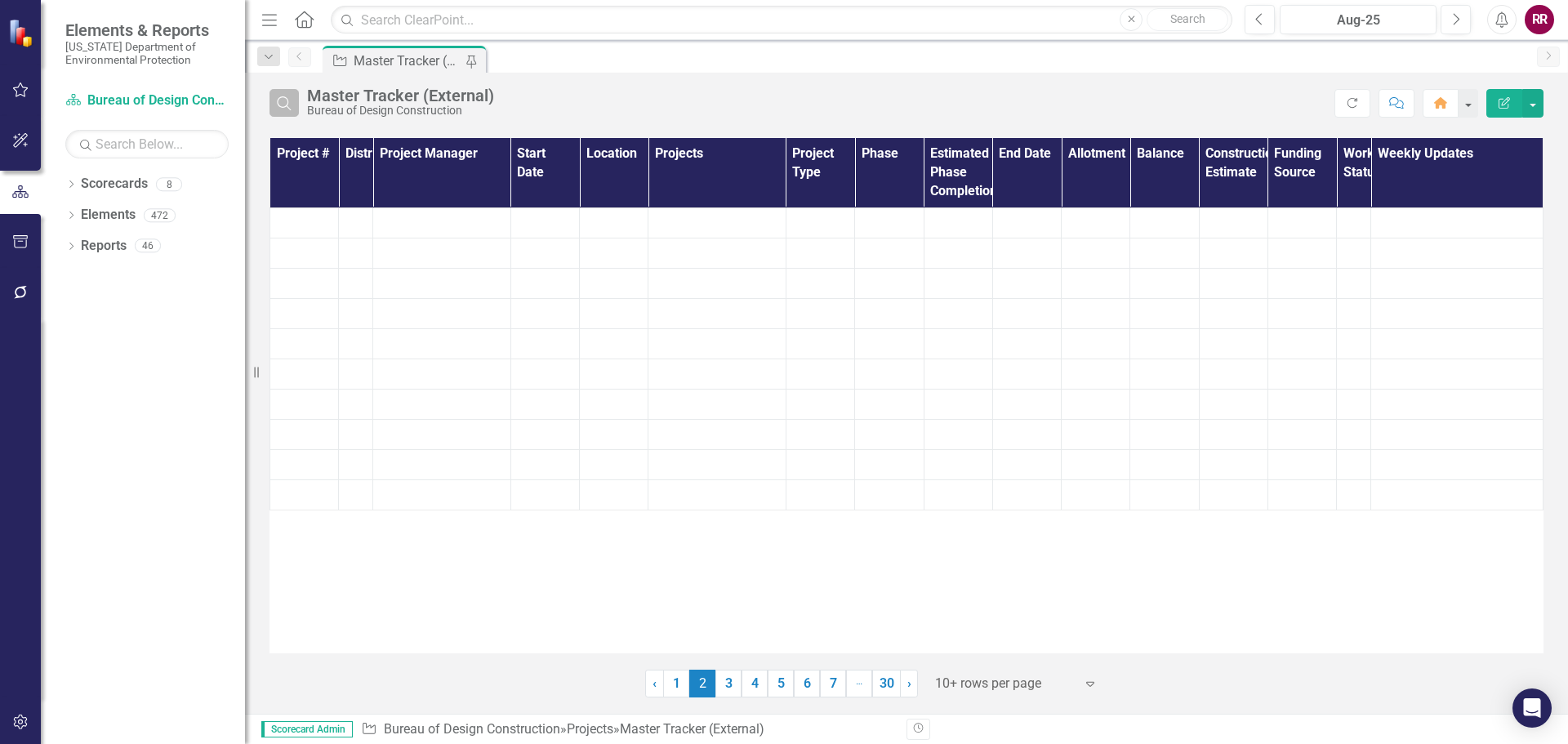
click at [282, 110] on icon "Search" at bounding box center [284, 103] width 18 height 15
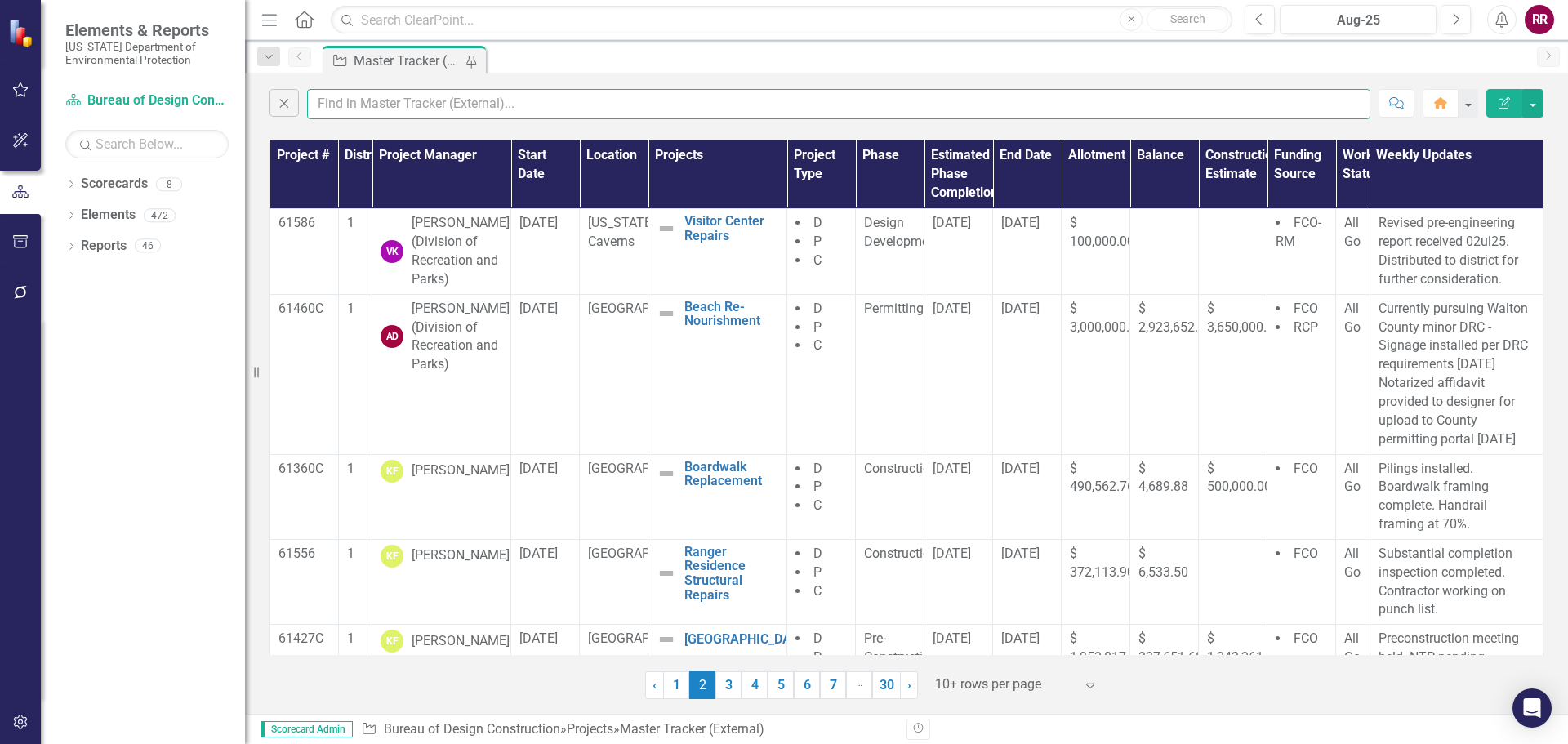
click at [334, 101] on input "text" at bounding box center [838, 104] width 1064 height 30
type input "gage"
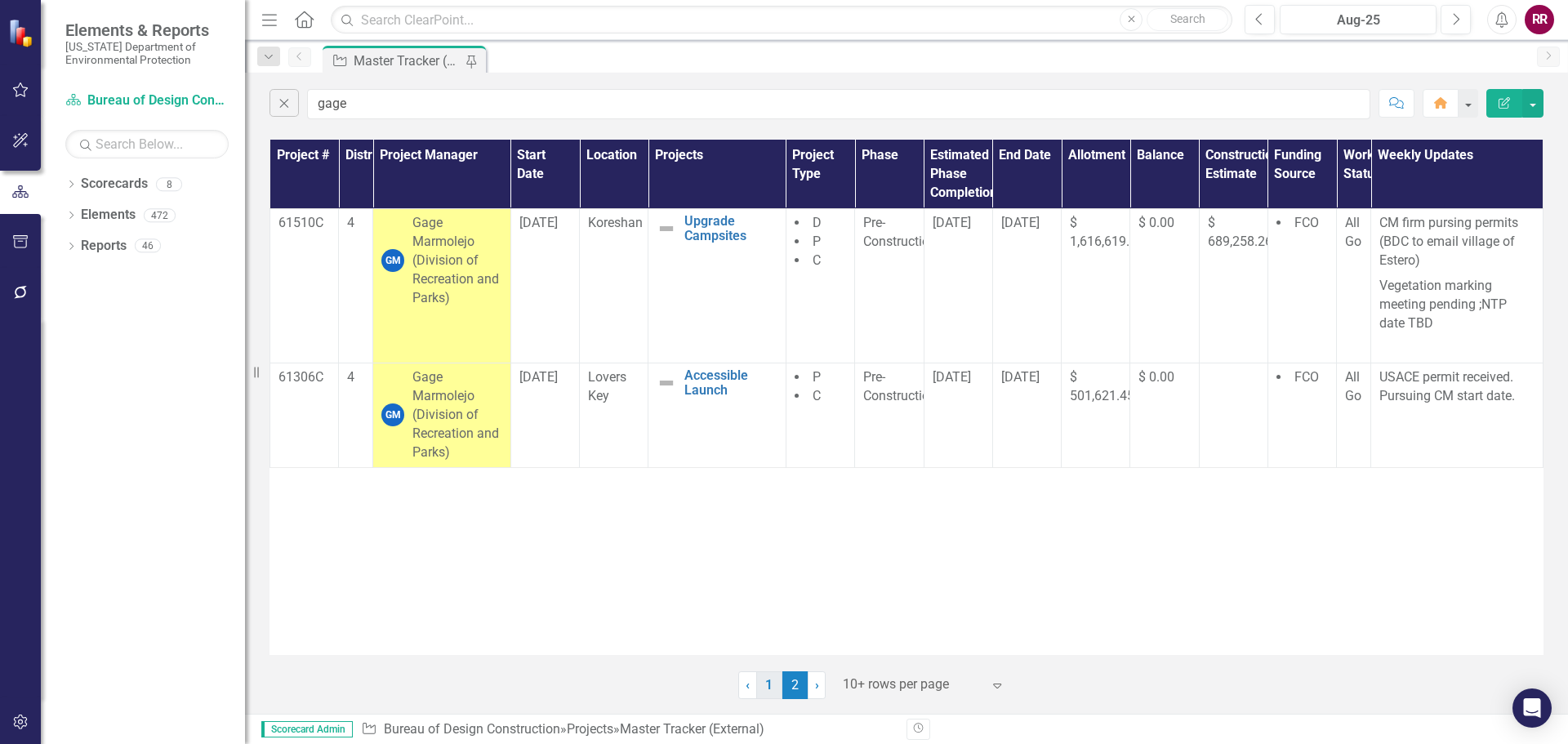
click at [766, 685] on link "1" at bounding box center [770, 685] width 26 height 28
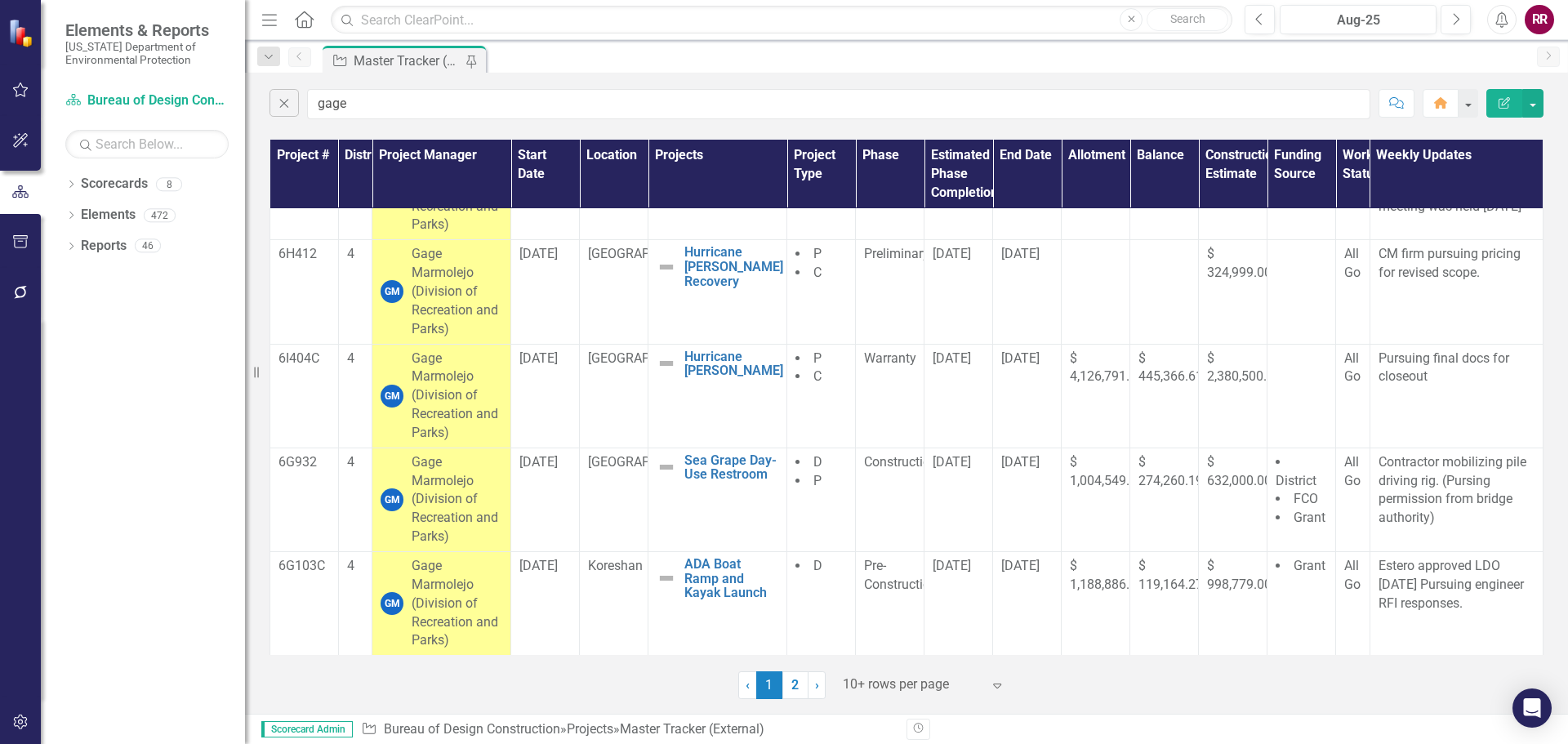
scroll to position [625, 0]
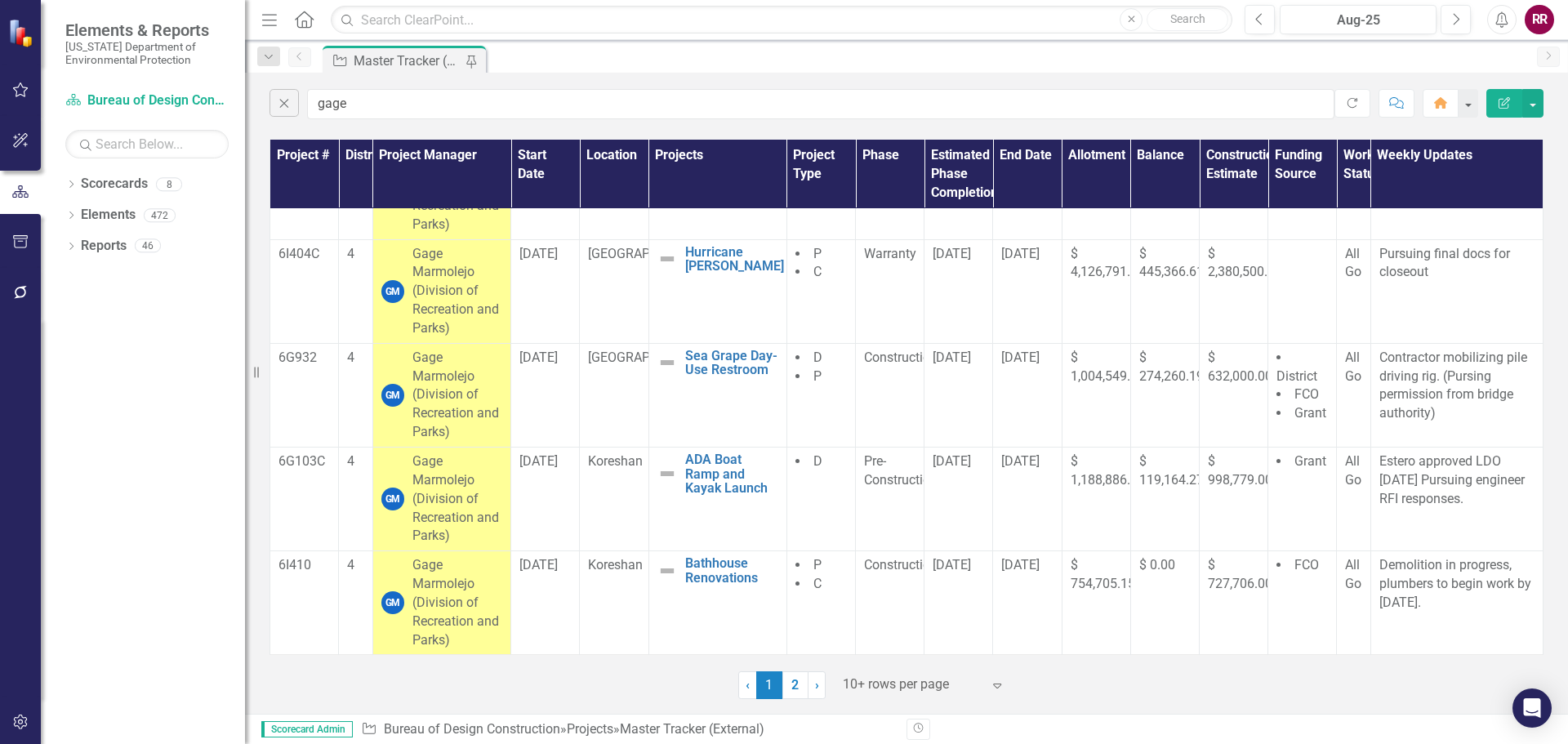
click at [607, 132] on div "Close gage Refresh Comment Home Edit Report Project # District Project Manager …" at bounding box center [906, 393] width 1323 height 641
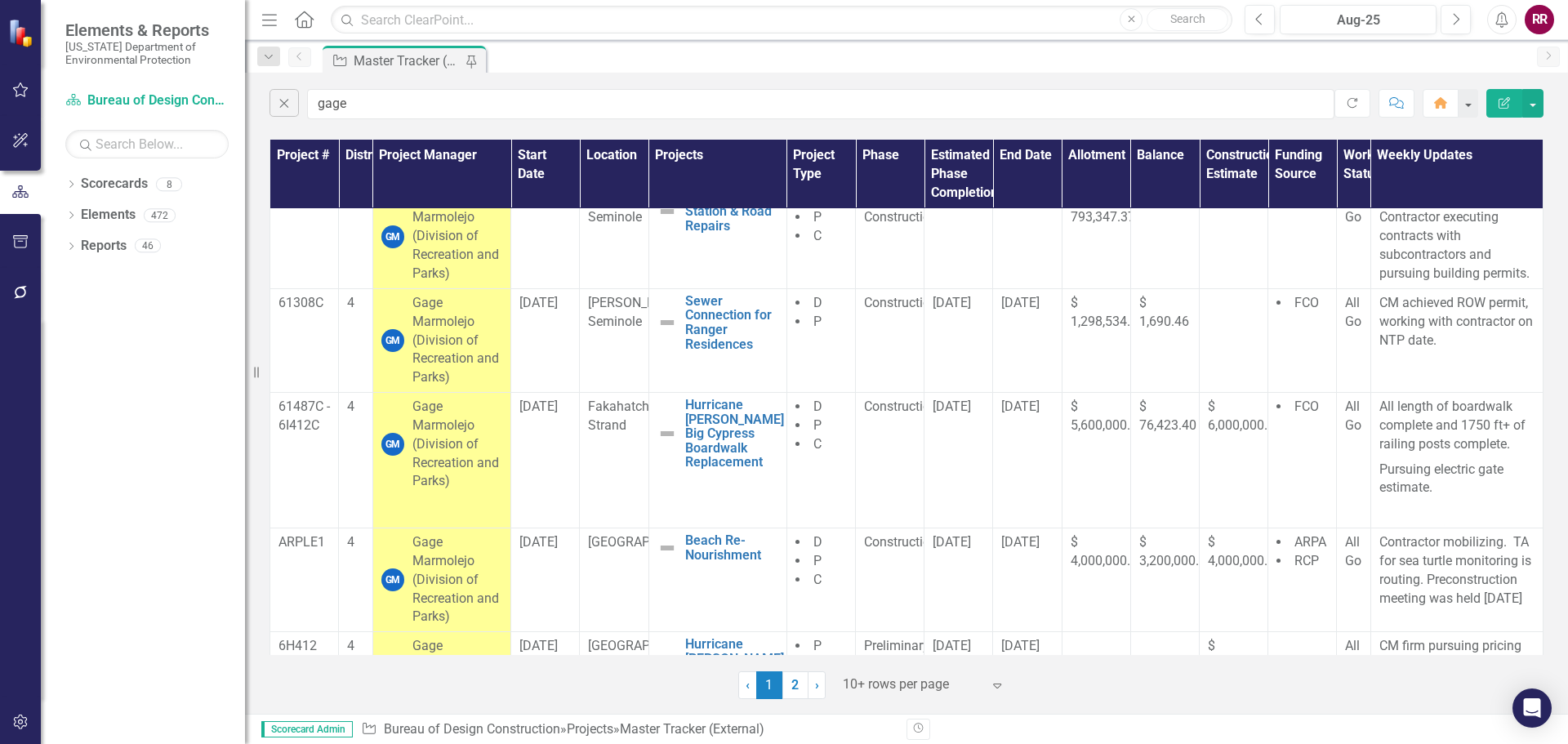
scroll to position [0, 0]
